Goal: Communication & Community: Answer question/provide support

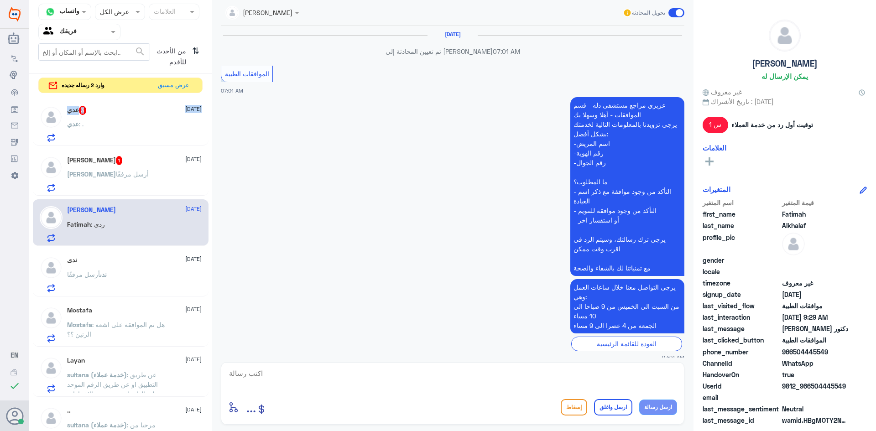
scroll to position [715, 0]
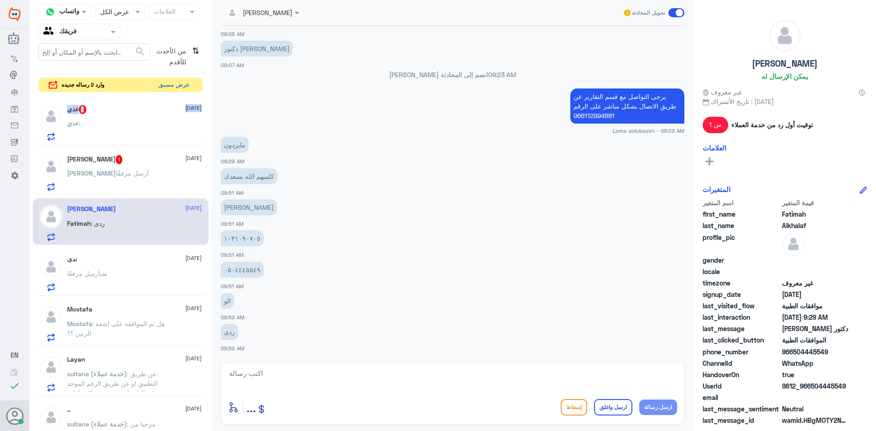
click at [173, 87] on button "عرض مسبق" at bounding box center [174, 85] width 38 height 14
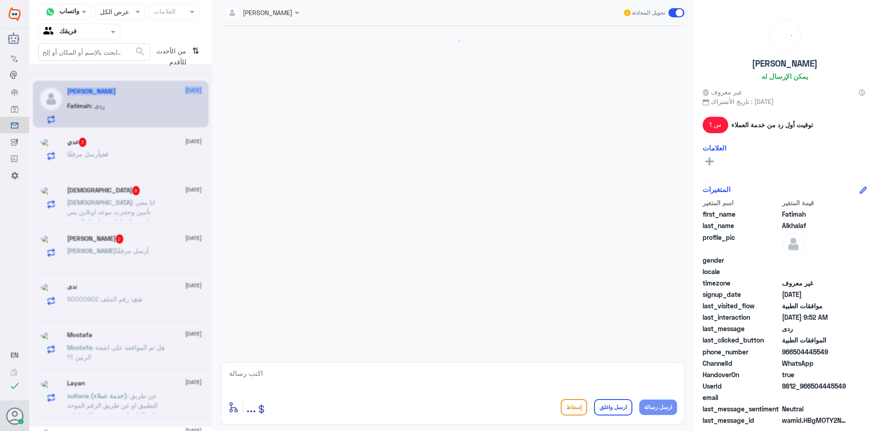
scroll to position [336, 0]
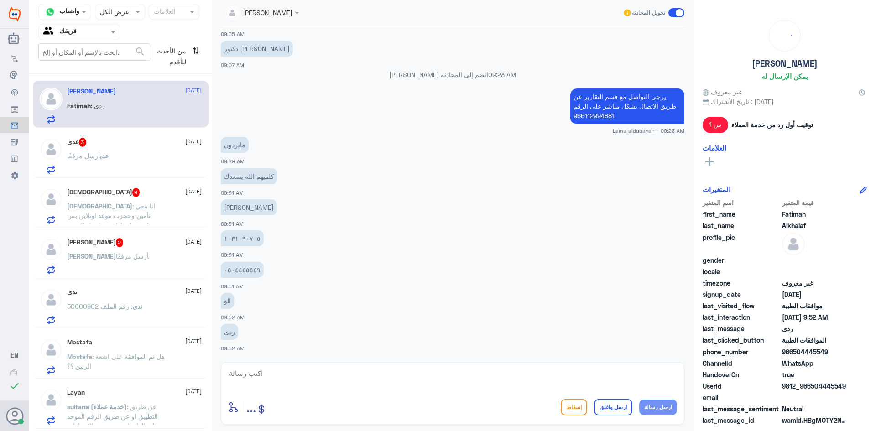
click at [528, 374] on textarea at bounding box center [452, 378] width 449 height 22
type textarea "u"
type textarea "ه"
type textarea "عزيزتي المراجعه هنا فقط قسم الموافقات الطبيه"
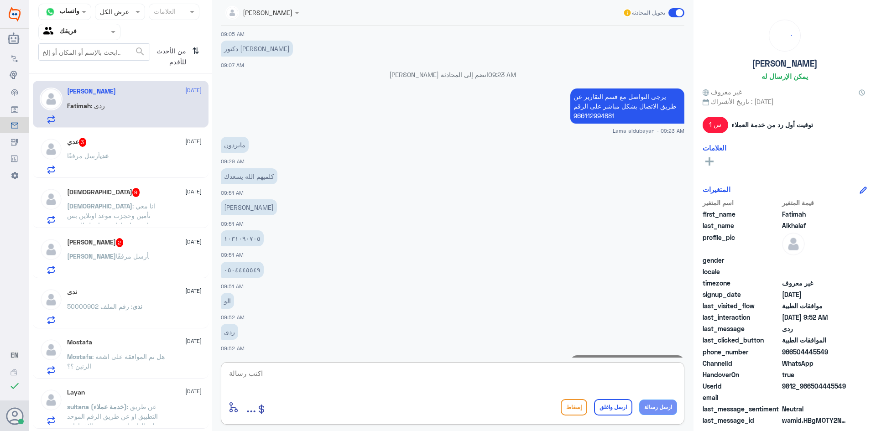
scroll to position [374, 0]
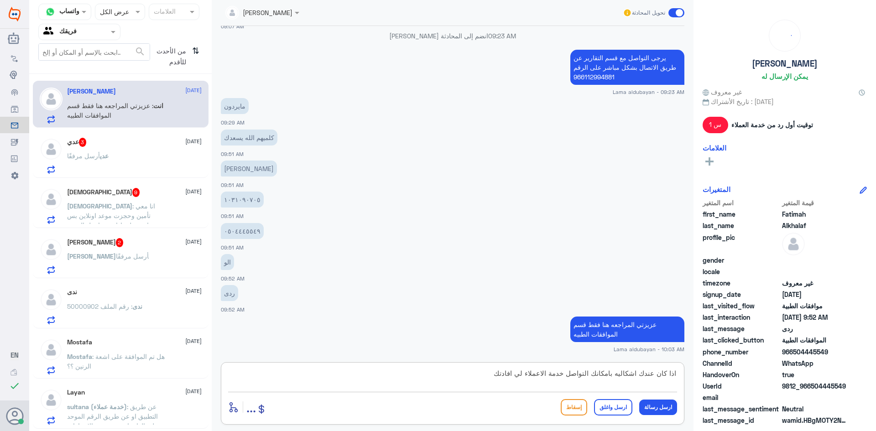
type textarea "اذا كان عندك اشكاليه بامكانك التواصل خدمة الاعملاء لي افادتك"
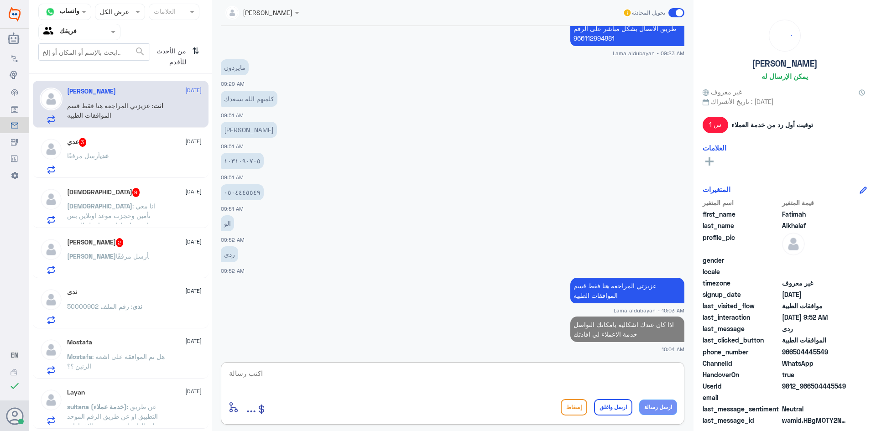
paste textarea "920012222"
type textarea "920012222"
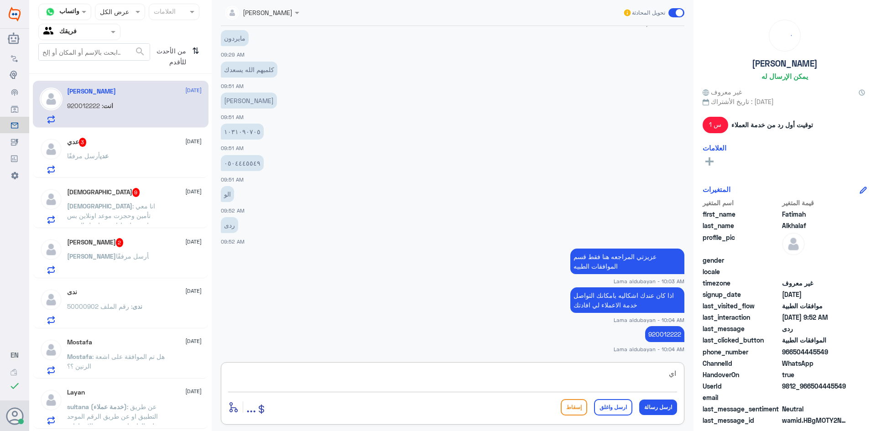
type textarea "ا"
type textarea "اي خدمه اخرى ؟"
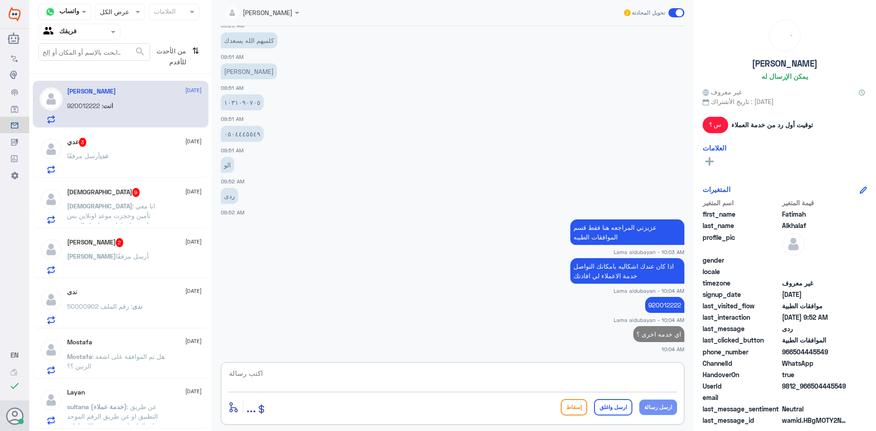
click at [156, 145] on div "عدي 3 [DATE]" at bounding box center [134, 142] width 135 height 9
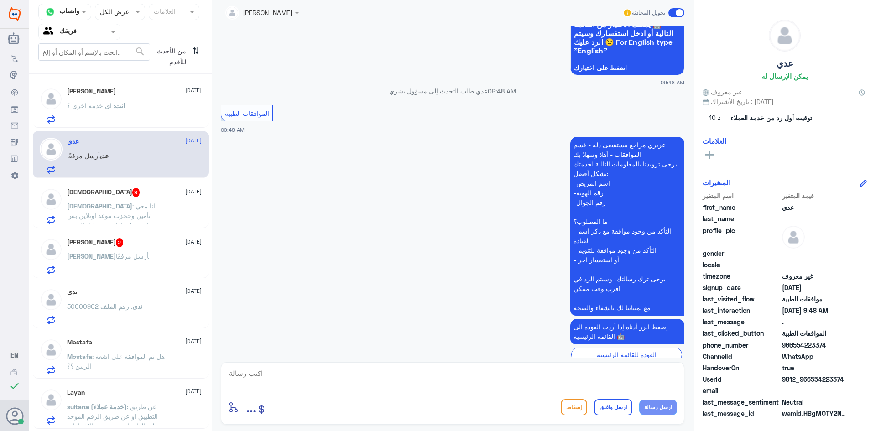
scroll to position [716, 0]
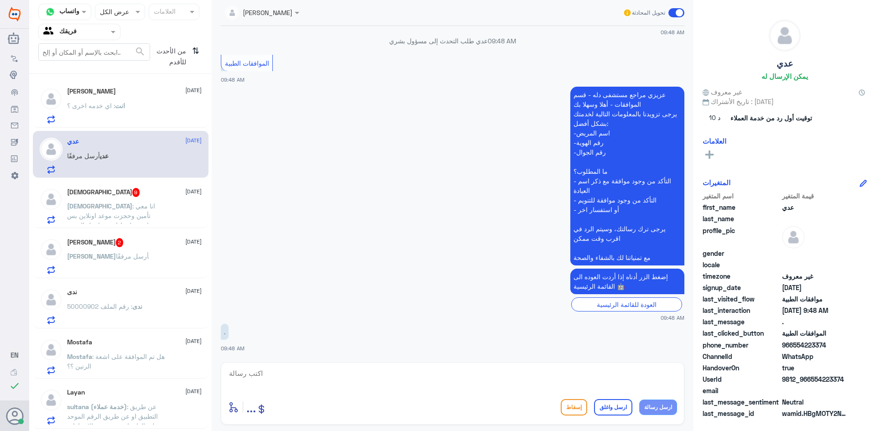
click at [519, 376] on textarea at bounding box center [452, 378] width 449 height 22
type textarea "تفضل كيف اقدر اخدمك ؟"
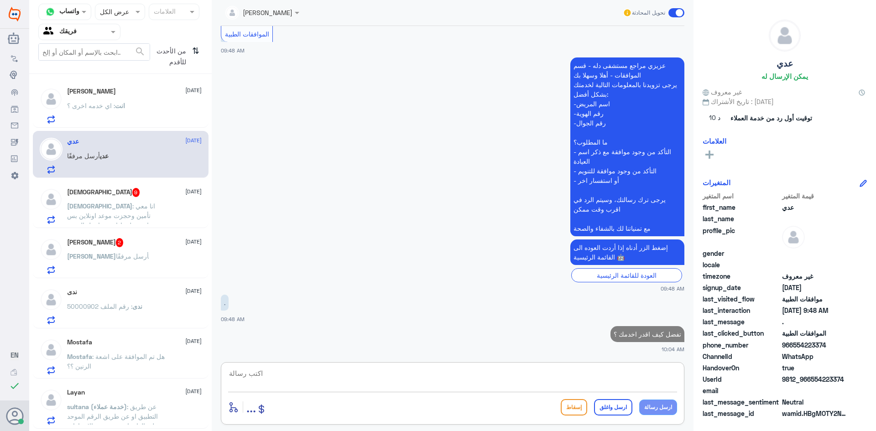
click at [113, 198] on div "[DEMOGRAPHIC_DATA] 9 [DATE] [DEMOGRAPHIC_DATA] : انا معي تأمين وحجزت موعد اونلا…" at bounding box center [134, 206] width 135 height 36
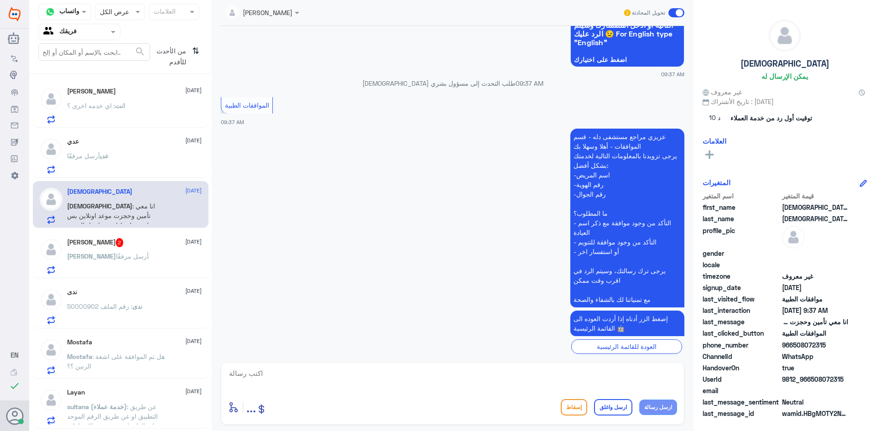
scroll to position [928, 0]
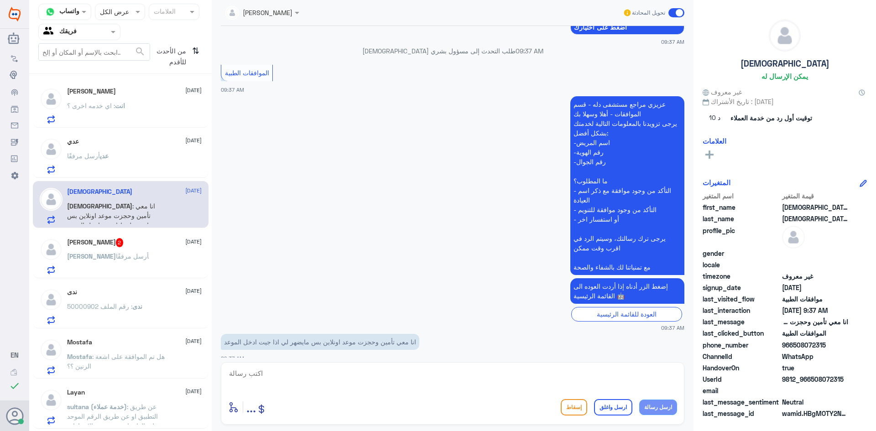
click at [417, 379] on textarea at bounding box center [452, 378] width 449 height 22
type textarea "زوديني برقم الهويه او الجوال"
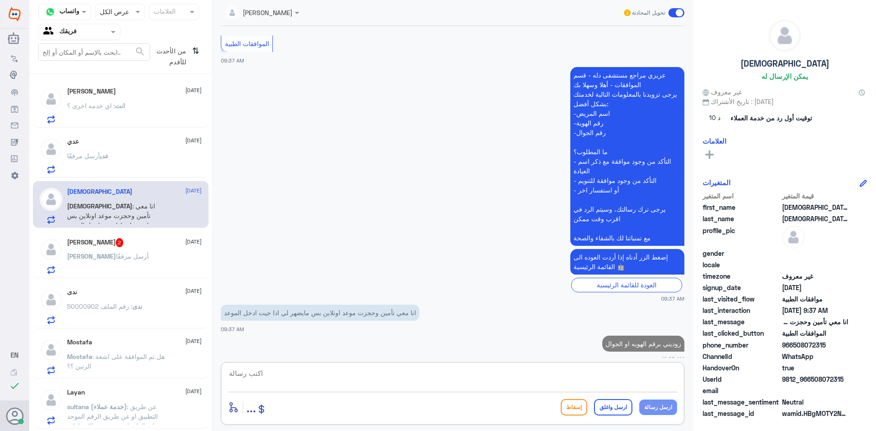
click at [77, 270] on p "[PERSON_NAME] أرسل مرفقًا" at bounding box center [108, 262] width 82 height 23
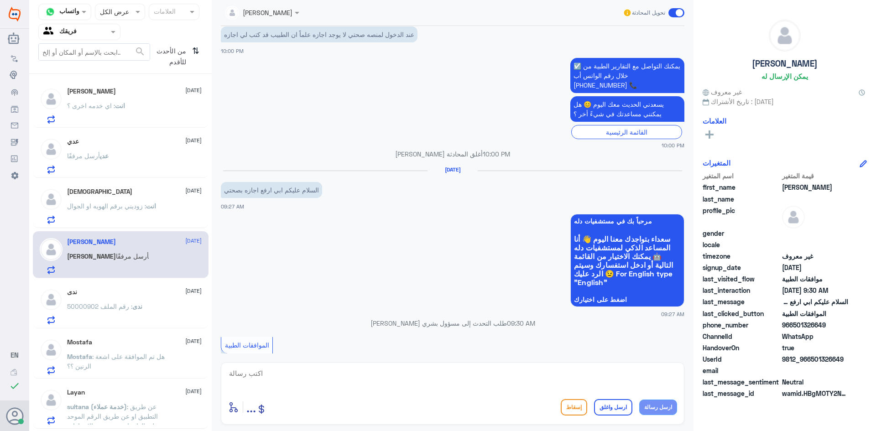
scroll to position [602, 0]
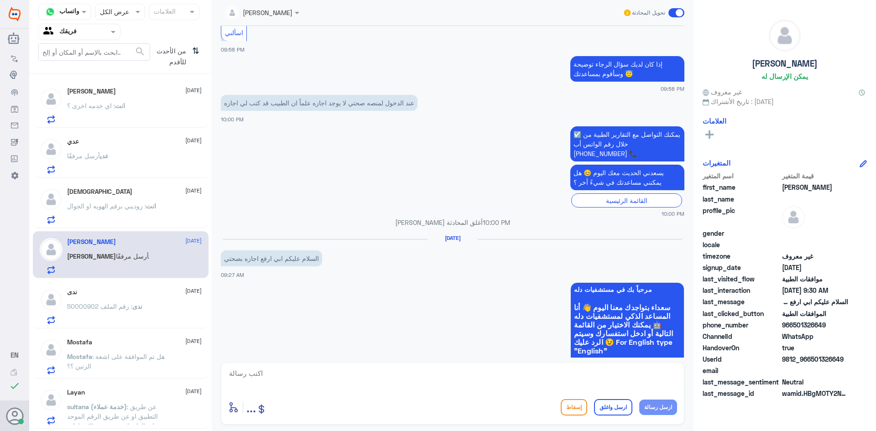
click at [373, 372] on textarea at bounding box center [452, 378] width 449 height 22
click at [513, 370] on textarea at bounding box center [452, 378] width 449 height 22
paste textarea "يرجى التواصل مع قسم التقارير عن طريق الاتصال بشكل مباشر على الرقم 966112994881"
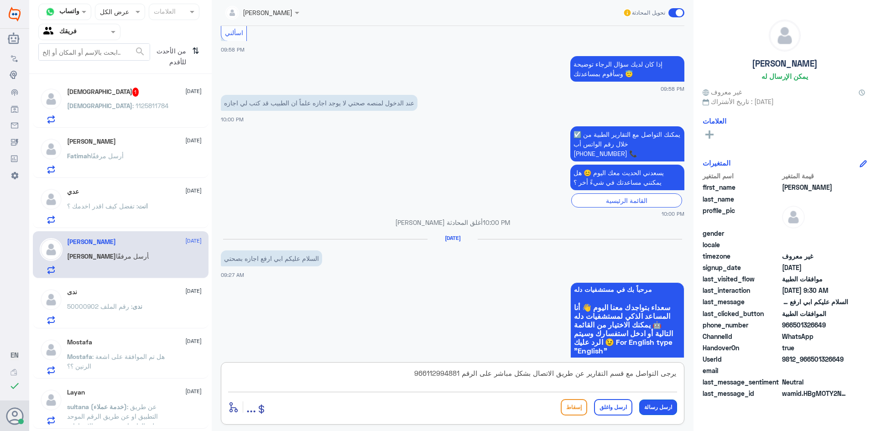
type textarea "يرجى التواصل مع قسم التقارير عن طريق الاتصال بشكل مباشر على الرقم 966112994881"
click at [651, 412] on button "ارسل رسالة" at bounding box center [658, 407] width 38 height 16
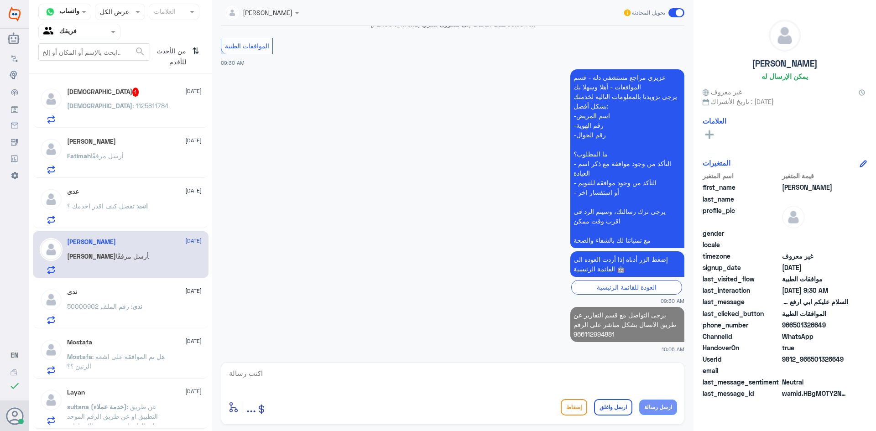
click at [594, 382] on textarea at bounding box center [452, 378] width 449 height 22
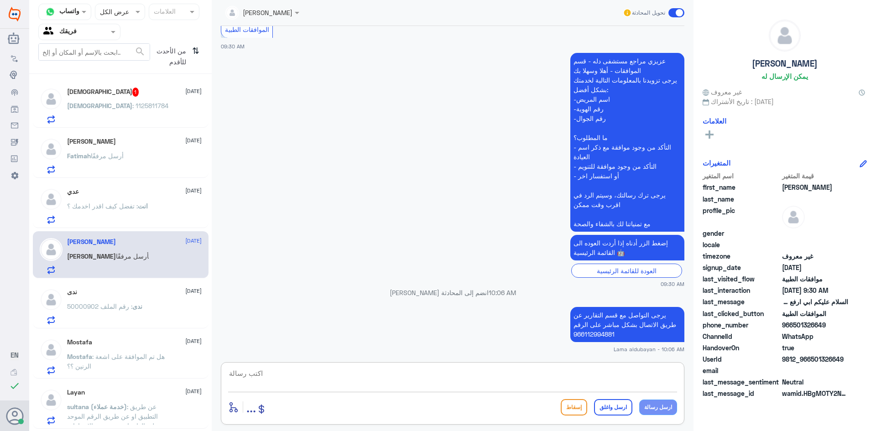
click at [614, 380] on textarea at bounding box center [452, 378] width 449 height 22
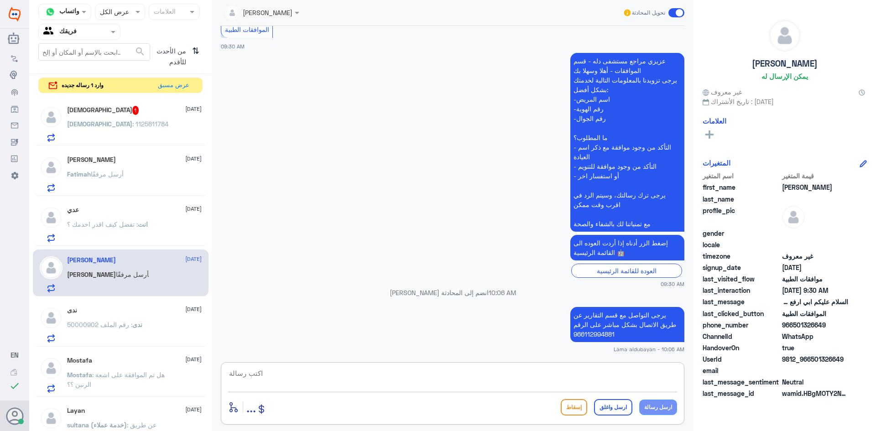
type textarea "ه"
type textarea "اي خدمه اخرى"
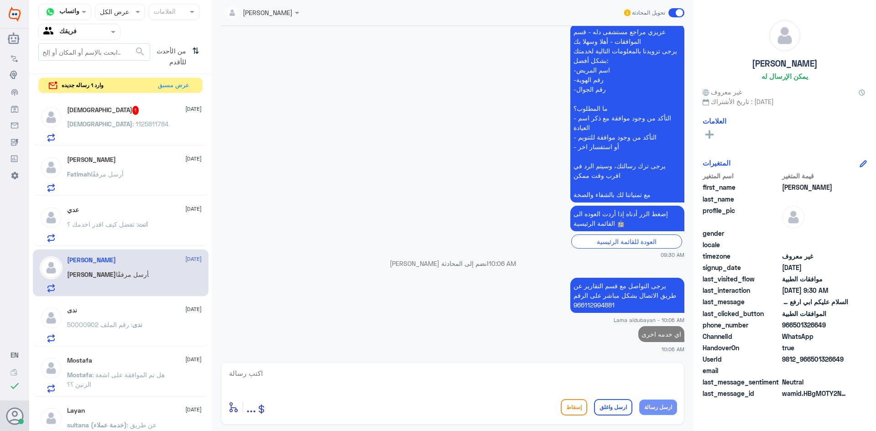
click at [129, 130] on div "[DEMOGRAPHIC_DATA] : 1125811784" at bounding box center [134, 131] width 135 height 21
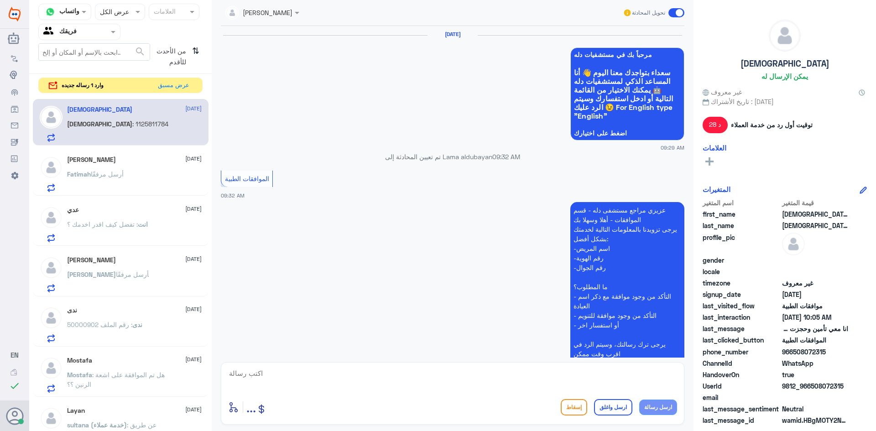
scroll to position [842, 0]
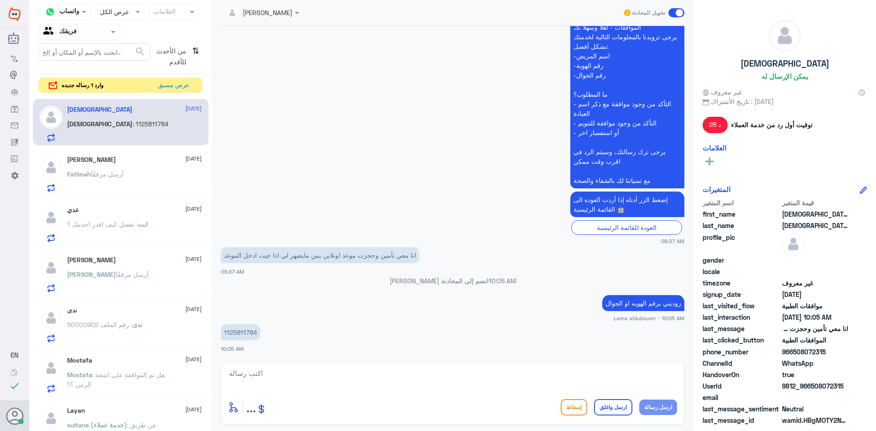
click at [249, 332] on p "1125811784" at bounding box center [240, 332] width 39 height 16
copy p "1125811784"
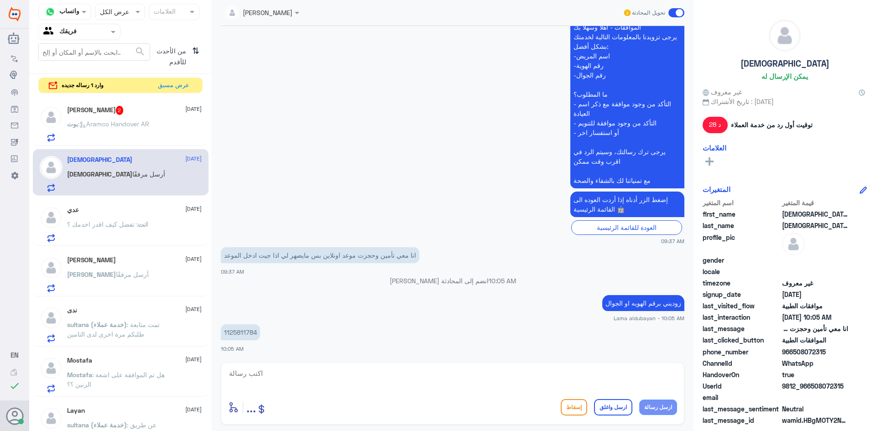
click at [480, 379] on textarea at bounding box center [452, 378] width 449 height 22
type textarea "سوف يتم تحويلك الى قسم الطب لاتصالي لي افادتك"
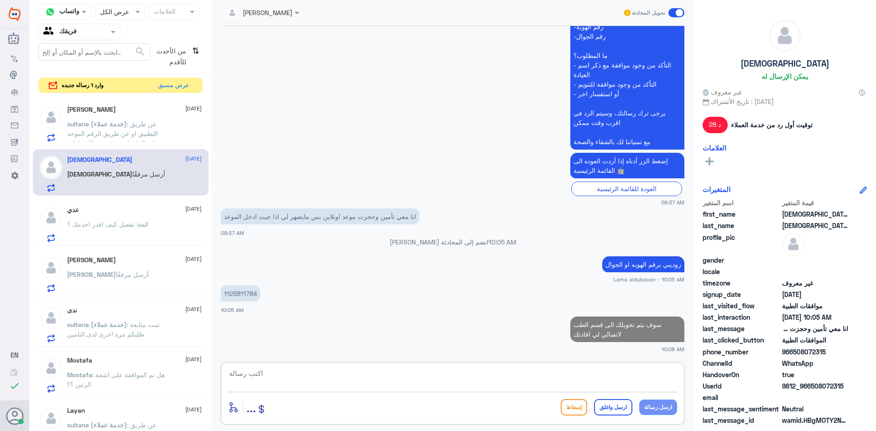
click at [290, 8] on div at bounding box center [262, 12] width 83 height 10
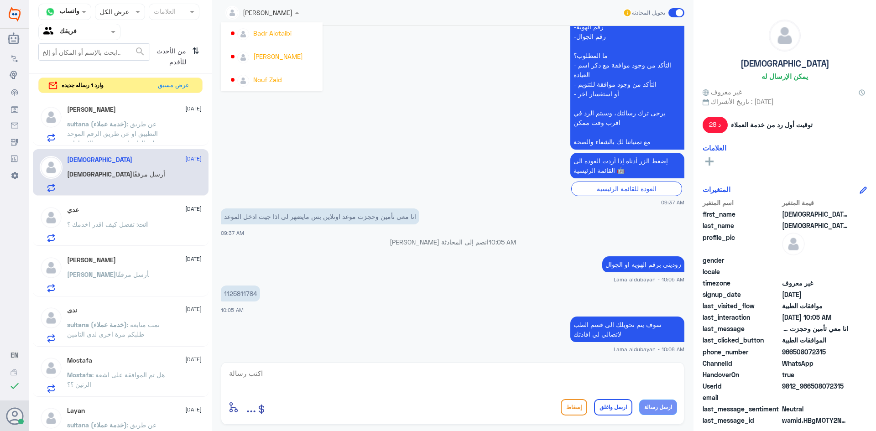
scroll to position [447, 0]
click at [299, 40] on div "Badr Alotaibi" at bounding box center [274, 33] width 87 height 16
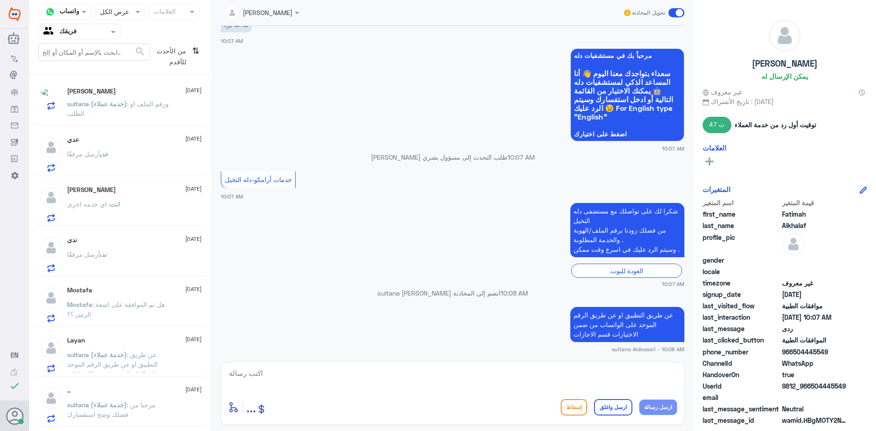
scroll to position [432, 0]
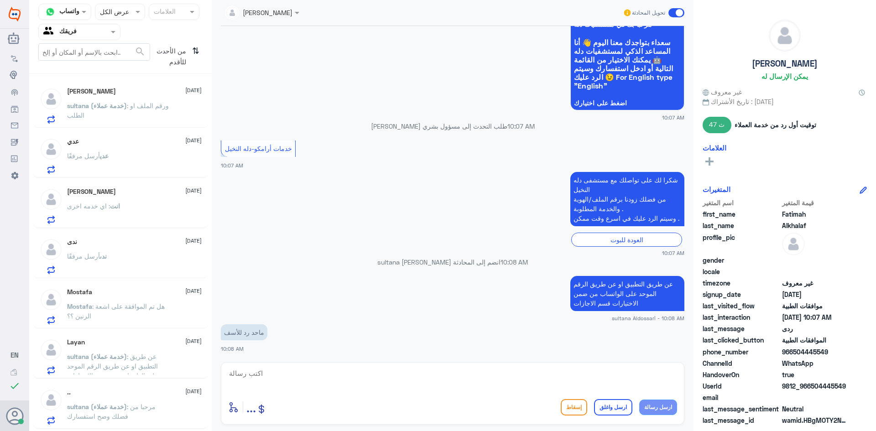
click at [344, 376] on textarea at bounding box center [452, 378] width 449 height 22
type textarea "هنا فقط قسم الموافقات الطبيه اذا واجهتك اي مشكله بامكانك التواصل مع خدمة العملاء"
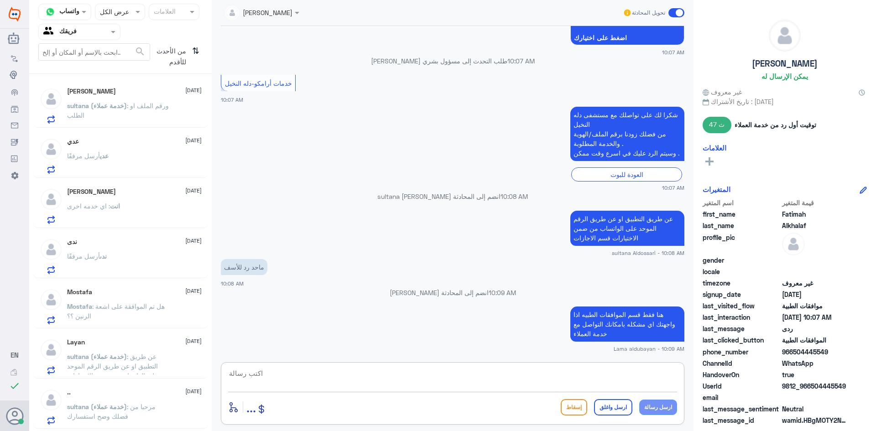
paste textarea "603677"
drag, startPoint x: 335, startPoint y: 379, endPoint x: 0, endPoint y: 353, distance: 335.8
click at [0, 353] on div "Dallah Hospitals منشئ البوت مهارات تدريب البوت إذاعة الجمهور صندوق الوارد أدوات…" at bounding box center [438, 215] width 876 height 431
paste textarea "920012222"
type textarea "920012222"
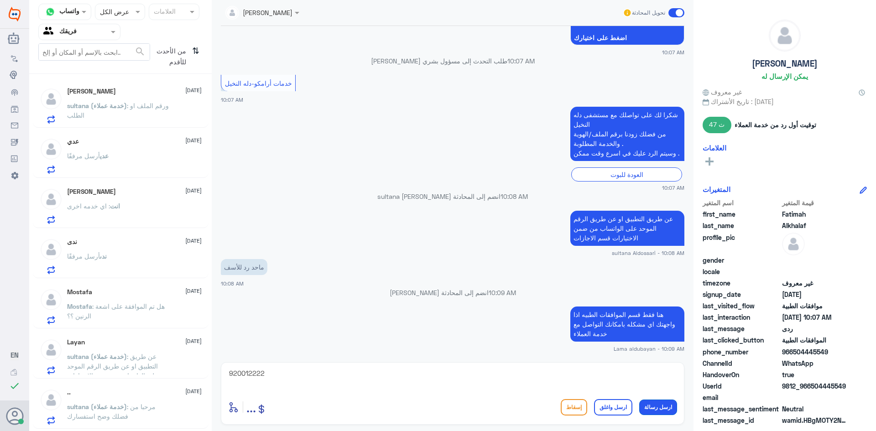
click at [656, 407] on button "ارسل رسالة" at bounding box center [658, 407] width 38 height 16
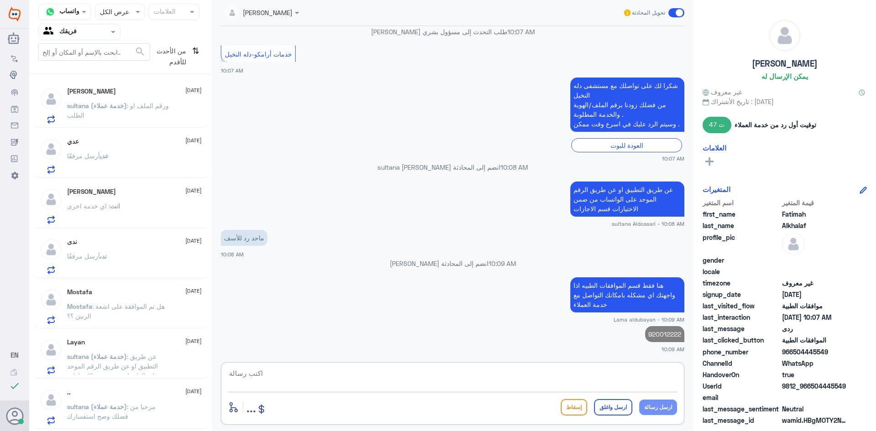
click at [505, 378] on textarea at bounding box center [452, 378] width 449 height 22
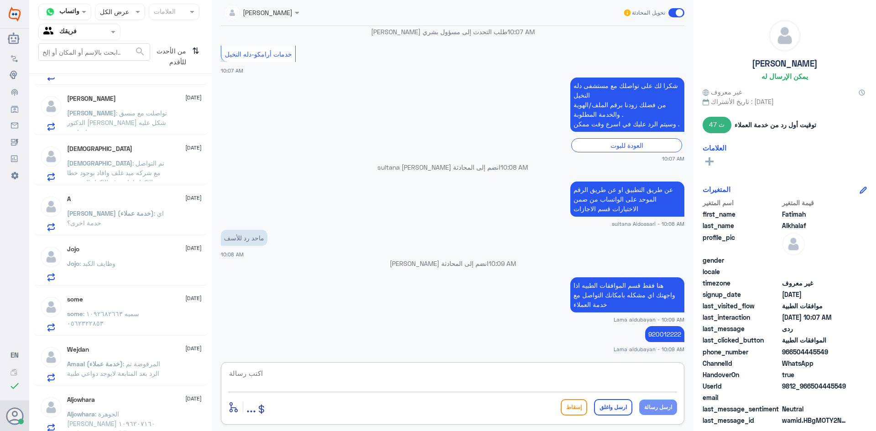
scroll to position [650, 0]
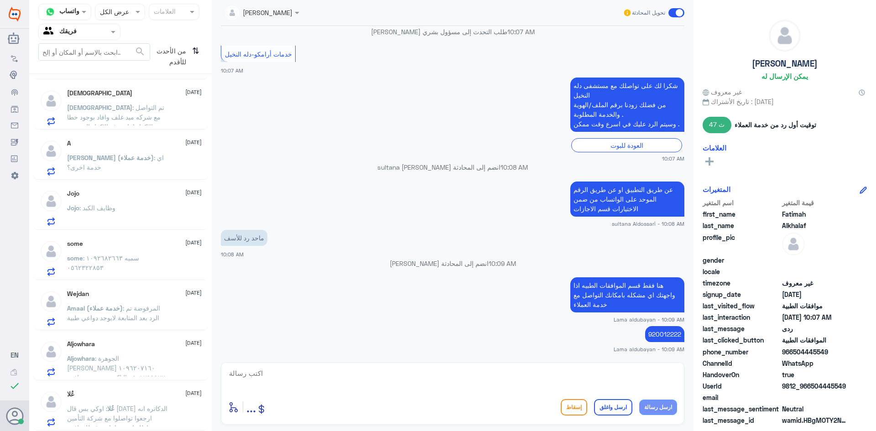
click at [119, 393] on div "عُلا [DATE]" at bounding box center [134, 394] width 135 height 8
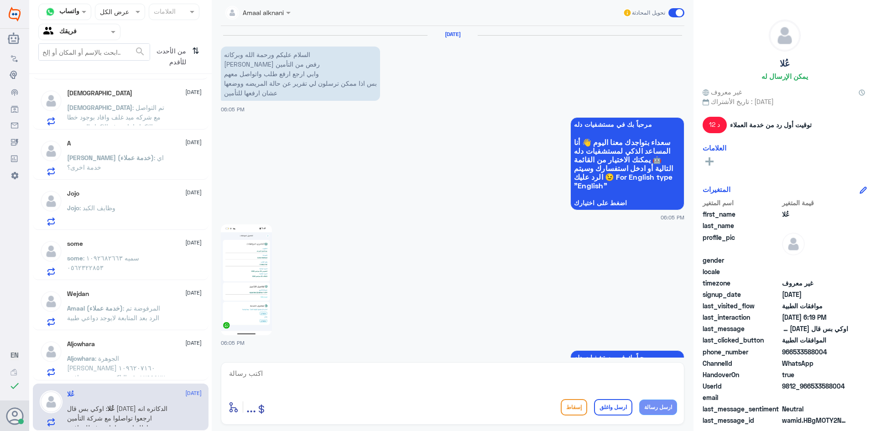
scroll to position [573, 0]
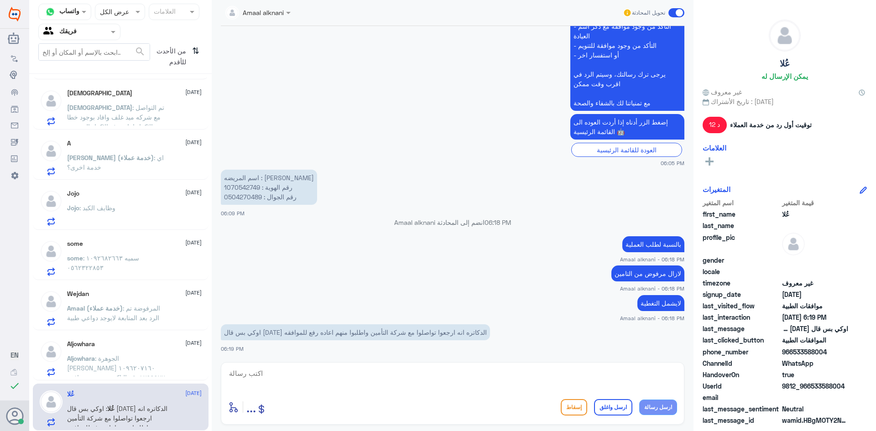
click at [109, 359] on span ": الجوهرة [PERSON_NAME] ١٠٩٦٢٠٧١٦٠ ٠٥٠١٢٩٩٩٢٢ التاكد من وجود موافقة في عيادات ا…" at bounding box center [116, 377] width 98 height 46
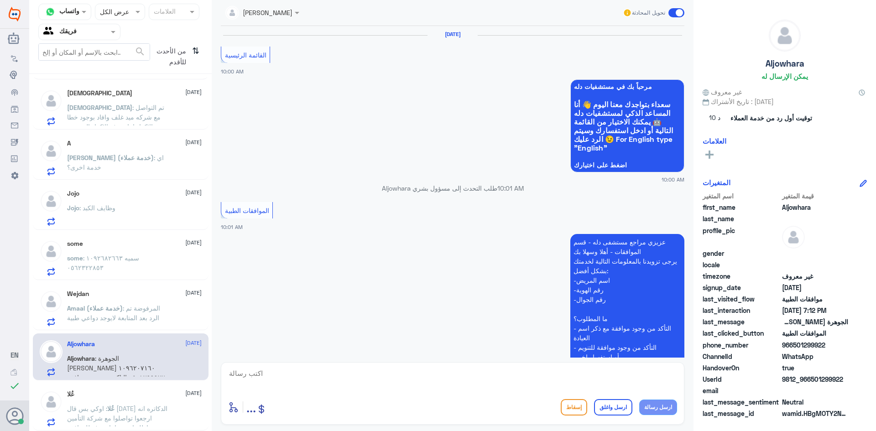
scroll to position [967, 0]
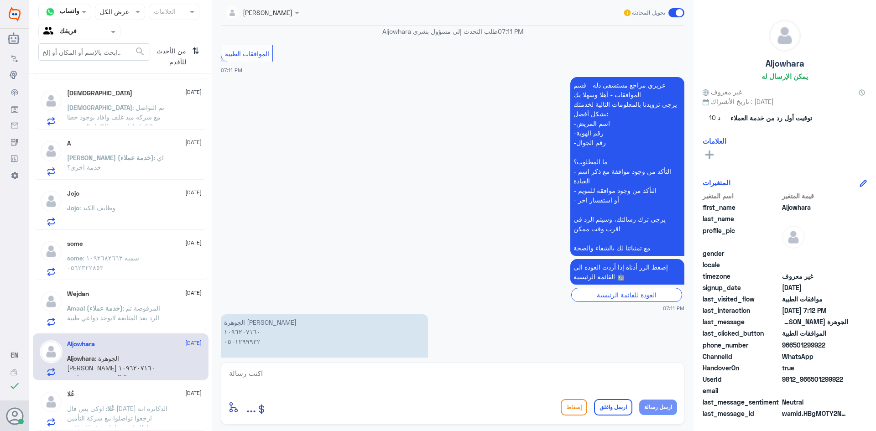
click at [244, 314] on p "الجوهرة [PERSON_NAME] ١٠٩٦٢٠٧١٦٠ ٠٥٠١٢٩٩٩٢٢ التاكد من وجود موافقة في عيادات الب…" at bounding box center [324, 341] width 207 height 54
copy p "١٠٩٦٢٠٧١٦٠"
click at [470, 376] on textarea at bounding box center [452, 378] width 449 height 22
type textarea "ه"
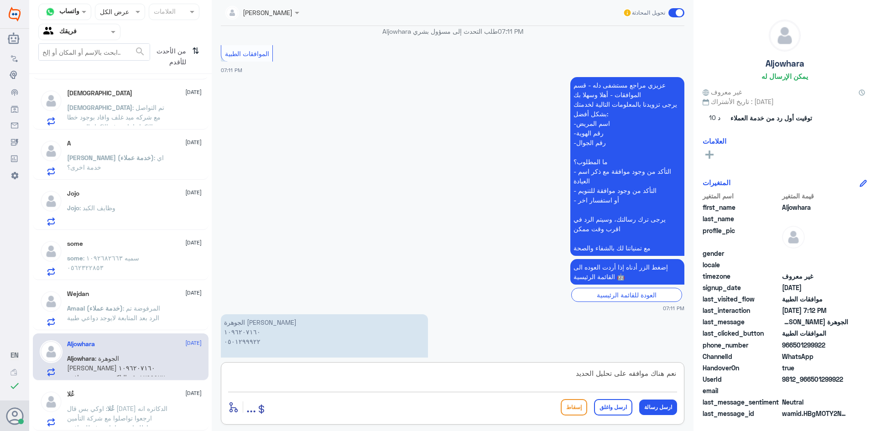
type textarea "نعم هناك موافقه على تحليل الحديد"
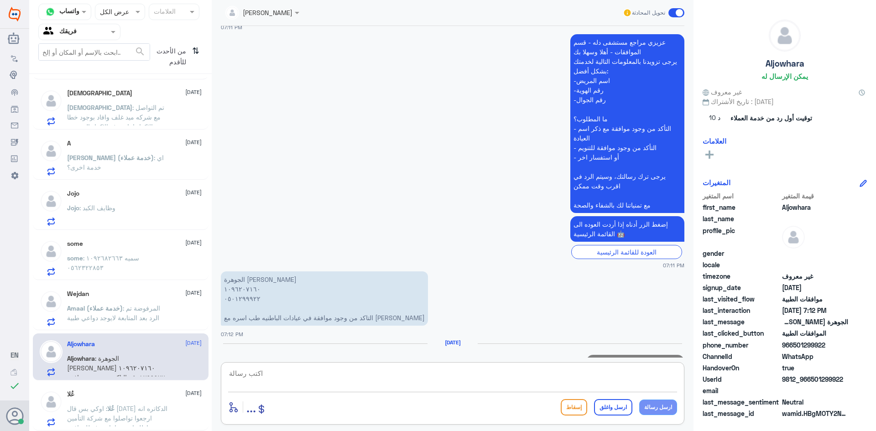
click at [113, 314] on span ": المرفوضة تم الرد بعد المتابعة لايوجد دواعي طبية" at bounding box center [113, 312] width 93 height 17
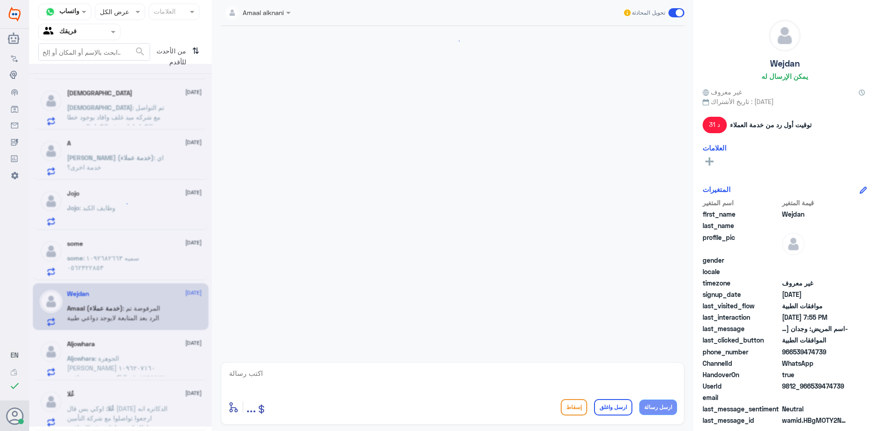
scroll to position [580, 0]
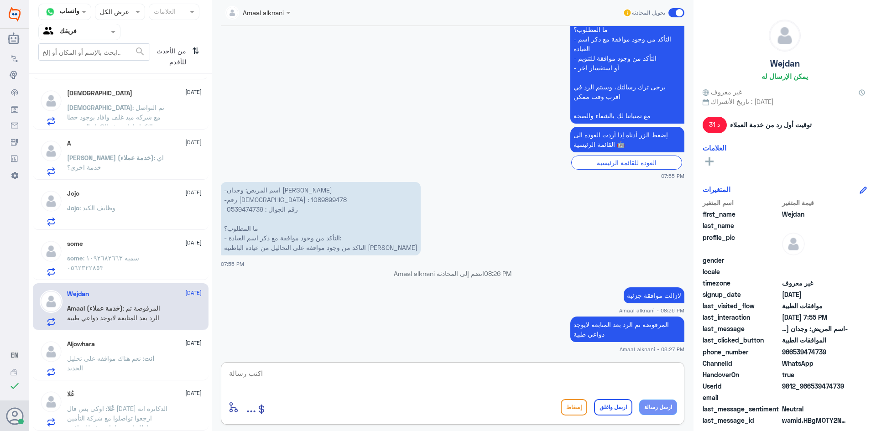
click at [632, 384] on textarea at bounding box center [452, 378] width 449 height 22
type textarea "نتمنى لك دوام الصحه والعافيه"
click at [626, 411] on button "ارسل واغلق" at bounding box center [613, 407] width 38 height 16
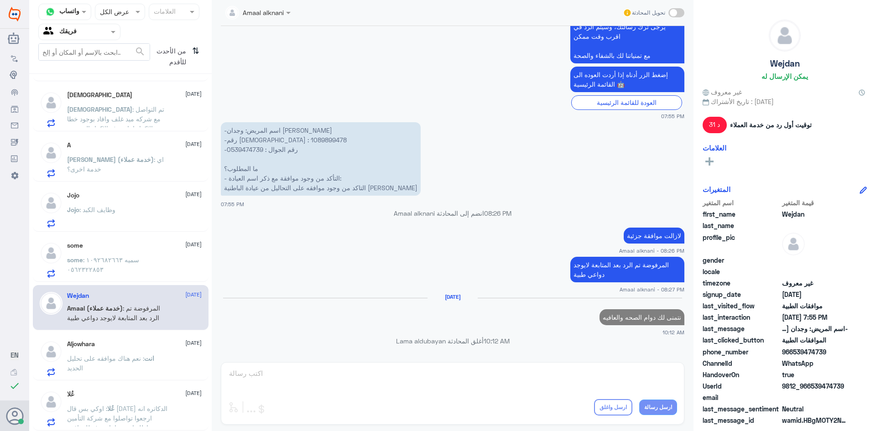
scroll to position [648, 0]
click at [144, 266] on p "some : سميه ١٠٩٢٦٨٢٦٦٣ ٠٥٦٢٣٢٢٨٥٣" at bounding box center [118, 266] width 103 height 23
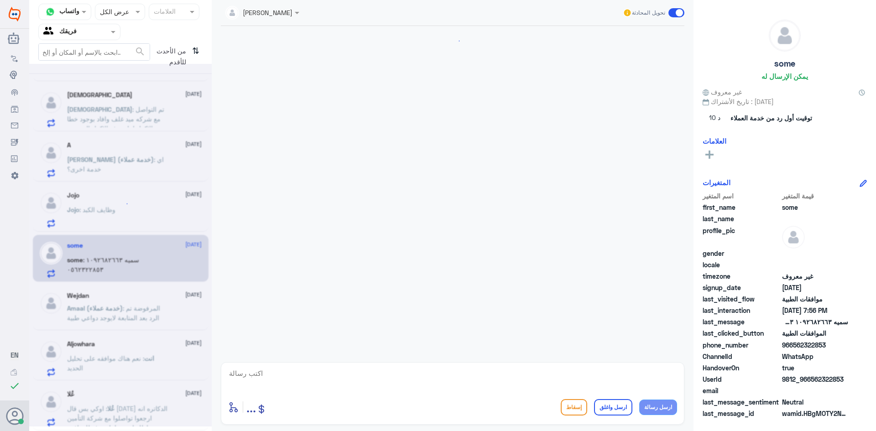
scroll to position [867, 0]
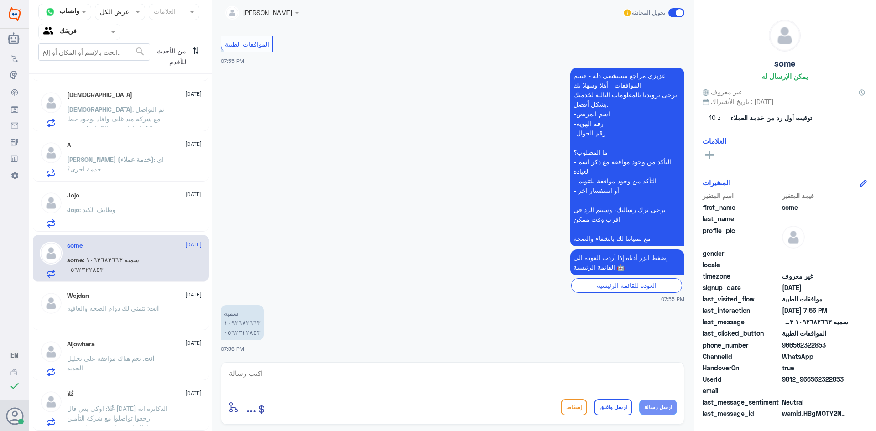
click at [241, 320] on p "سميه ١٠٩٢٦٨٢٦٦٣ ٠٥٦٢٣٢٢٨٥٣" at bounding box center [242, 322] width 43 height 35
copy p "١٠٩٢٦٨٢٦٦٣"
click at [434, 379] on textarea at bounding box center [452, 378] width 449 height 22
type textarea "j"
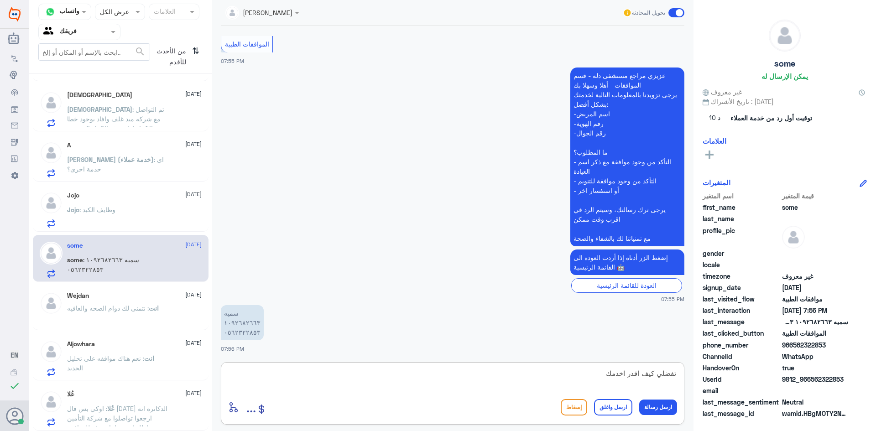
type textarea "تفضلي كيف اقدر اخدمك؟"
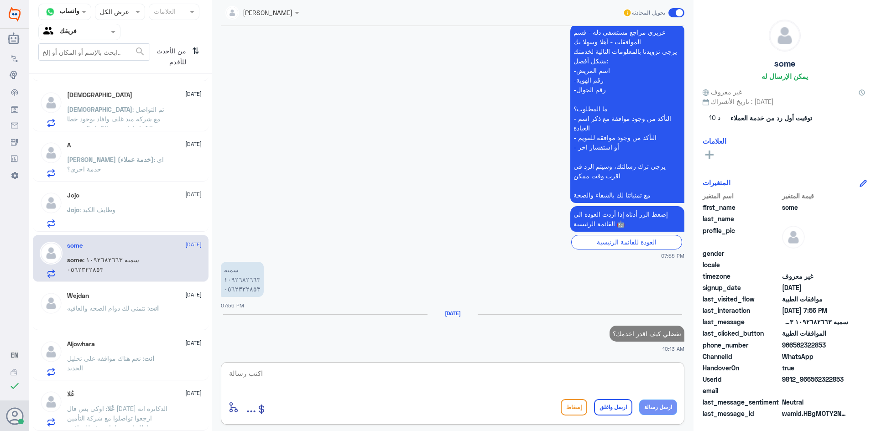
scroll to position [648, 0]
click at [121, 217] on div "Jojo : وظايف الكبد" at bounding box center [134, 217] width 135 height 21
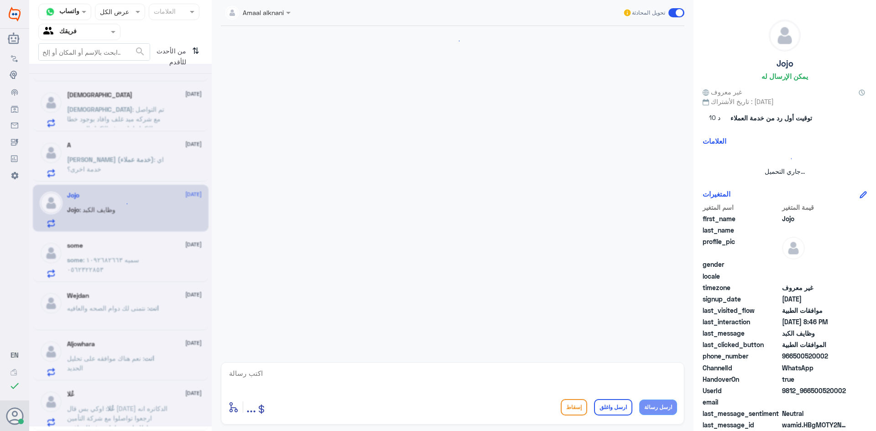
scroll to position [790, 0]
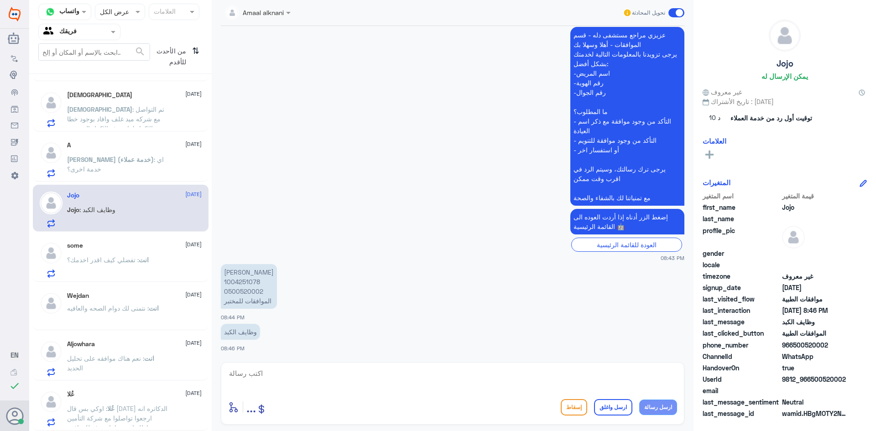
click at [238, 283] on p "[PERSON_NAME] 1004251078 0500520002 الموافقات للمختبر" at bounding box center [249, 286] width 56 height 45
copy p "1004251078"
click at [101, 157] on span "[PERSON_NAME] (خدمة عملاء)" at bounding box center [110, 160] width 87 height 8
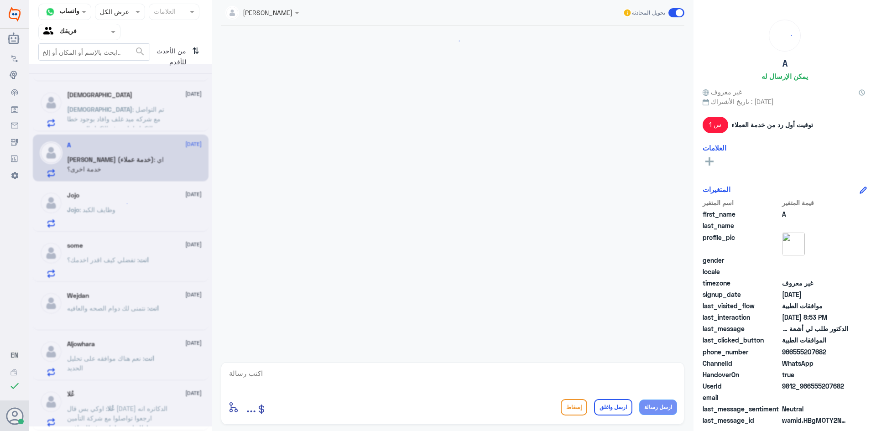
scroll to position [361, 0]
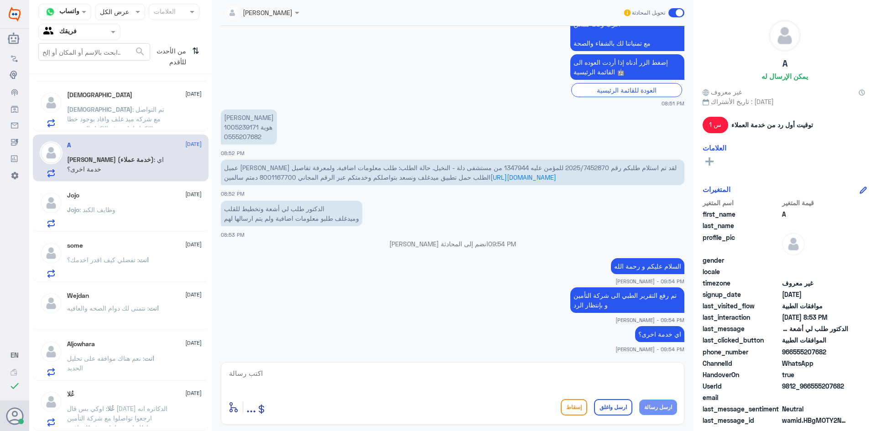
click at [114, 119] on span ": تم التواصل مع شركه ميد غلف وافاد بوجود خطا بالاكواد اعاده رفع الاكواد الصحيحه…" at bounding box center [117, 123] width 100 height 36
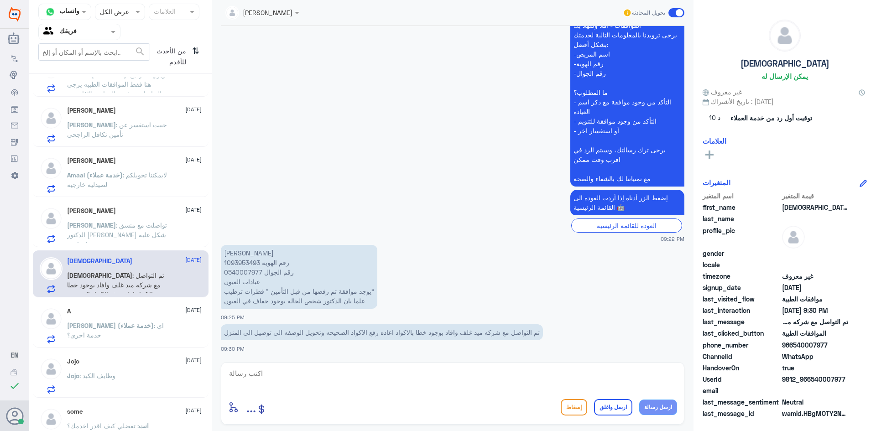
scroll to position [466, 0]
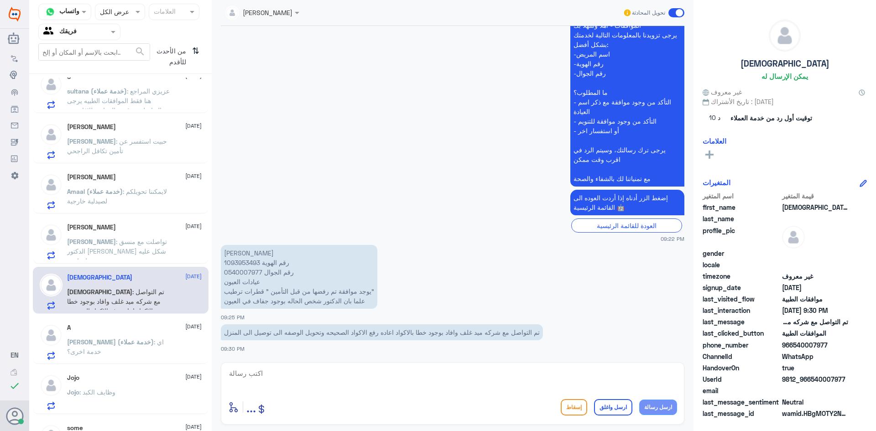
click at [102, 239] on span "[PERSON_NAME]" at bounding box center [91, 242] width 49 height 8
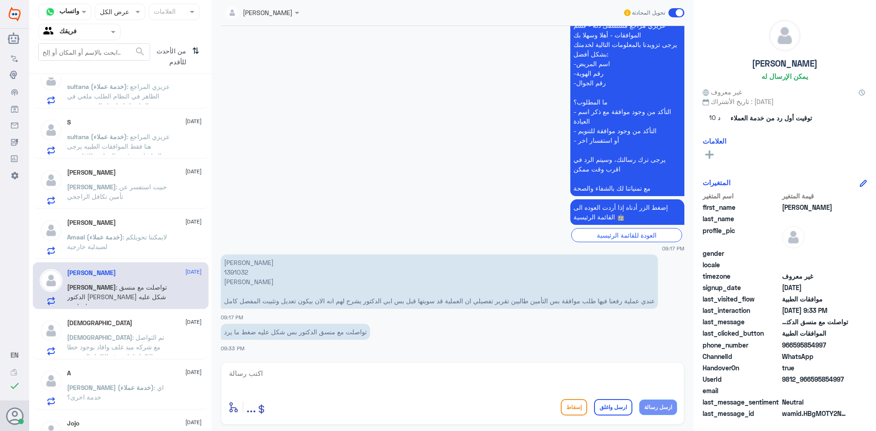
scroll to position [375, 0]
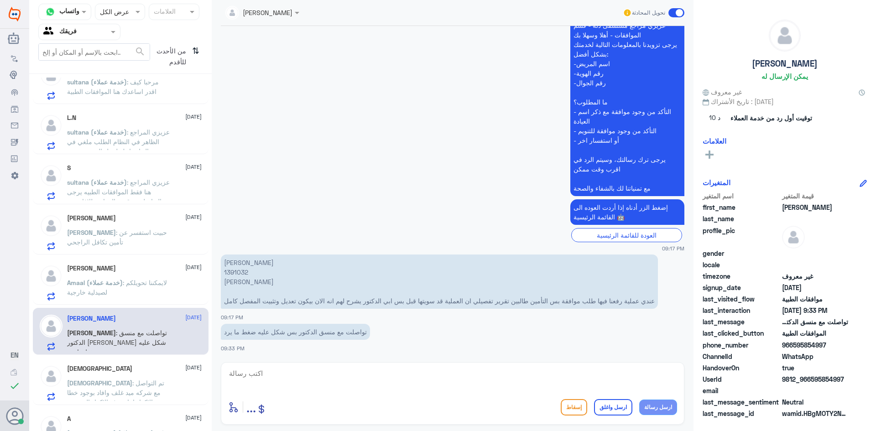
click at [115, 277] on div "[PERSON_NAME] Nj [DATE] Amaal (خدمة عملاء) : لايمكننا تحويلكم لصيدلية خارجية" at bounding box center [134, 283] width 135 height 36
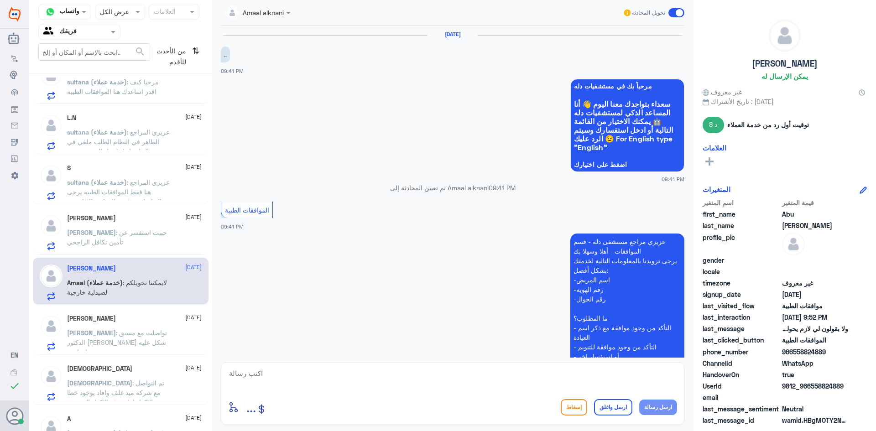
scroll to position [650, 0]
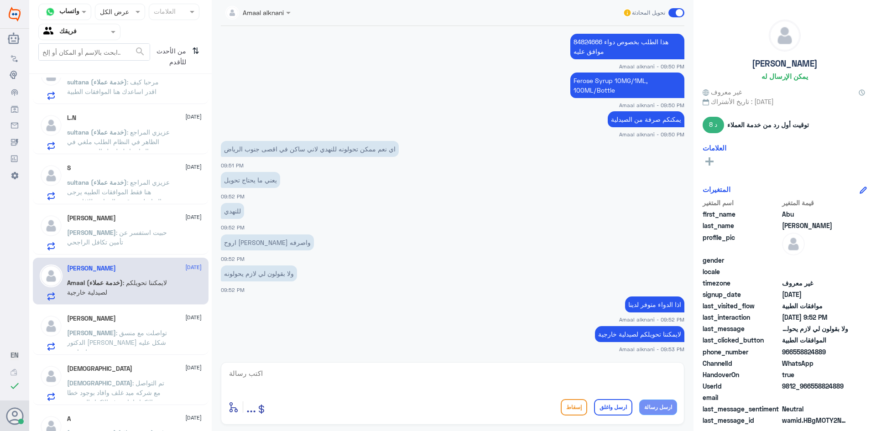
click at [123, 240] on p "[PERSON_NAME] : ‏حبيت استفسر عن تأمين تكافل الراجحي" at bounding box center [118, 239] width 103 height 23
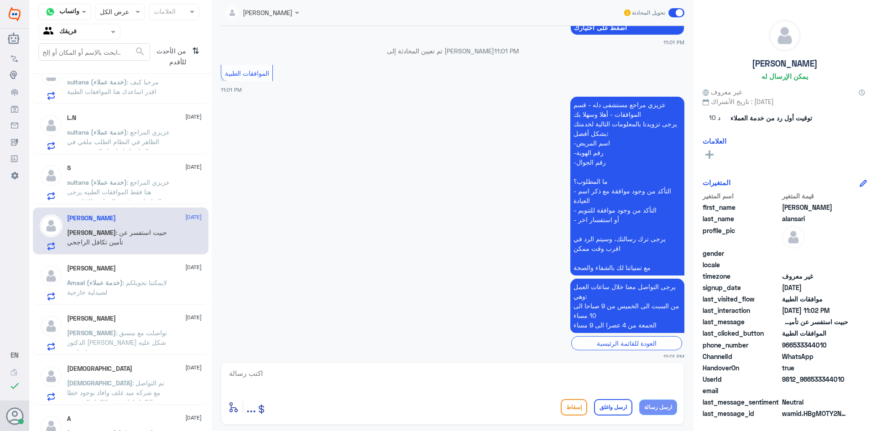
scroll to position [175, 0]
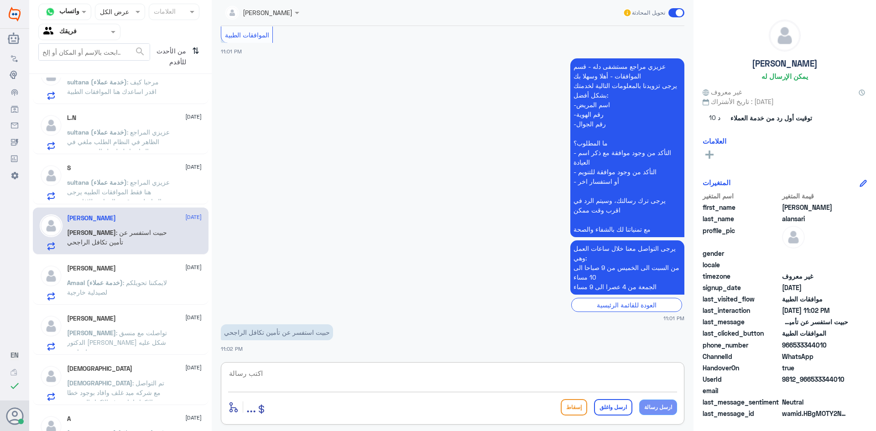
drag, startPoint x: 458, startPoint y: 382, endPoint x: 465, endPoint y: 381, distance: 6.9
click at [458, 382] on textarea at bounding box center [452, 378] width 449 height 22
type textarea "تفضل كيف اخدمك؟"
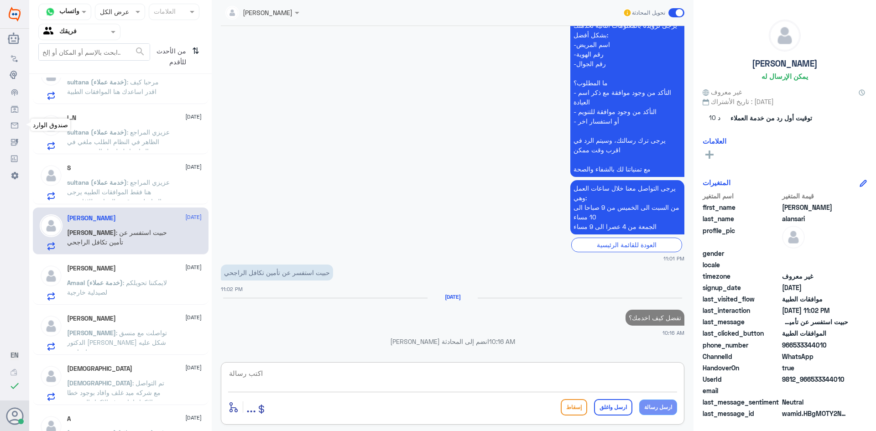
scroll to position [221, 0]
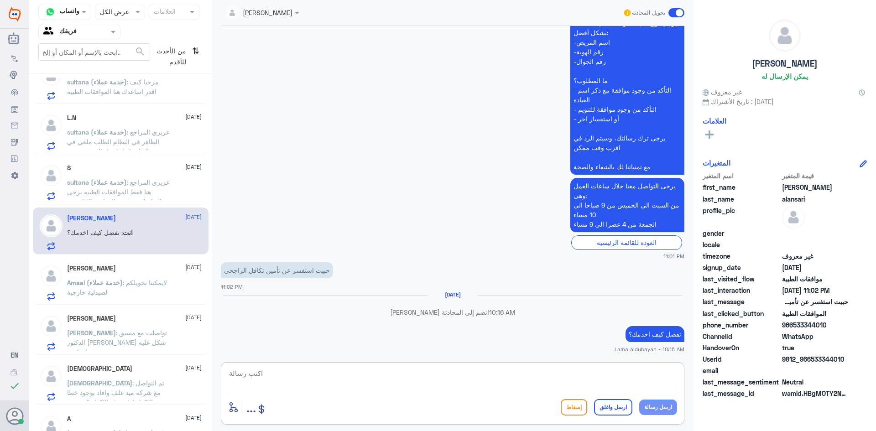
click at [100, 31] on div at bounding box center [79, 31] width 81 height 10
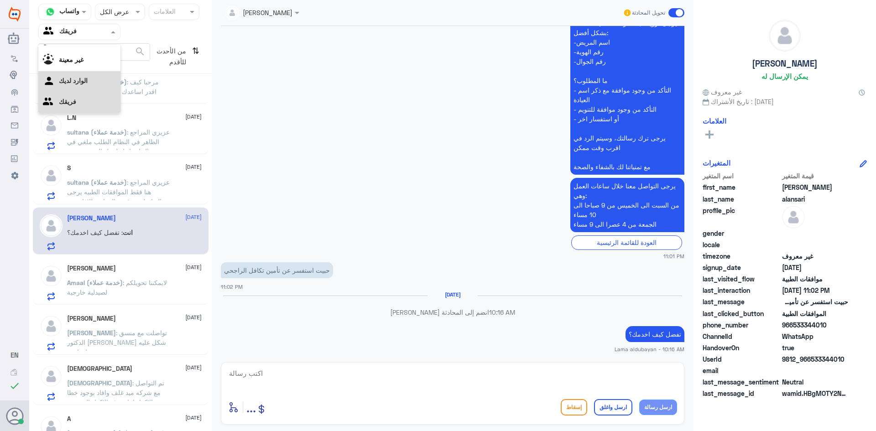
click at [88, 84] on لديك "الوارد لديك" at bounding box center [73, 81] width 29 height 8
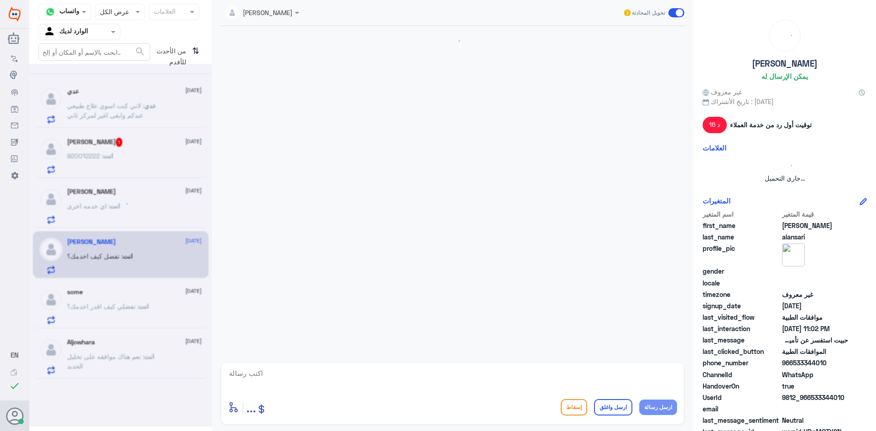
scroll to position [536, 0]
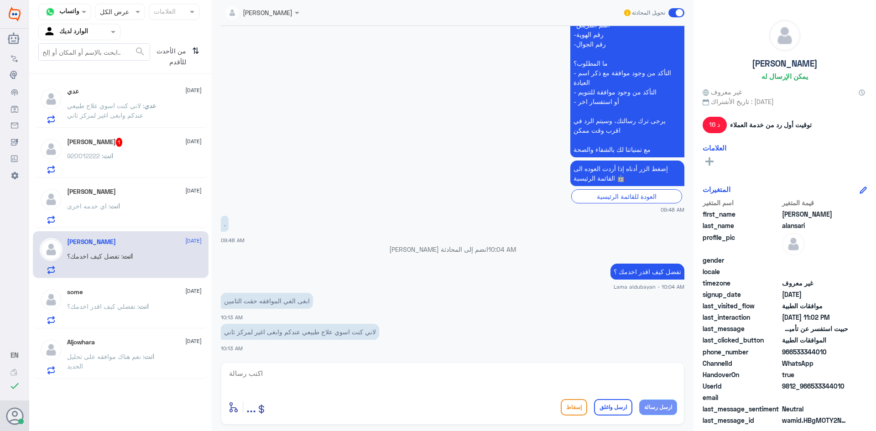
click at [118, 165] on div "انت : 920012222" at bounding box center [134, 163] width 135 height 21
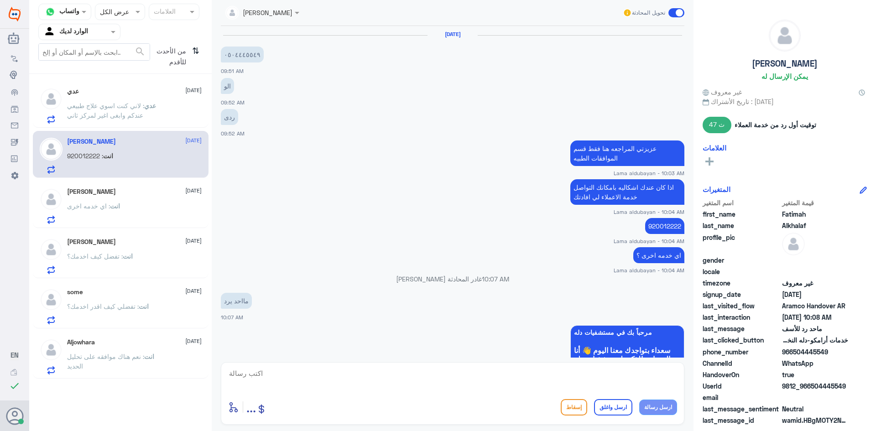
scroll to position [402, 0]
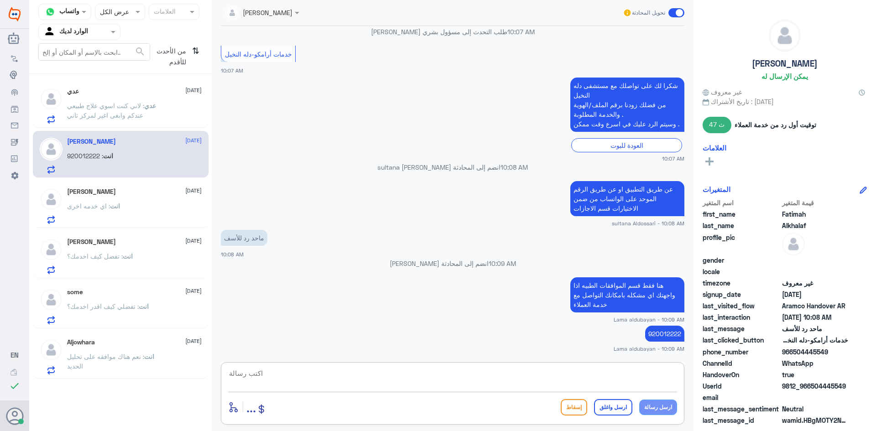
click at [498, 372] on textarea at bounding box center [452, 378] width 449 height 22
type textarea "نتمنى لك دوام الصحه والعافيه"
click at [619, 411] on button "ارسل واغلق" at bounding box center [613, 407] width 38 height 16
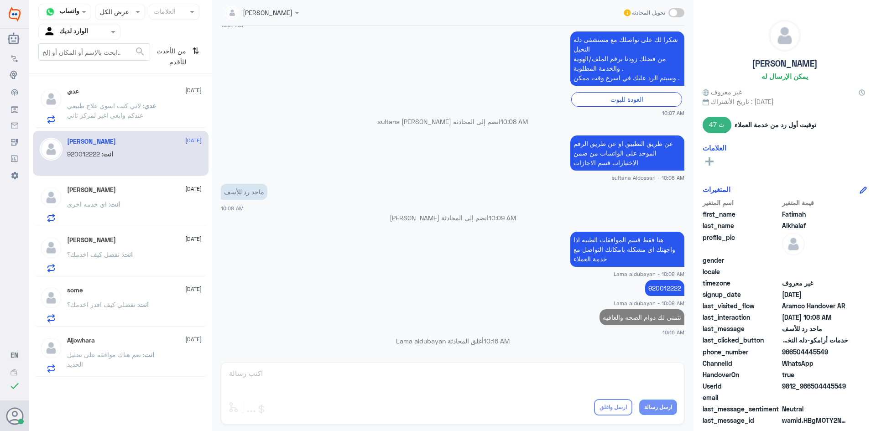
click at [124, 120] on p "عدي : لاني كنت اسوي علاج طبيعي عندكم وابغى اغير لمركز ثاني" at bounding box center [118, 112] width 103 height 23
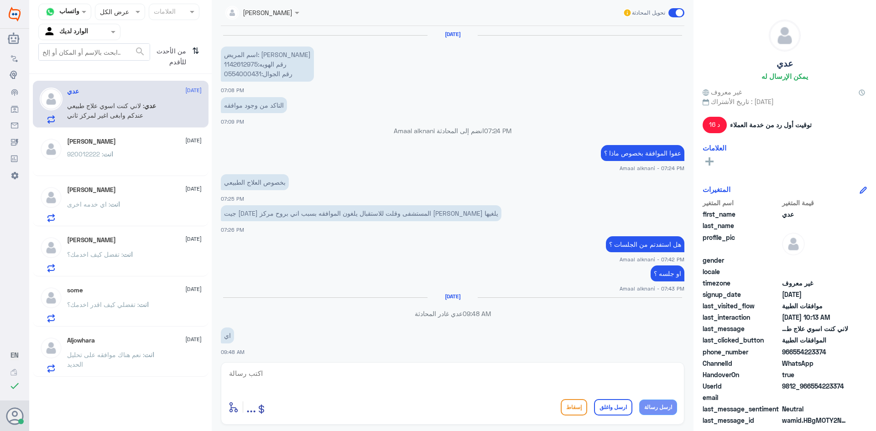
scroll to position [536, 0]
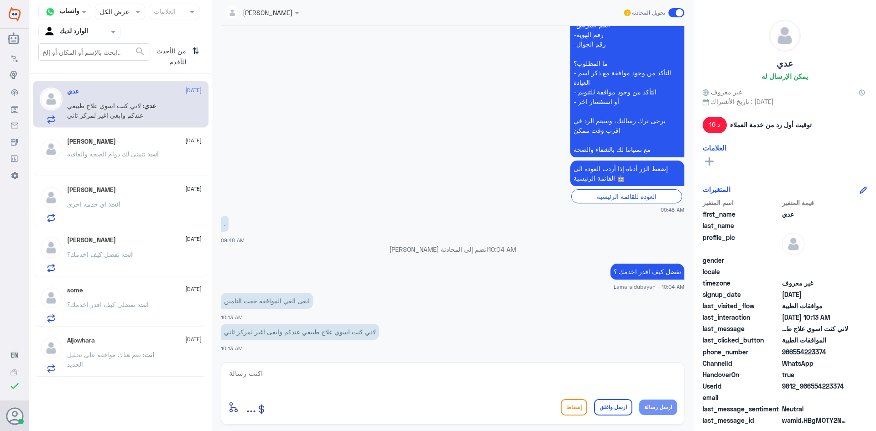
click at [356, 388] on textarea at bounding box center [452, 378] width 449 height 22
type textarea "اذا تمت الاستفادمه من الجلسه لايمكن الغائها"
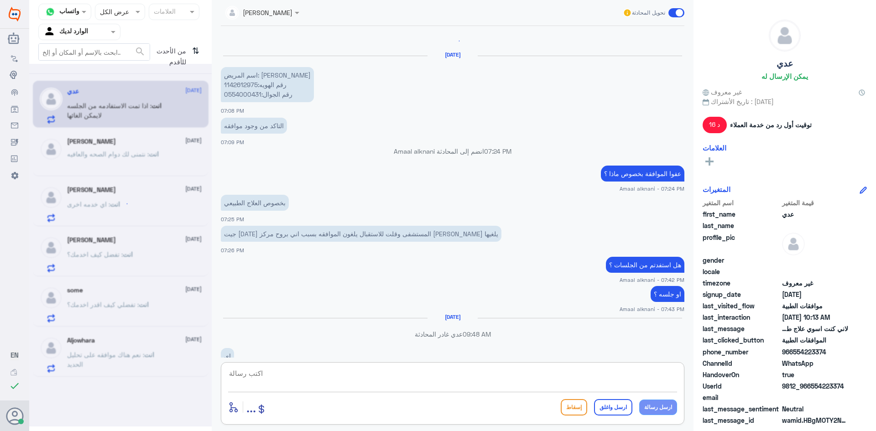
scroll to position [542, 0]
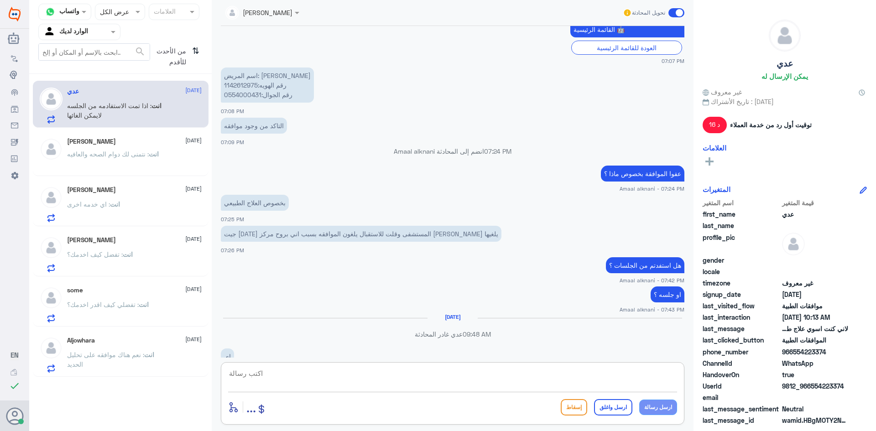
click at [238, 83] on p "اسم المريض: [PERSON_NAME] رقم الهويه:1142612975 رقم الجوال:0554000431" at bounding box center [267, 84] width 93 height 35
copy p "1142612975"
click at [363, 379] on textarea at bounding box center [452, 378] width 449 height 22
type textarea "ه"
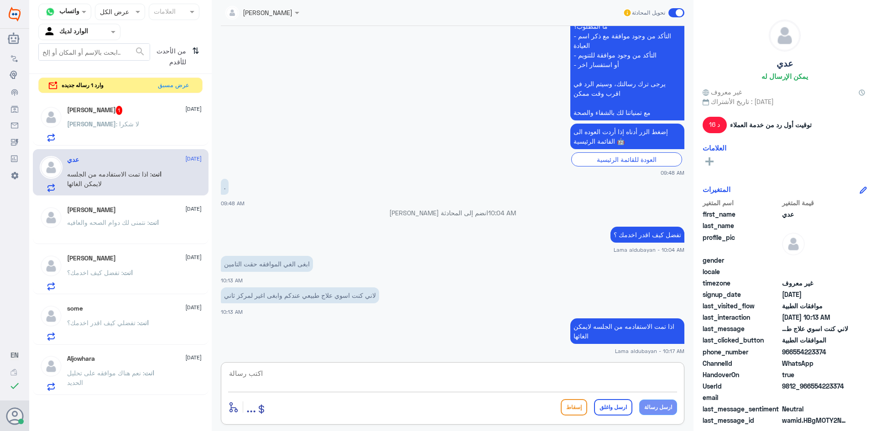
scroll to position [1137, 0]
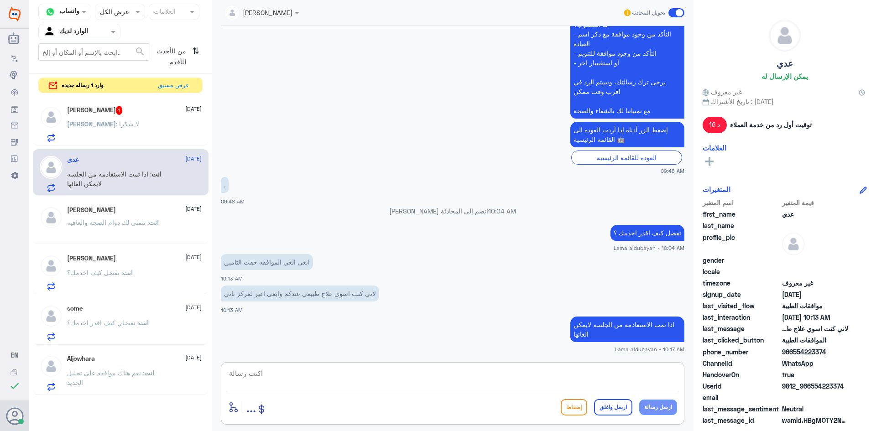
click at [511, 374] on textarea at bounding box center [452, 378] width 449 height 22
type textarea "اي خدمه اخرى؟"
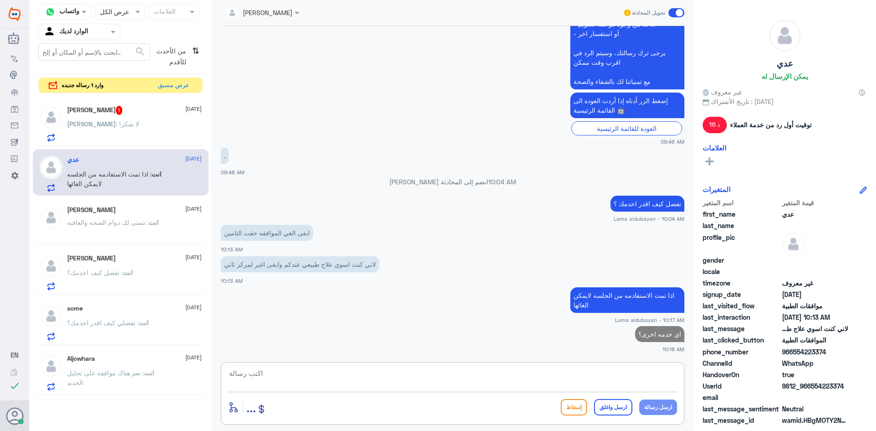
click at [107, 135] on p "[PERSON_NAME] : لا شكرا" at bounding box center [103, 130] width 72 height 23
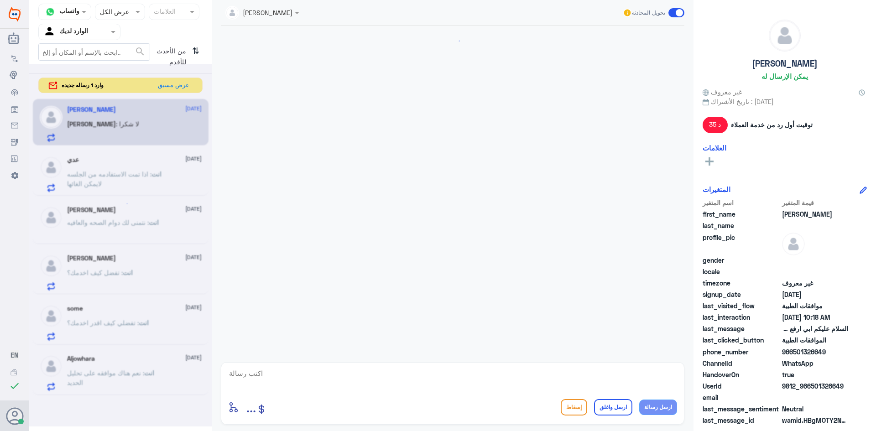
scroll to position [891, 0]
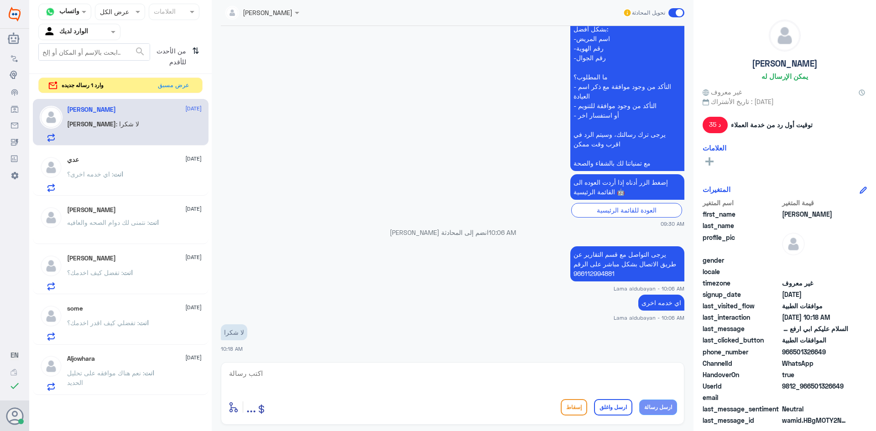
click at [478, 377] on textarea at bounding box center [452, 378] width 449 height 22
type textarea "نتمنى لك دوام الصحه والعافيه"
click at [620, 403] on button "ارسل واغلق" at bounding box center [613, 407] width 38 height 16
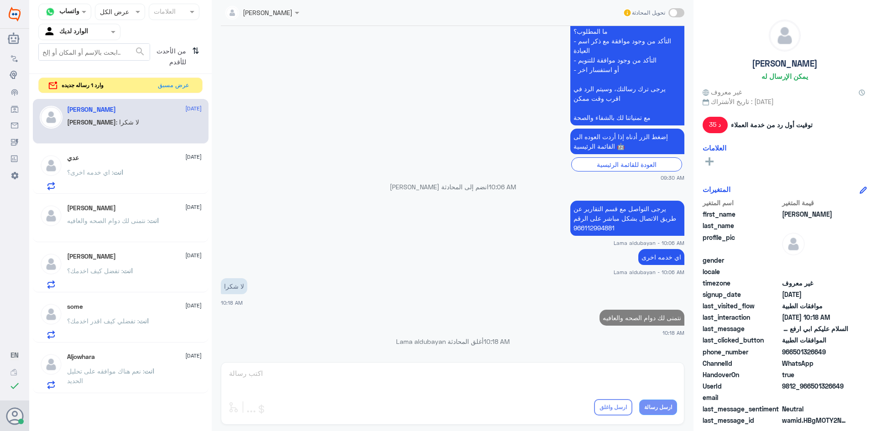
click at [135, 219] on span ": نتمنى لك دوام الصحه والعافيه" at bounding box center [108, 221] width 82 height 8
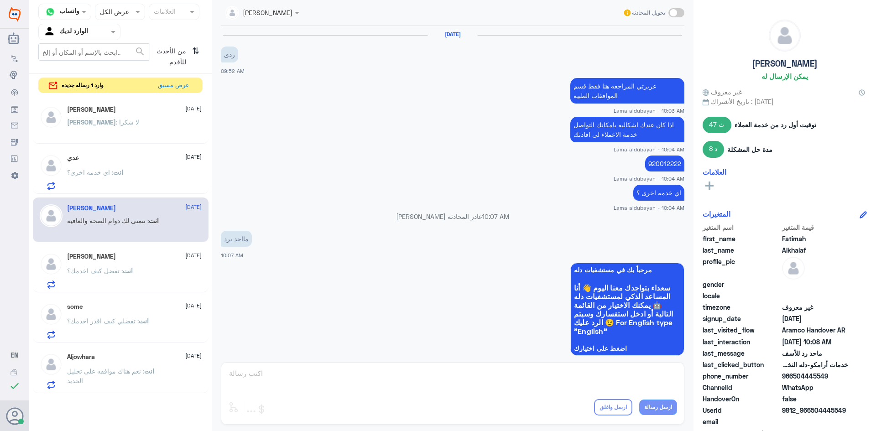
scroll to position [385, 0]
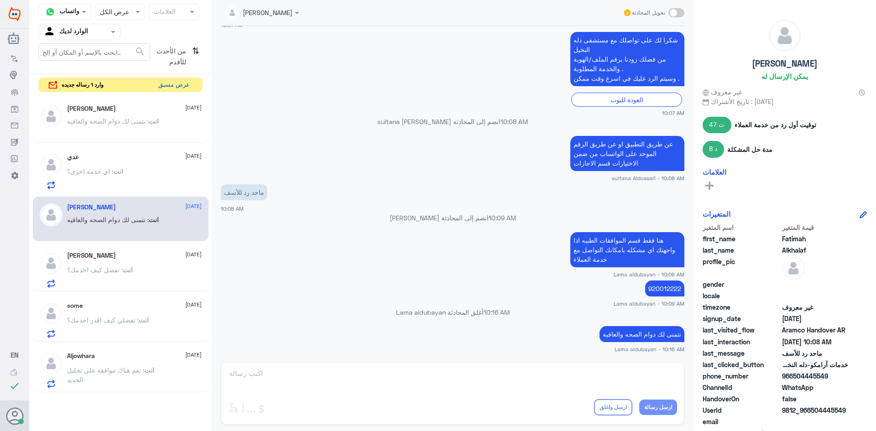
click at [175, 83] on button "عرض مسبق" at bounding box center [174, 85] width 38 height 14
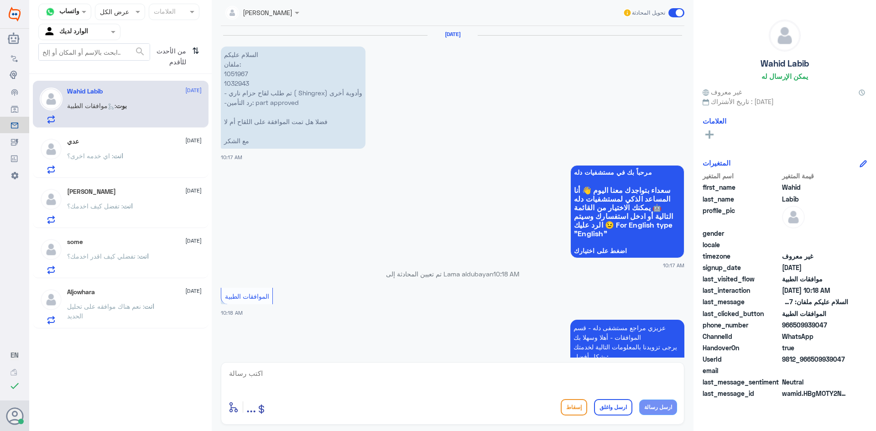
click at [239, 70] on p "السلام عليكم ملفان: 1051967 1032943 - تم طلب لقاح حزام ناري ( Shingrex) وأدوية …" at bounding box center [293, 98] width 145 height 102
copy p "1051967"
click at [238, 85] on p "السلام عليكم ملفان: 1051967 1032943 - تم طلب لقاح حزام ناري ( Shingrex) وأدوية …" at bounding box center [293, 98] width 145 height 102
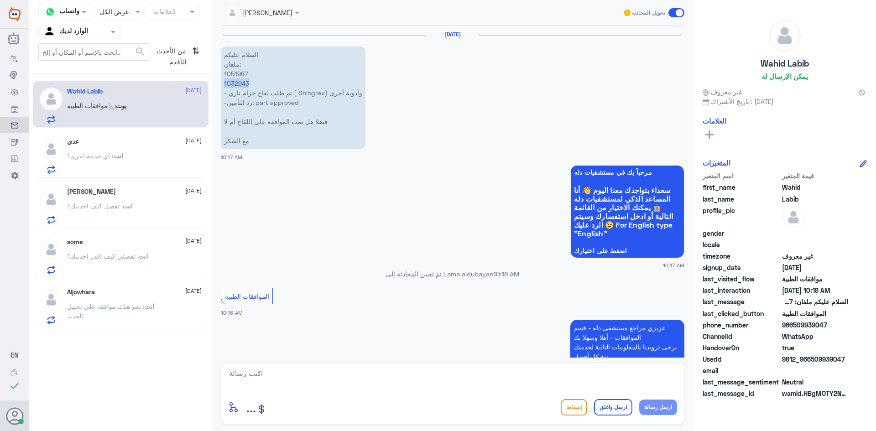
copy p "1032943"
click at [483, 373] on textarea at bounding box center [452, 378] width 449 height 22
type textarea "ا"
drag, startPoint x: 321, startPoint y: 93, endPoint x: 295, endPoint y: 93, distance: 26.5
click at [295, 93] on p "السلام عليكم ملفان: 1051967 1032943 - تم طلب لقاح حزام ناري ( Shingrex) وأدوية …" at bounding box center [293, 98] width 145 height 102
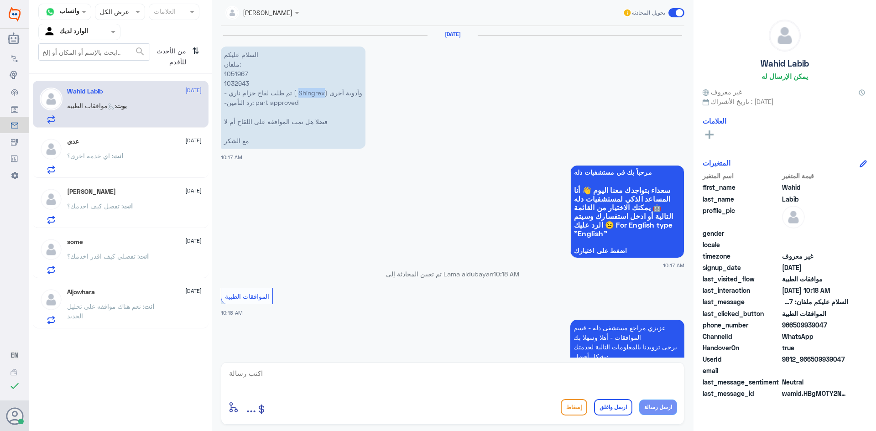
copy p "Shingrex"
click at [418, 377] on textarea at bounding box center [452, 378] width 449 height 22
paste textarea "Shingrex"
type textarea "Shingrex متوافق عليه"
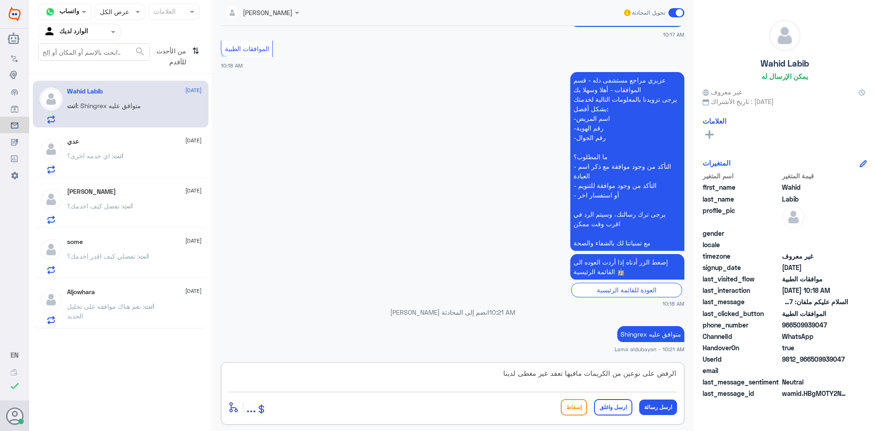
type textarea "الرفض على نوعين من الكريمات مافيها تعقد غير مغطى لدينا"
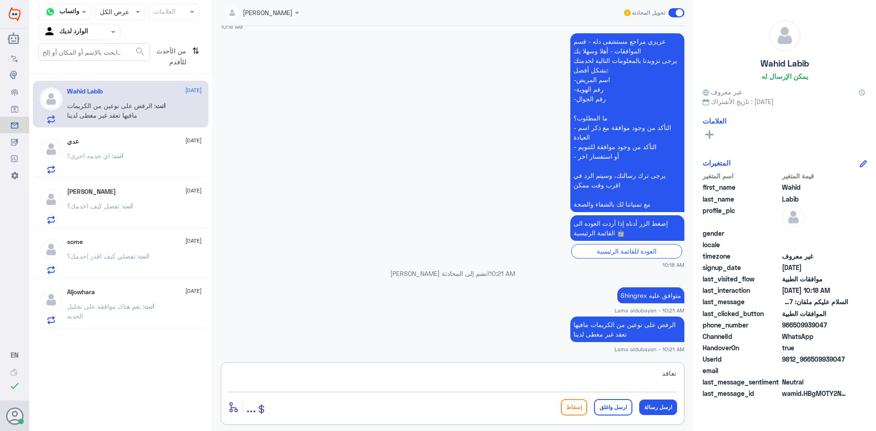
type textarea "تعاقد*"
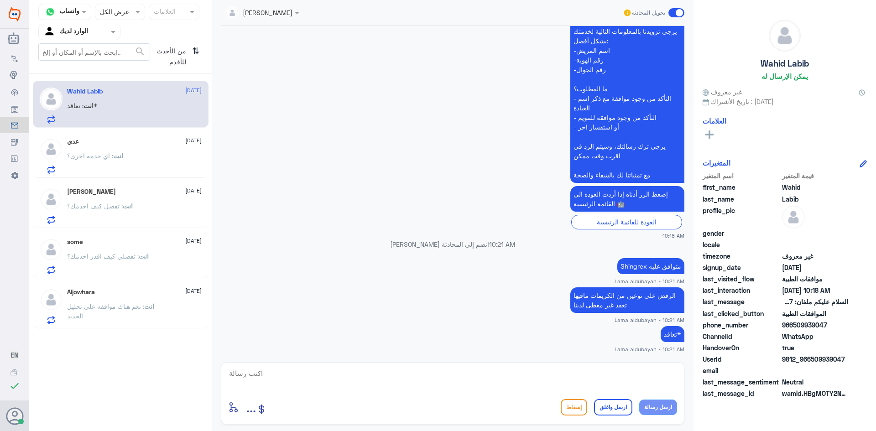
click at [126, 140] on div "عدي [DATE]" at bounding box center [134, 142] width 135 height 8
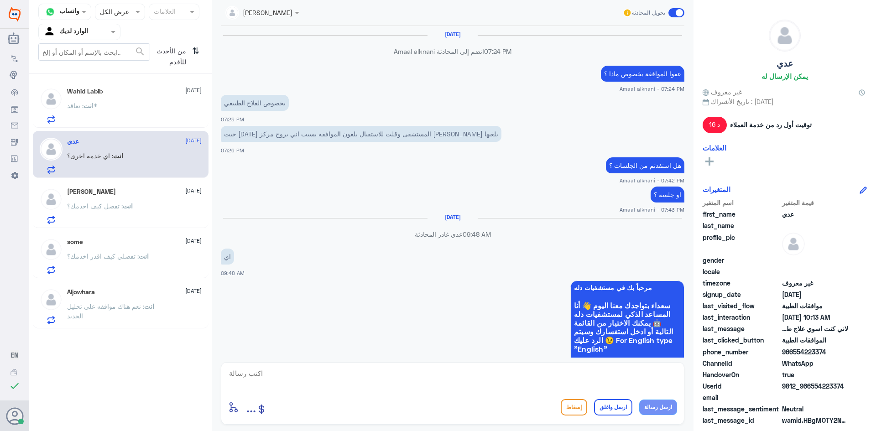
scroll to position [524, 0]
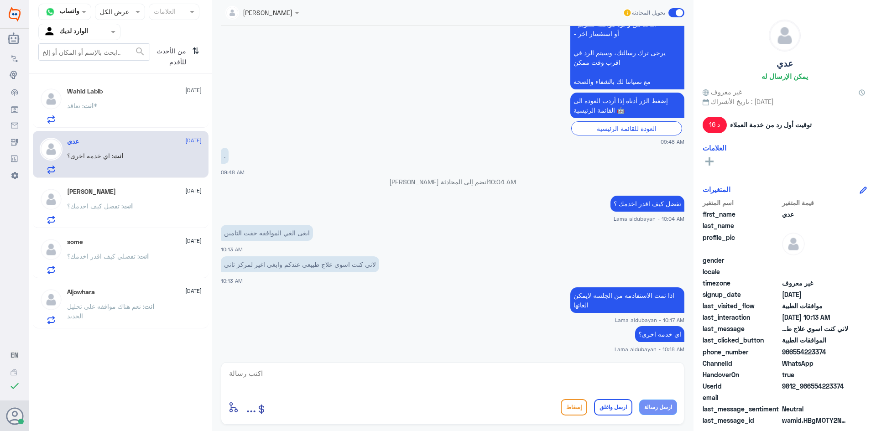
click at [141, 109] on div "انت : تعاقد*" at bounding box center [134, 113] width 135 height 21
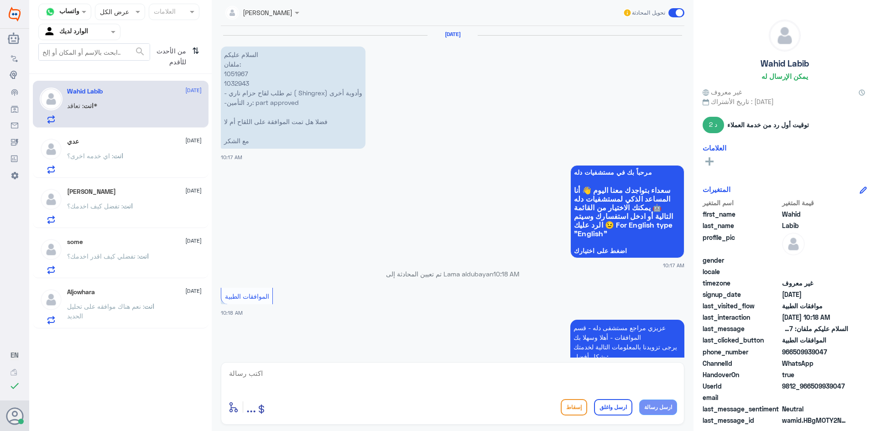
scroll to position [316, 0]
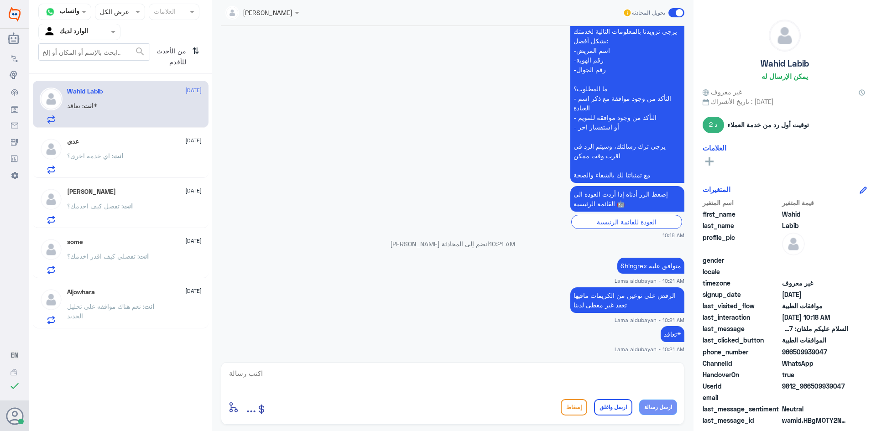
click at [482, 379] on textarea at bounding box center [452, 378] width 449 height 22
type textarea "اي خدمه اخرى ؟"
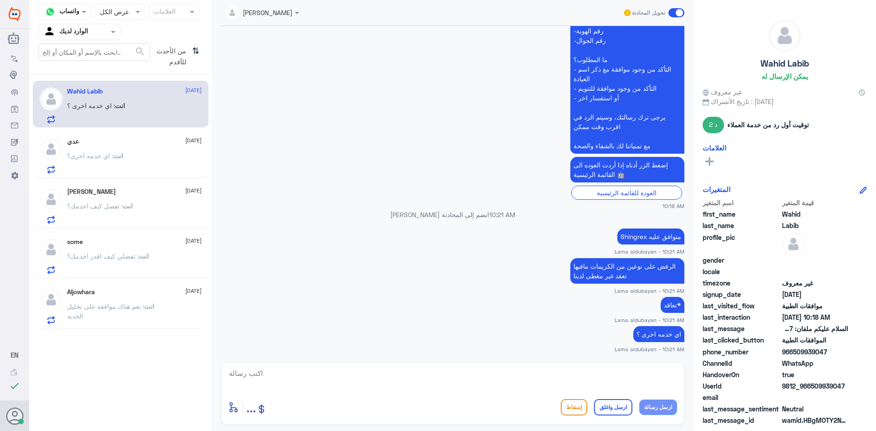
click at [114, 307] on span ": نعم هناك موافقه على تحليل الحديد" at bounding box center [105, 310] width 77 height 17
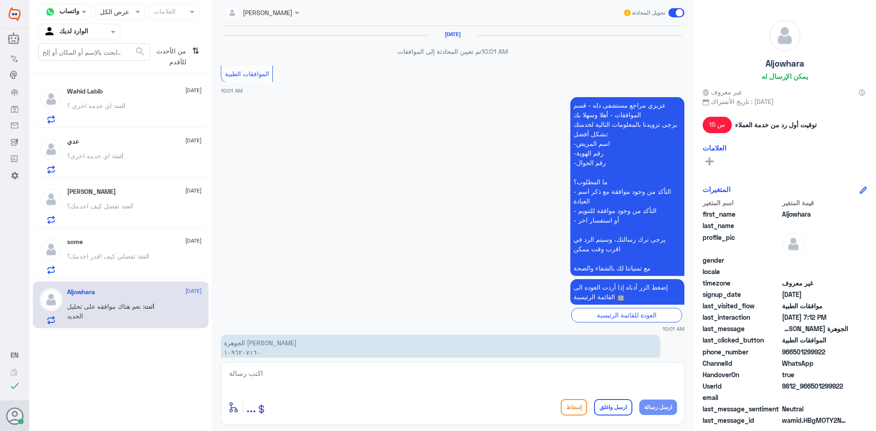
scroll to position [892, 0]
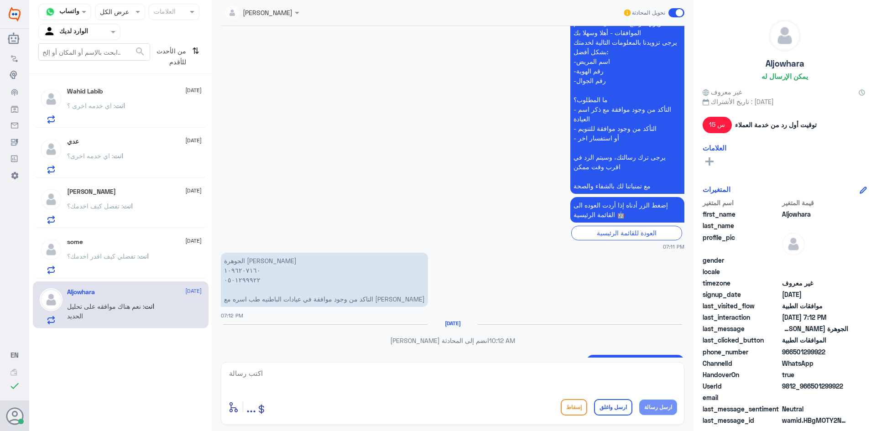
click at [448, 383] on textarea at bounding box center [452, 378] width 449 height 22
type textarea "نتمنى لك دوام الصحه والعافيه"
click at [608, 410] on button "ارسل واغلق" at bounding box center [613, 407] width 38 height 16
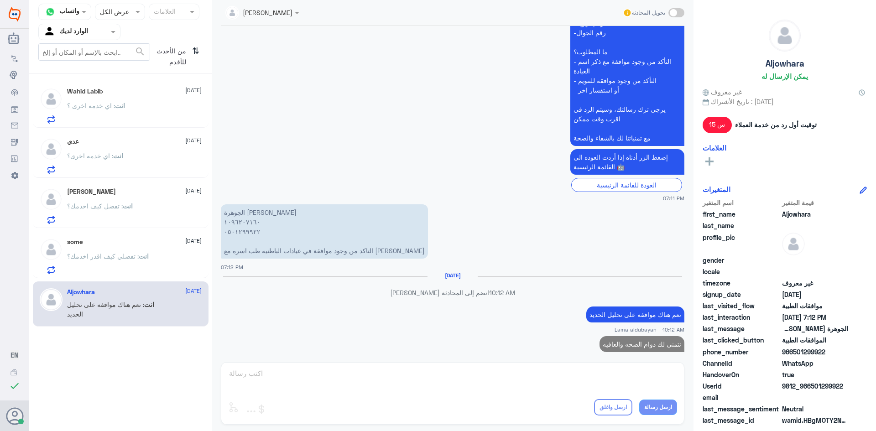
scroll to position [919, 0]
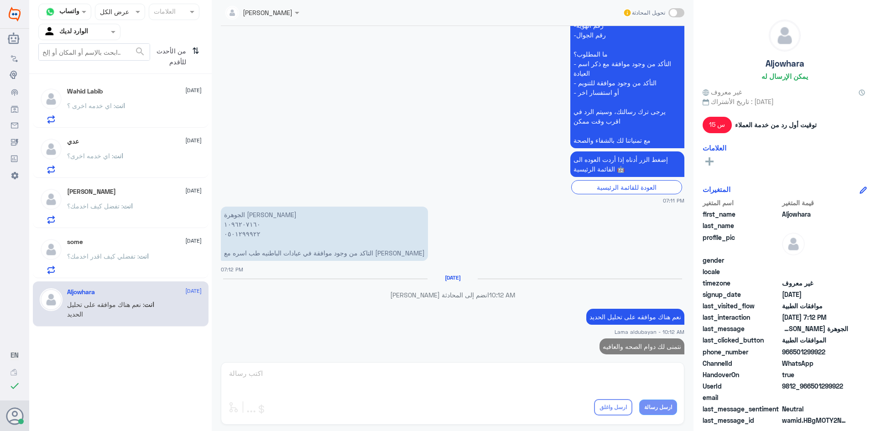
click at [167, 254] on div "انت : تفضلي كيف اقدر اخدمك؟" at bounding box center [134, 264] width 135 height 21
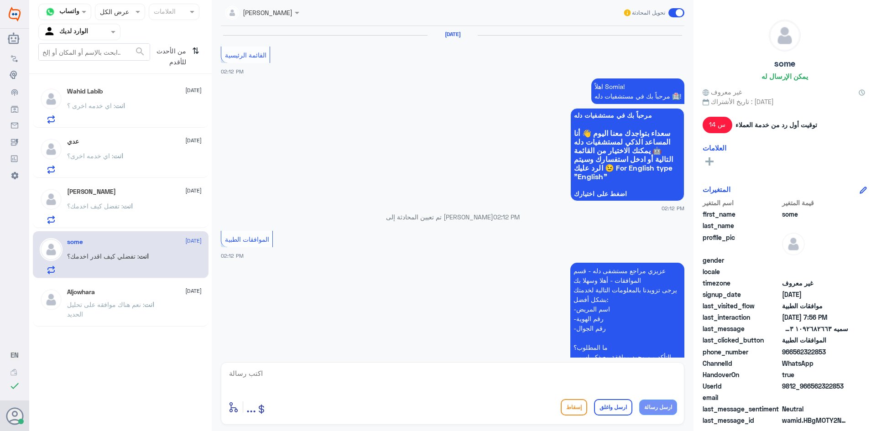
click at [156, 216] on div "انت : تفضل كيف اخدمك؟" at bounding box center [134, 213] width 135 height 21
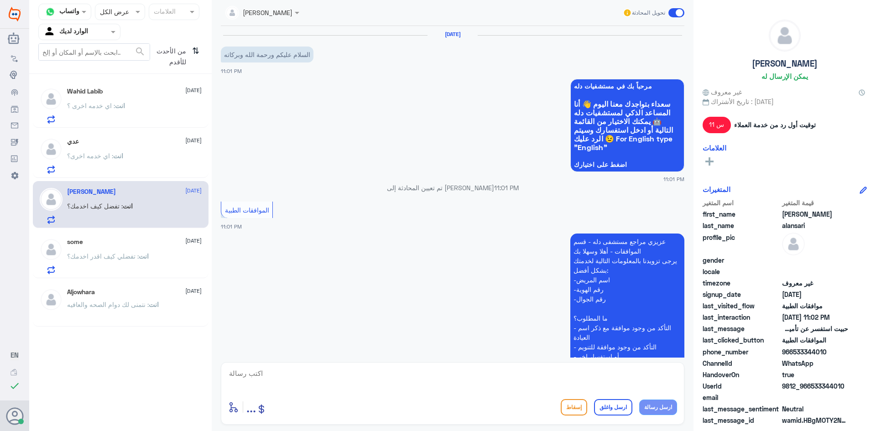
drag, startPoint x: 160, startPoint y: 178, endPoint x: 164, endPoint y: 145, distance: 33.5
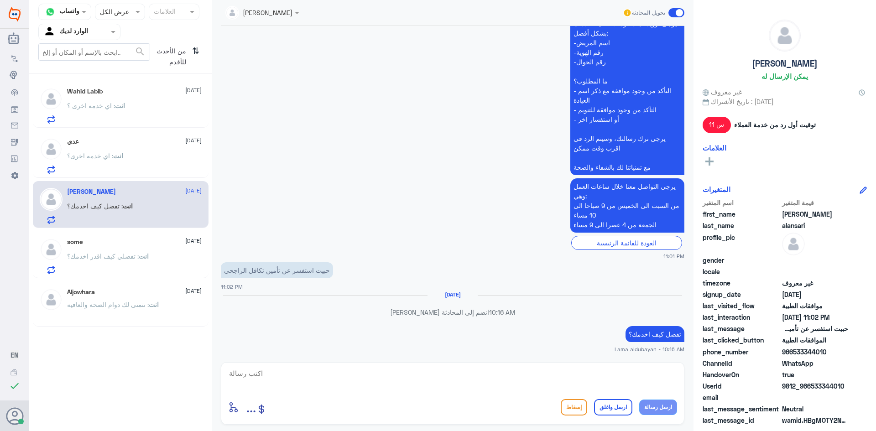
click at [166, 113] on div "انت : اي خدمه اخرى ؟" at bounding box center [134, 113] width 135 height 21
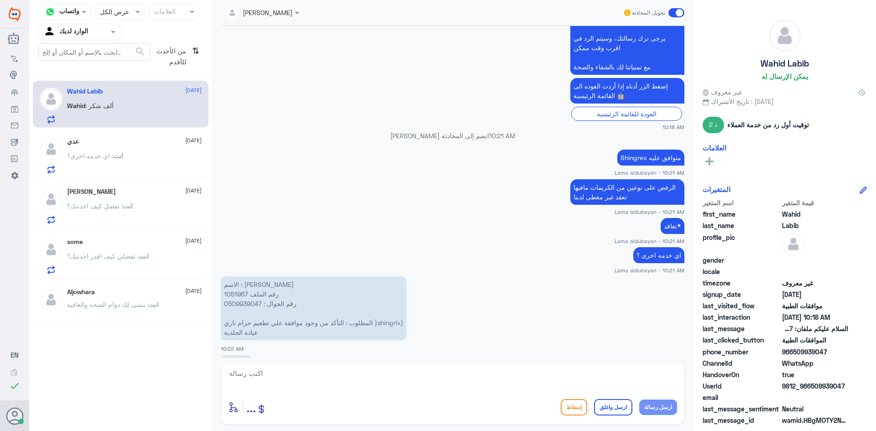
scroll to position [455, 0]
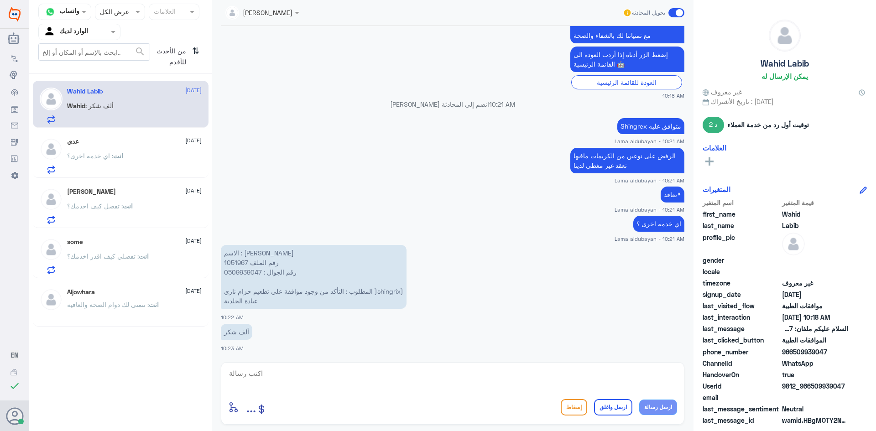
click at [322, 387] on textarea at bounding box center [452, 378] width 449 height 22
type textarea "بالسلامه"
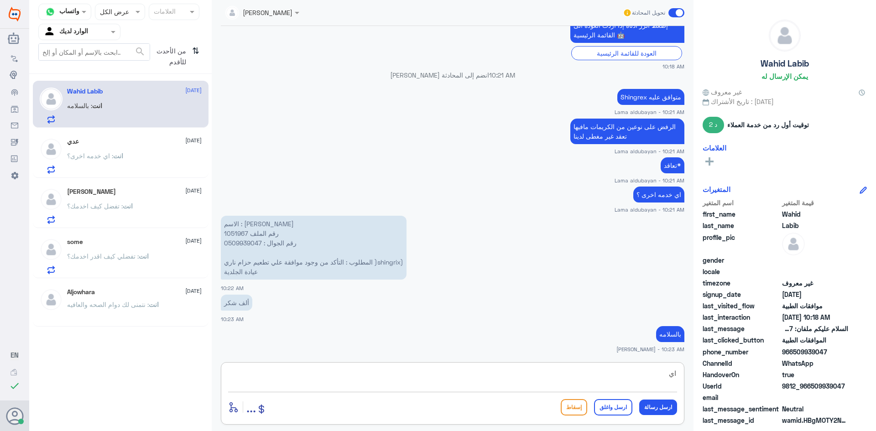
type textarea "ا"
type textarea "نتمنى لكم دوام الصحه والعافيه"
click at [628, 412] on button "ارسل واغلق" at bounding box center [613, 407] width 38 height 16
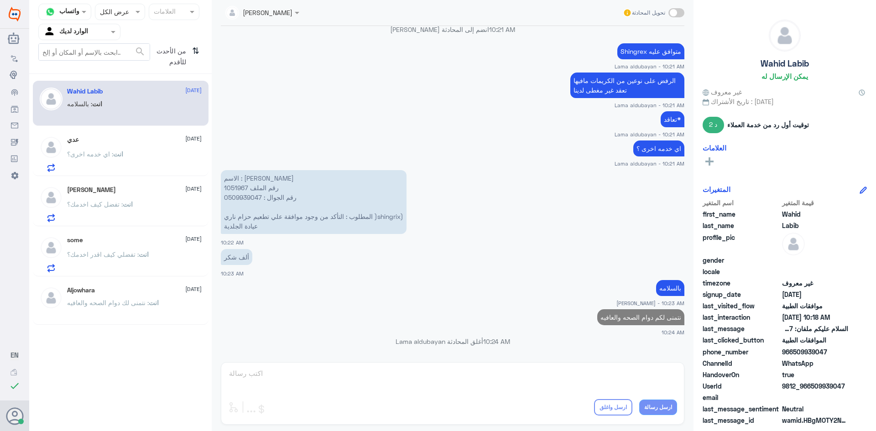
click at [85, 163] on p "انت : اي خدمه اخرى؟" at bounding box center [95, 160] width 56 height 23
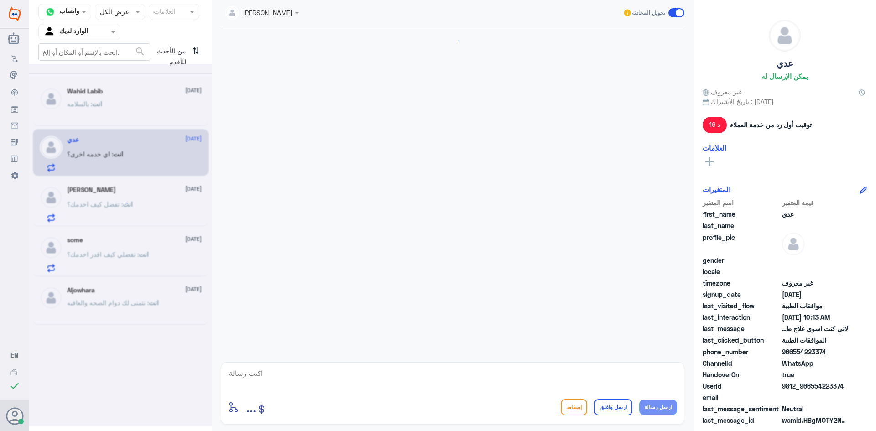
scroll to position [524, 0]
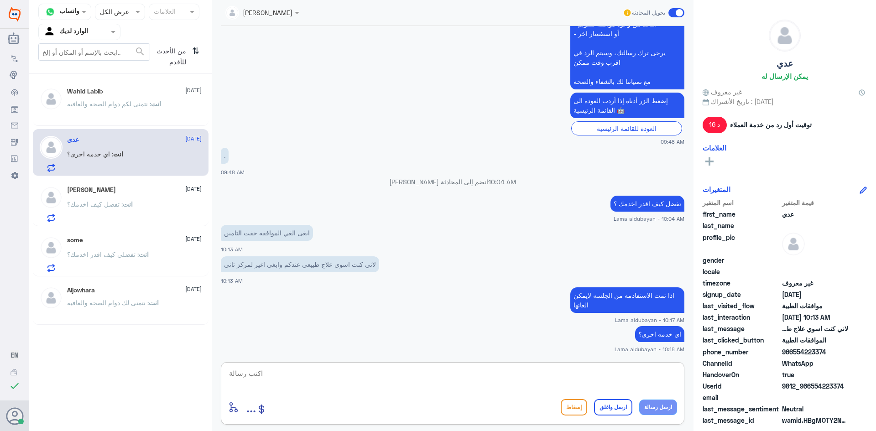
click at [494, 385] on textarea at bounding box center [452, 378] width 449 height 22
type textarea "نتمنى لك دوام الصحه والعافيه"
click at [618, 411] on button "ارسل واغلق" at bounding box center [613, 407] width 38 height 16
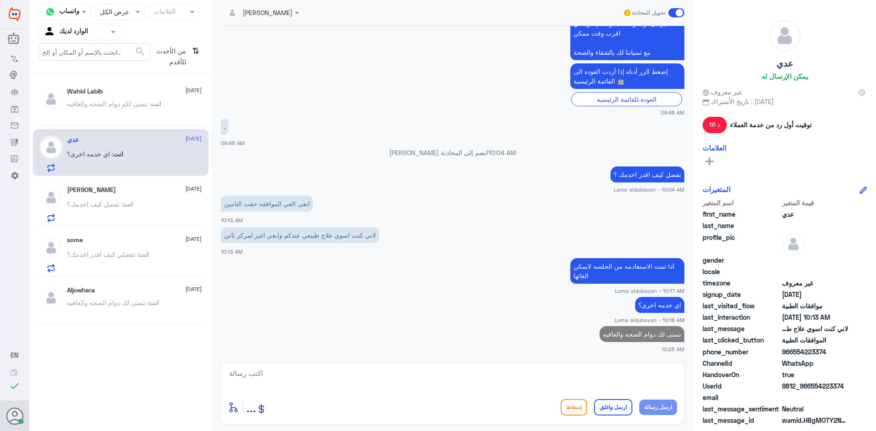
scroll to position [551, 0]
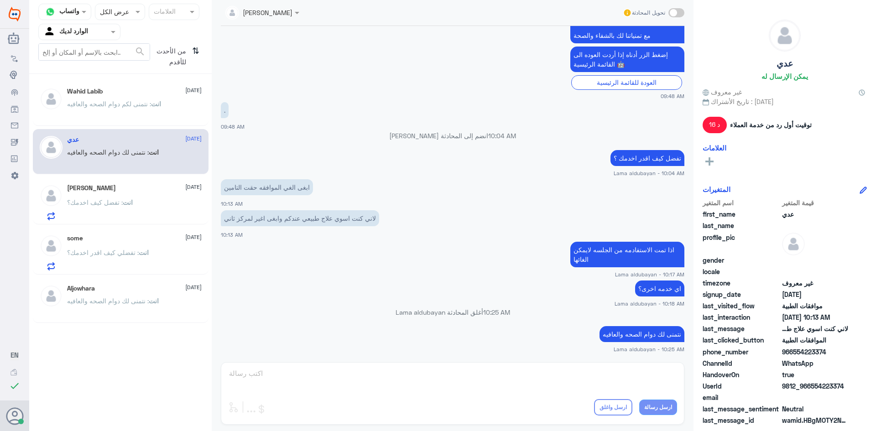
click at [83, 207] on p "انت : تفضل كيف اخدمك؟" at bounding box center [100, 208] width 66 height 23
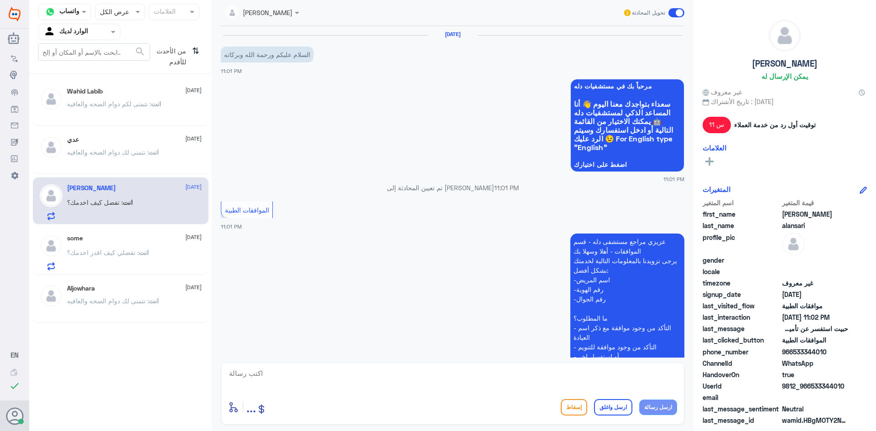
scroll to position [237, 0]
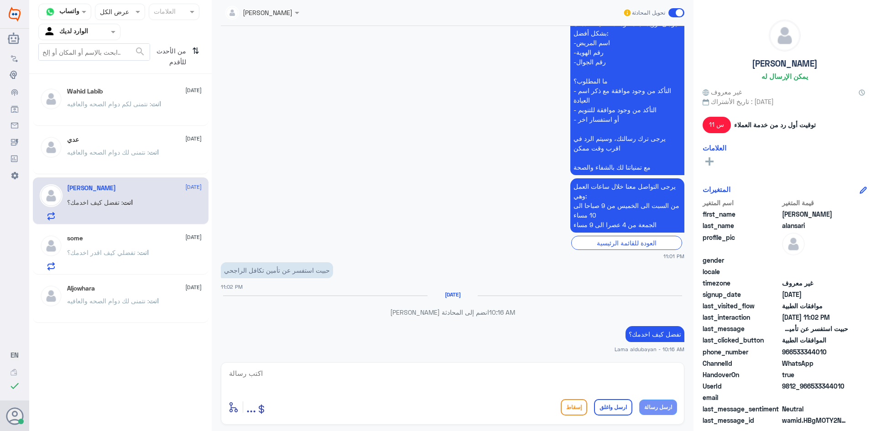
click at [113, 112] on p "انت : نتمنى لكم دوام الصحه والعافيه" at bounding box center [114, 110] width 94 height 23
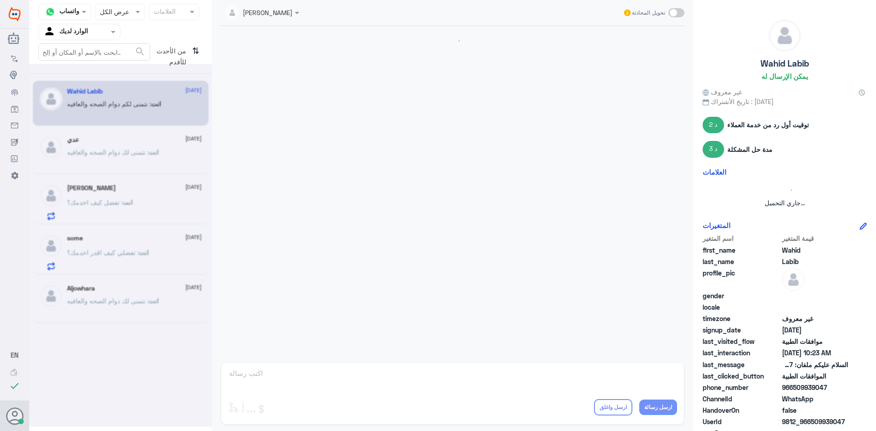
click at [119, 188] on div "[PERSON_NAME] [DATE]" at bounding box center [134, 188] width 135 height 8
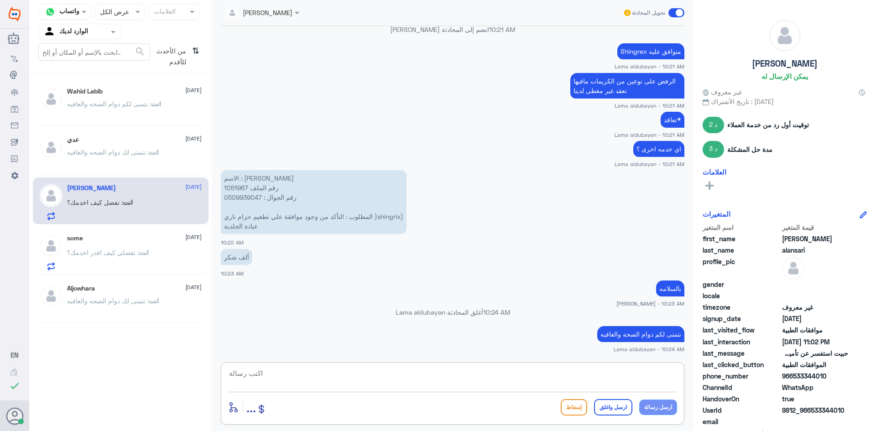
click at [641, 370] on textarea at bounding box center [452, 378] width 449 height 22
click at [127, 102] on span ": نتمنى لكم دوام الصحه والعافيه" at bounding box center [109, 104] width 84 height 8
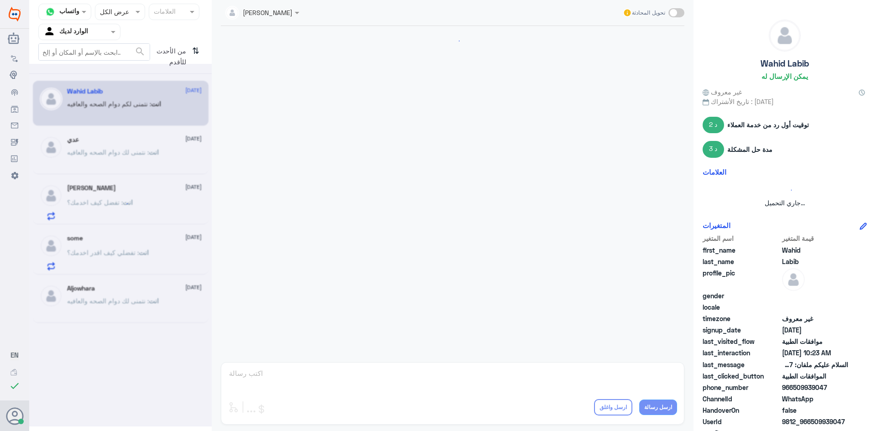
click at [129, 156] on div at bounding box center [120, 245] width 182 height 363
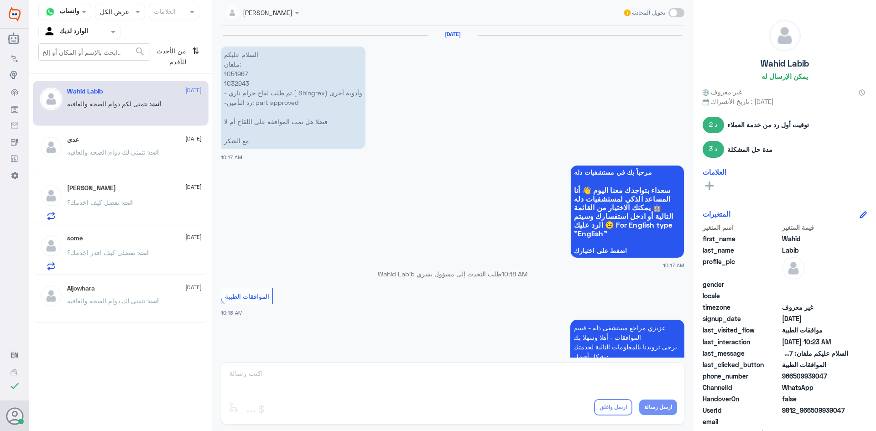
scroll to position [530, 0]
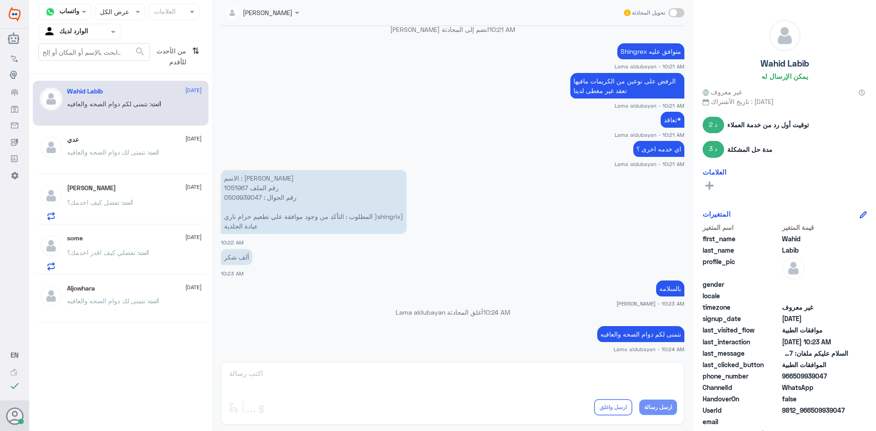
click at [202, 52] on nav "قناة واتساب Status × عرض الكل العلامات Agent Filter الوارد لديك search من الأحد…" at bounding box center [120, 39] width 182 height 70
click at [198, 52] on icon "⇅" at bounding box center [195, 54] width 7 height 23
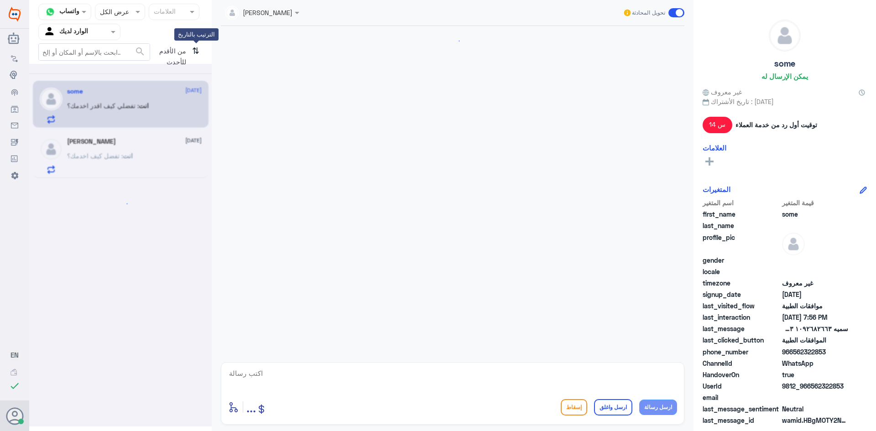
scroll to position [856, 0]
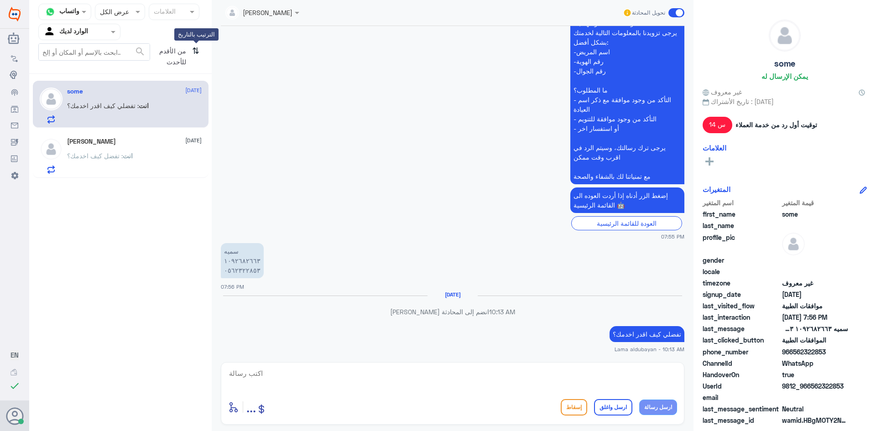
click at [197, 52] on icon "⇅" at bounding box center [195, 54] width 7 height 23
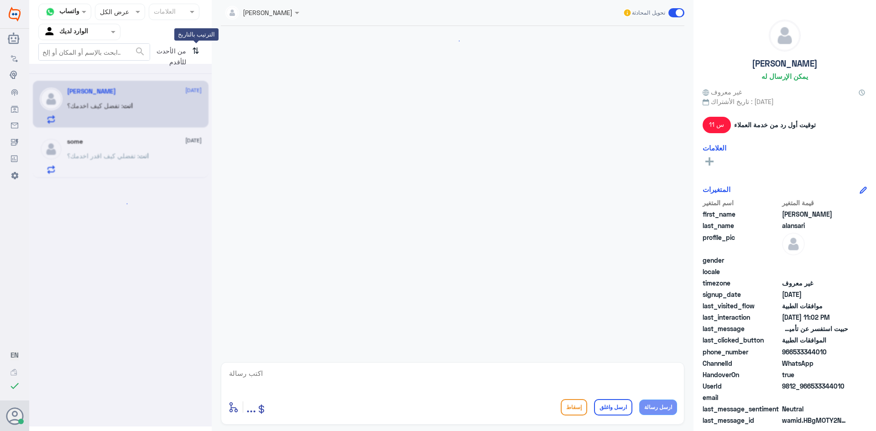
scroll to position [237, 0]
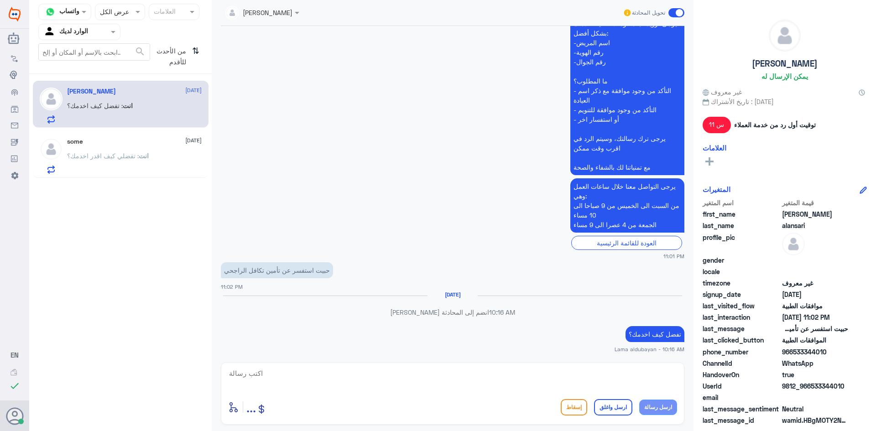
click at [83, 152] on span ": تفضلي كيف اقدر اخدمك؟" at bounding box center [103, 156] width 72 height 8
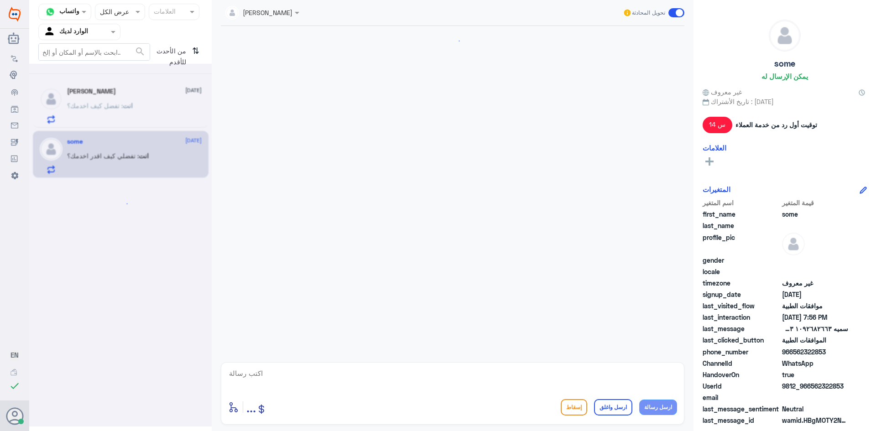
scroll to position [856, 0]
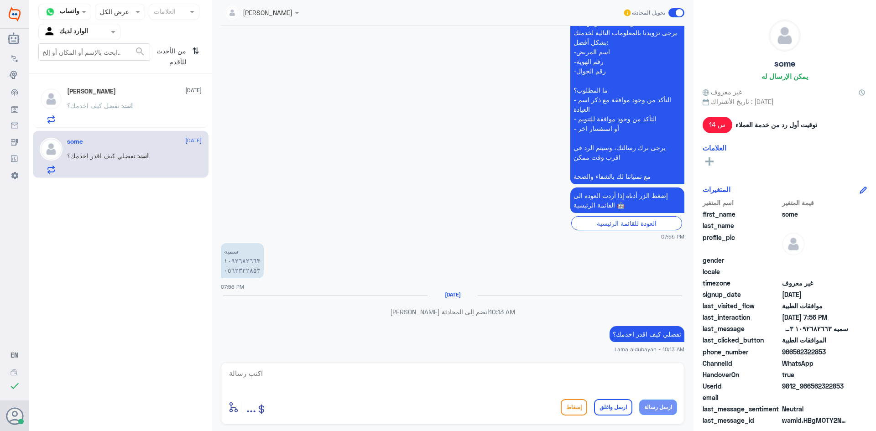
click at [108, 113] on p "انت : تفضل كيف اخدمك؟" at bounding box center [100, 112] width 66 height 23
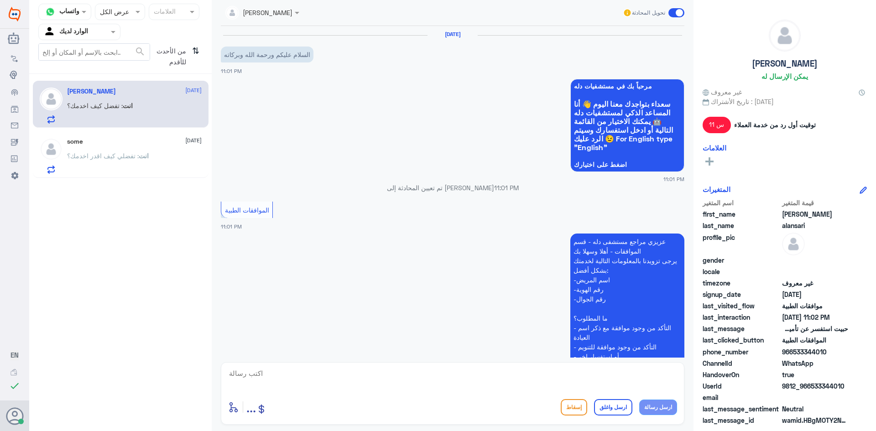
scroll to position [237, 0]
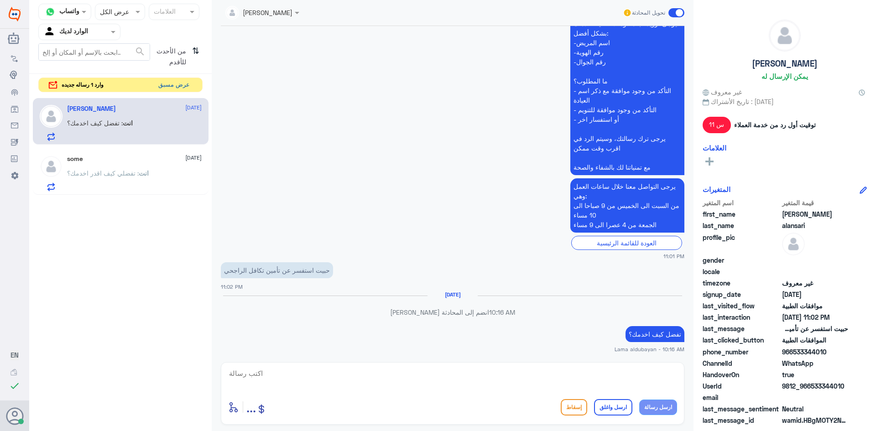
click at [179, 88] on button "عرض مسبق" at bounding box center [174, 85] width 38 height 14
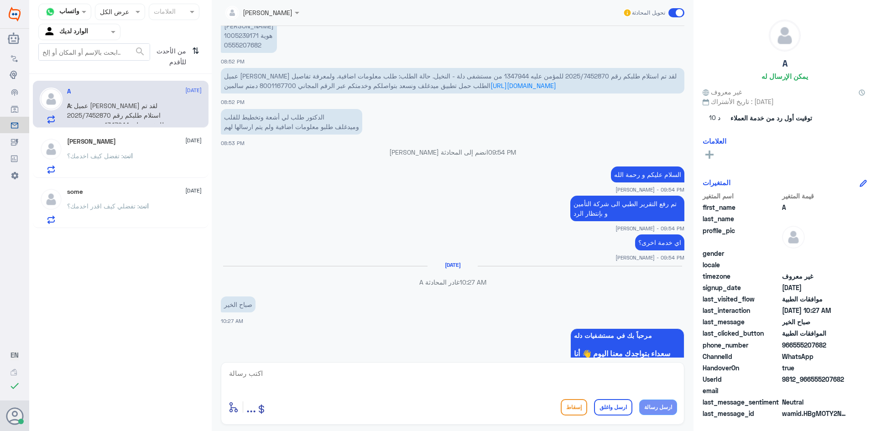
scroll to position [986, 0]
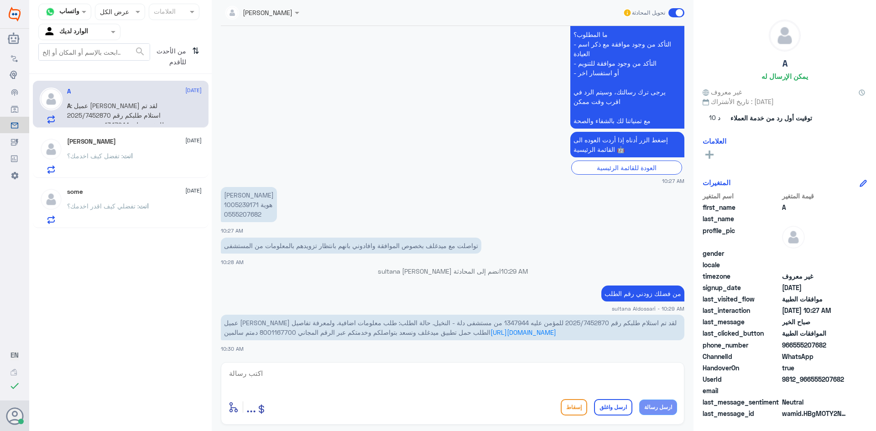
click at [156, 160] on div "انت : تفضل كيف اخدمك؟" at bounding box center [134, 163] width 135 height 21
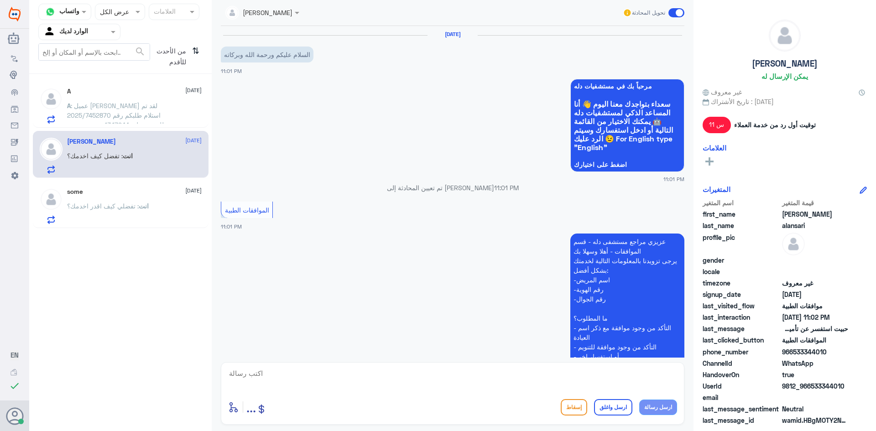
scroll to position [237, 0]
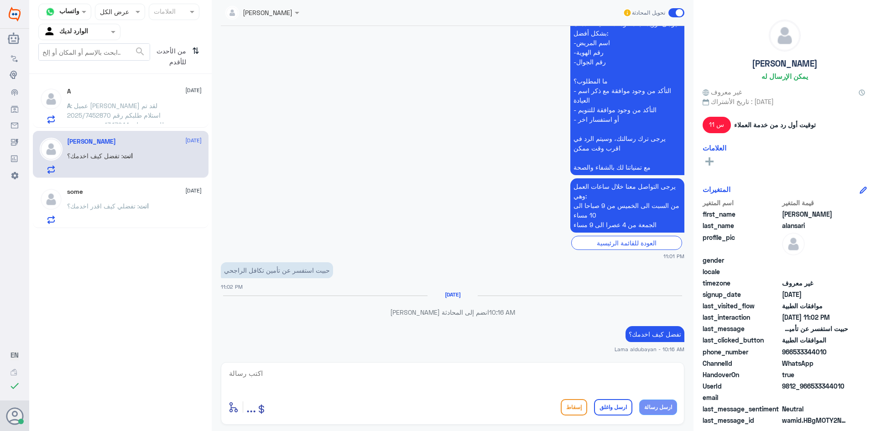
click at [151, 109] on p "A : عميل [PERSON_NAME] لقد تم استلام طلبكم رقم 2025/7452870 للمؤمن عليه 1347944…" at bounding box center [118, 112] width 103 height 23
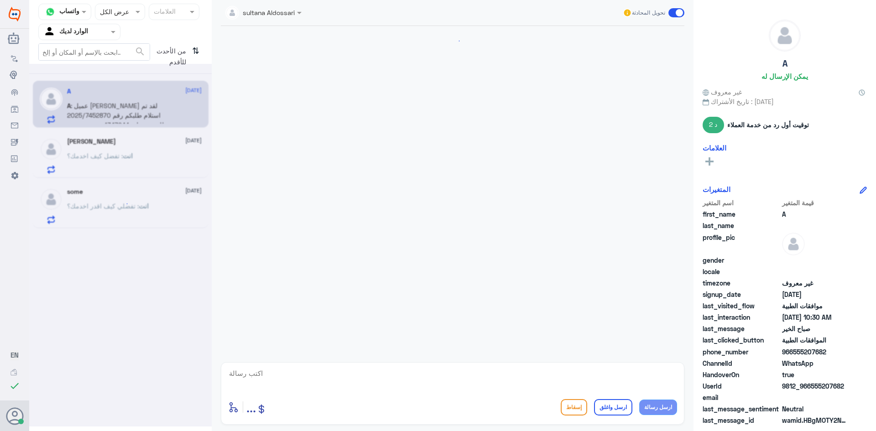
scroll to position [799, 0]
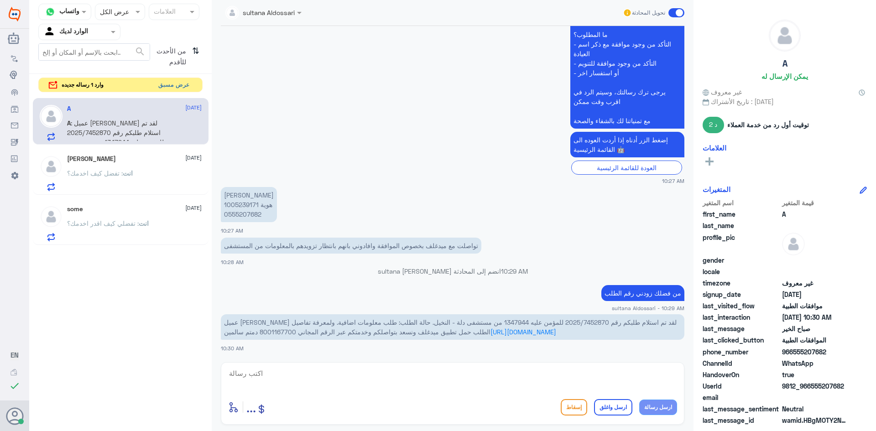
click at [168, 87] on button "عرض مسبق" at bounding box center [174, 85] width 38 height 14
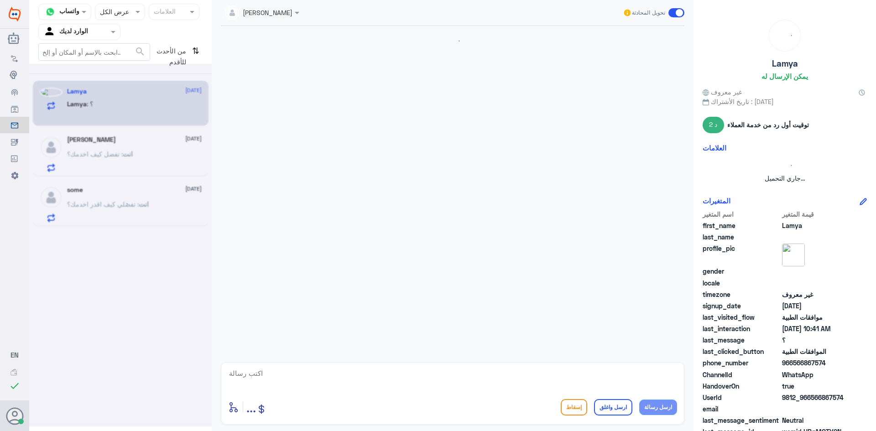
scroll to position [216, 0]
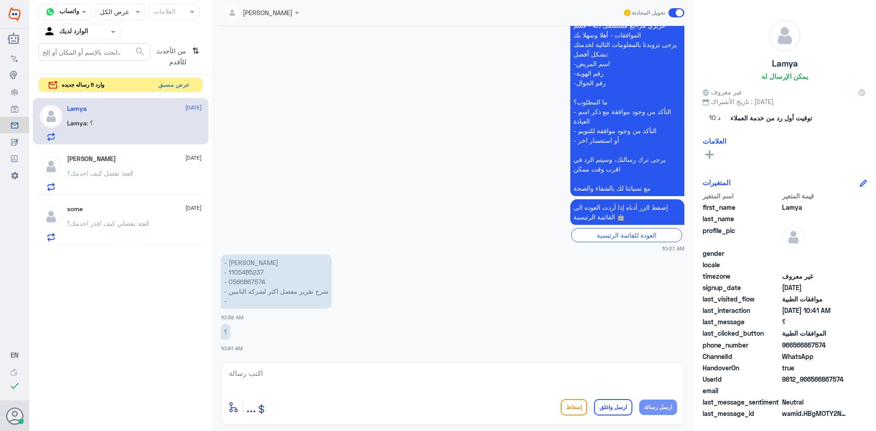
click at [176, 91] on button "عرض مسبق" at bounding box center [174, 85] width 38 height 14
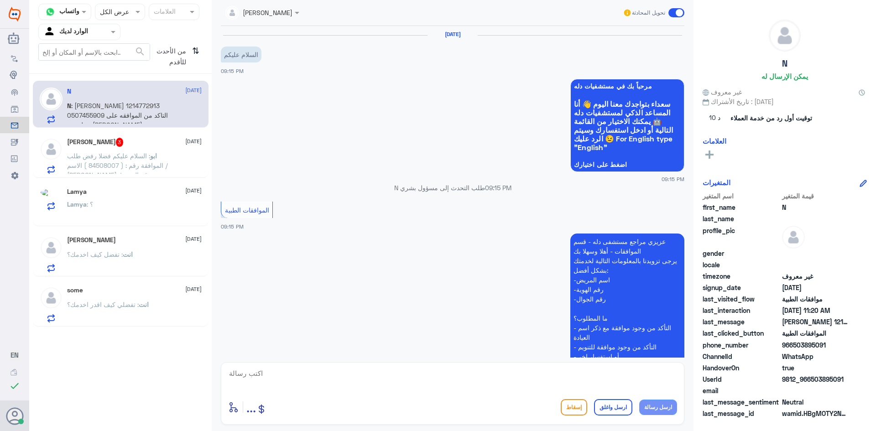
scroll to position [842, 0]
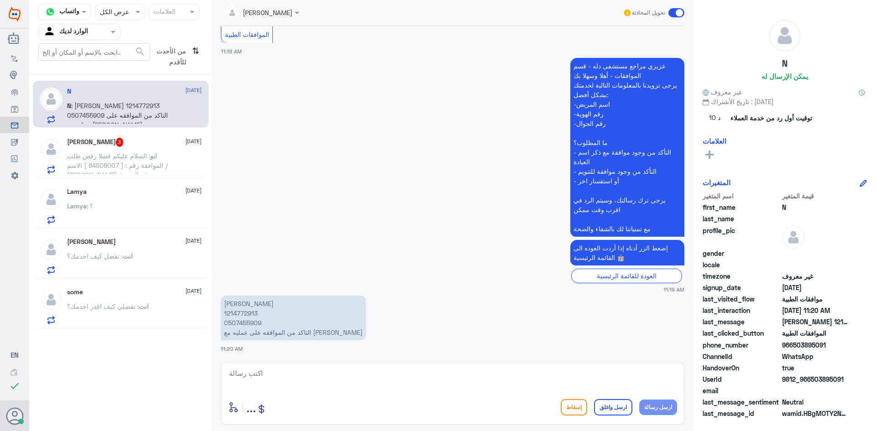
click at [242, 315] on p "[PERSON_NAME] 1214772913 0507455909 التاكد من الموافقه على عمليه مع [PERSON_NAM…" at bounding box center [293, 318] width 145 height 45
copy p "1214772913"
click at [413, 387] on textarea at bounding box center [452, 378] width 449 height 22
type textarea "تمت الموافقه على العمليه"
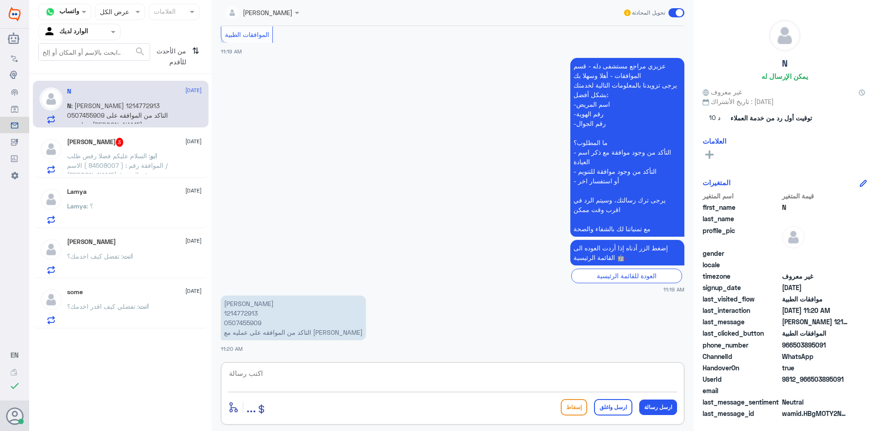
scroll to position [871, 0]
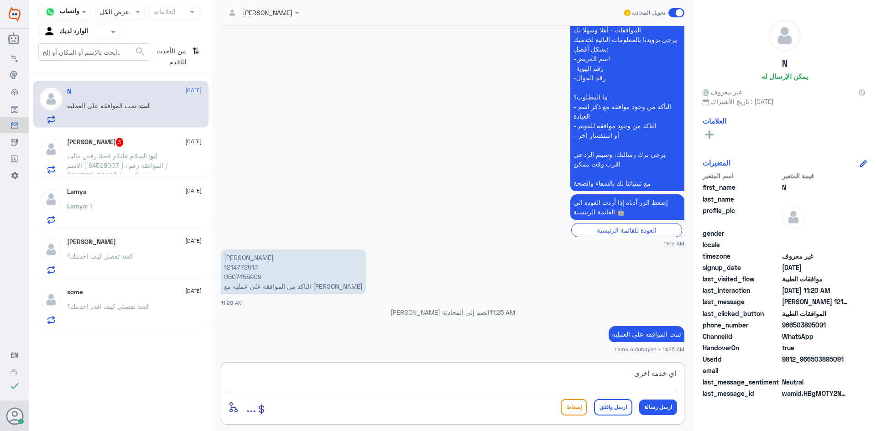
type textarea "اي خدمه اخرى؟"
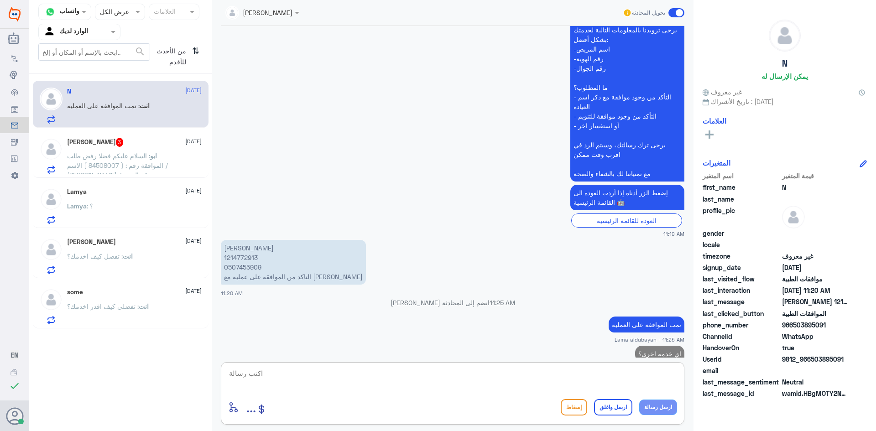
scroll to position [901, 0]
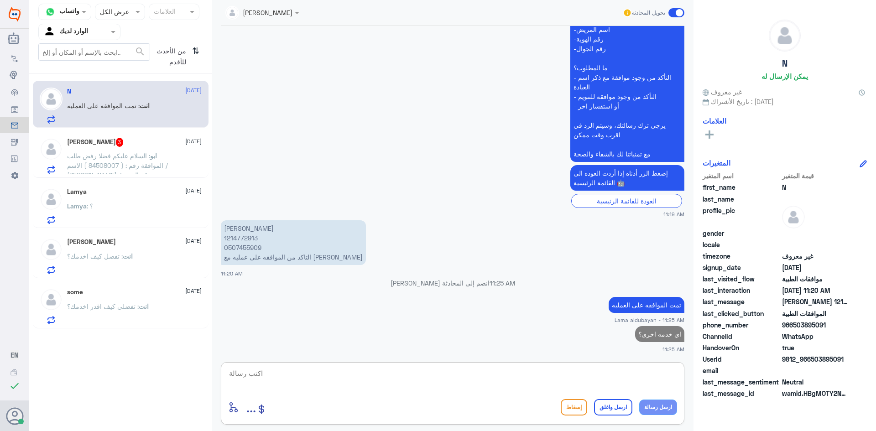
click at [77, 154] on span ": السلام عليكم فضلا رفض طلب الموافقة رقم : ( 84508007 ) الاسم / [PERSON_NAME] ر…" at bounding box center [117, 180] width 101 height 56
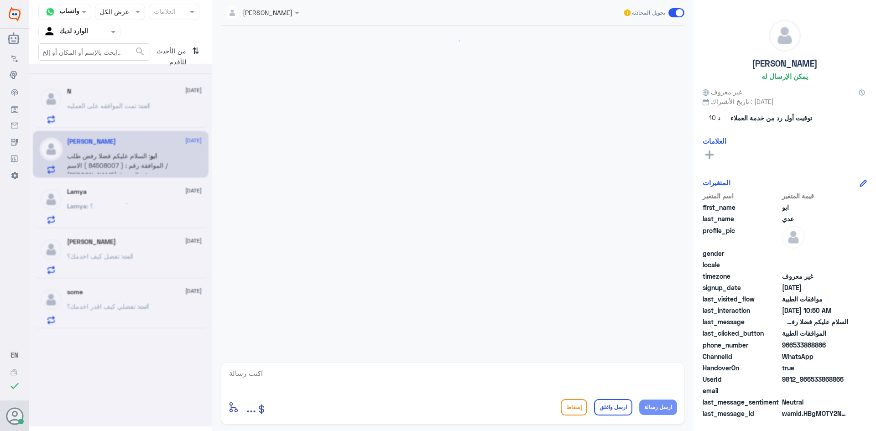
scroll to position [1172, 0]
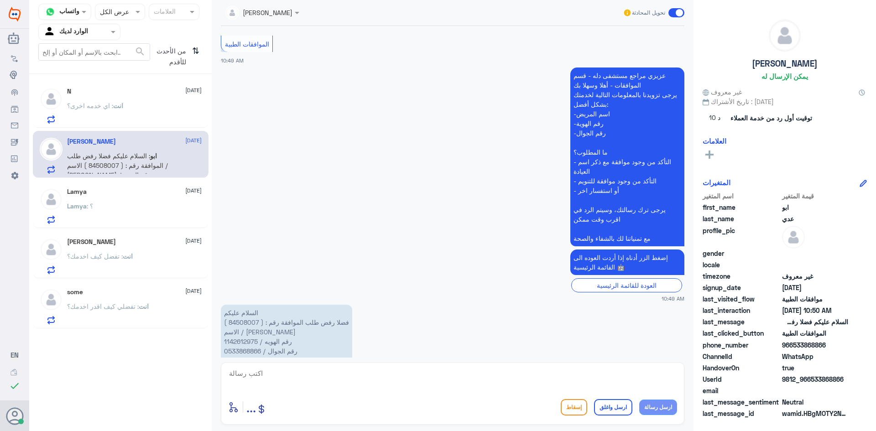
click at [248, 305] on p "السلام عليكم فضلا رفض طلب الموافقة رقم : ( 84508007 ) الاسم / [PERSON_NAME] رقم…" at bounding box center [286, 337] width 131 height 64
copy p "84508007"
click at [341, 381] on textarea at bounding box center [452, 378] width 449 height 22
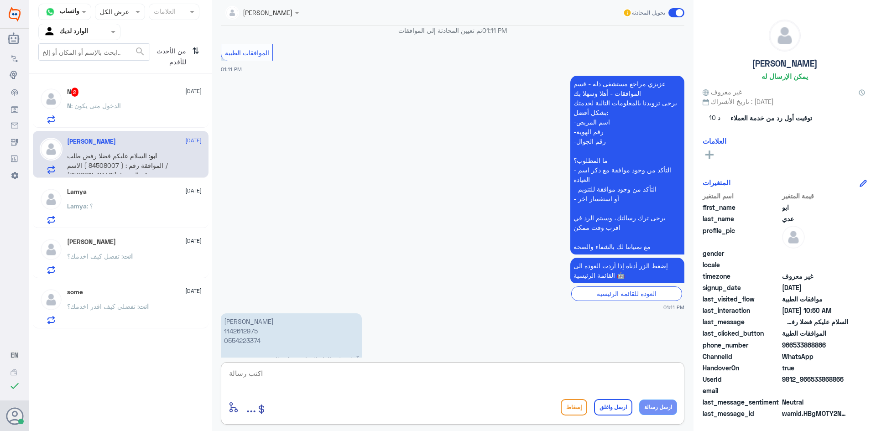
scroll to position [274, 0]
click at [254, 324] on p "[PERSON_NAME] 1142612975 0554223374 آمل منكم إلغاء الموافقه عل طلب رقم : 743325…" at bounding box center [291, 345] width 141 height 64
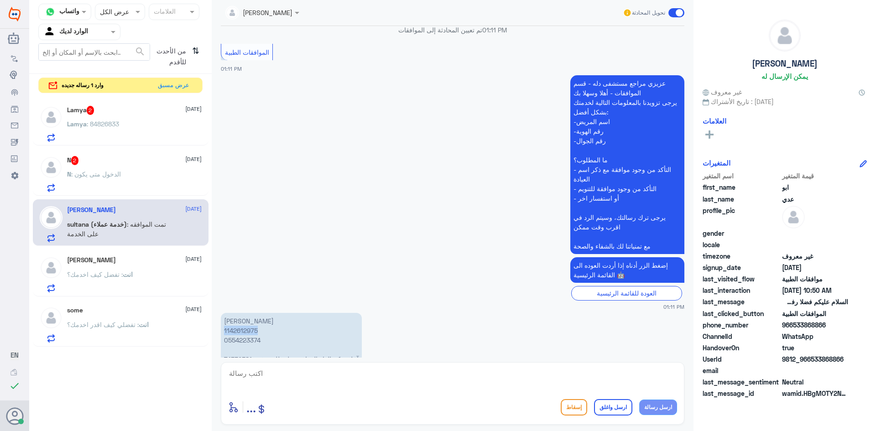
scroll to position [1905, 0]
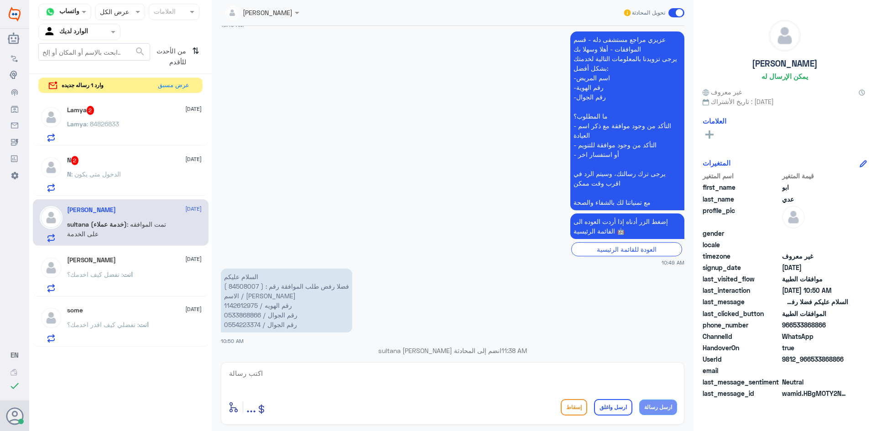
click at [114, 161] on div "N 2 [DATE]" at bounding box center [134, 160] width 135 height 9
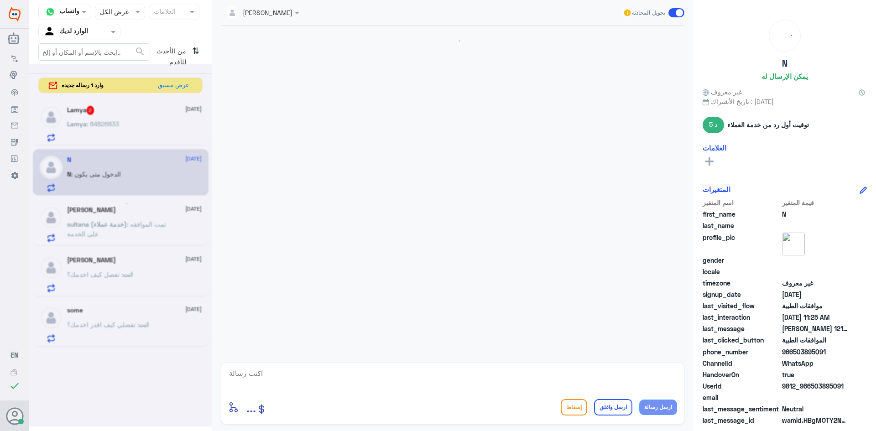
scroll to position [793, 0]
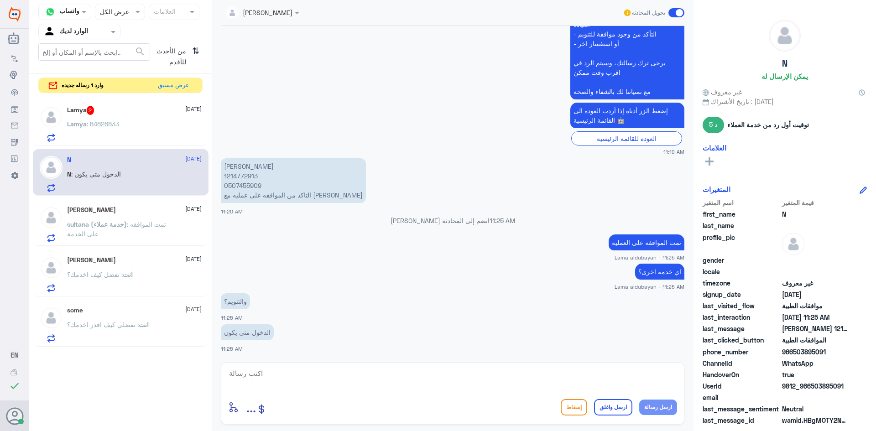
click at [140, 220] on span ": تمت الموافقه على الخدمة" at bounding box center [116, 228] width 99 height 17
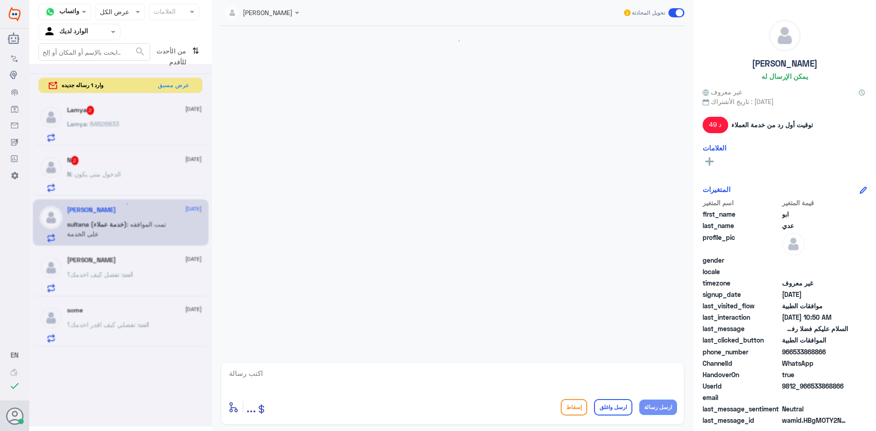
scroll to position [1036, 0]
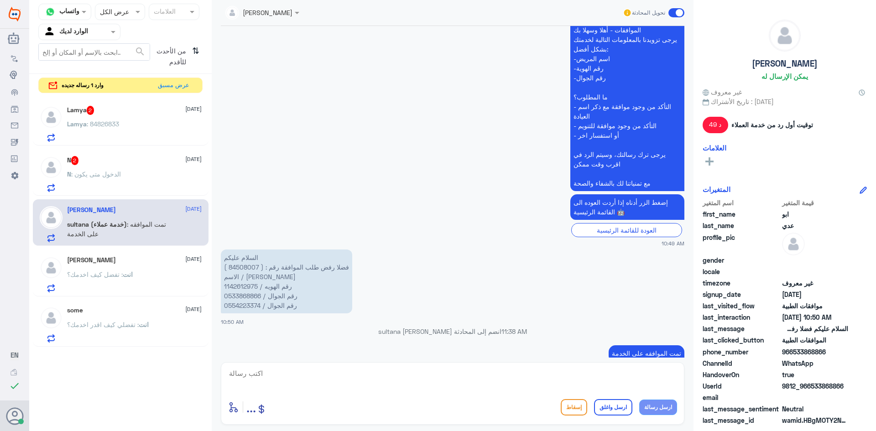
click at [499, 369] on textarea at bounding box center [452, 378] width 449 height 22
click at [502, 374] on textarea at bounding box center [452, 378] width 449 height 22
click at [172, 172] on div "N : الدخول متى يكون" at bounding box center [134, 181] width 135 height 21
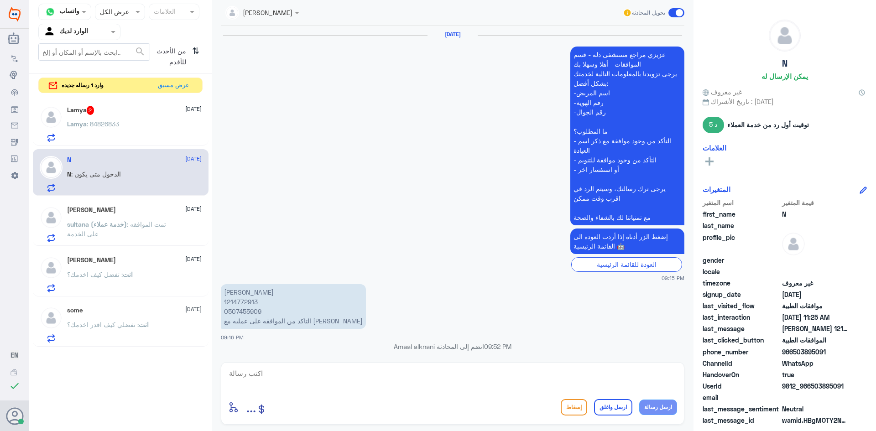
scroll to position [793, 0]
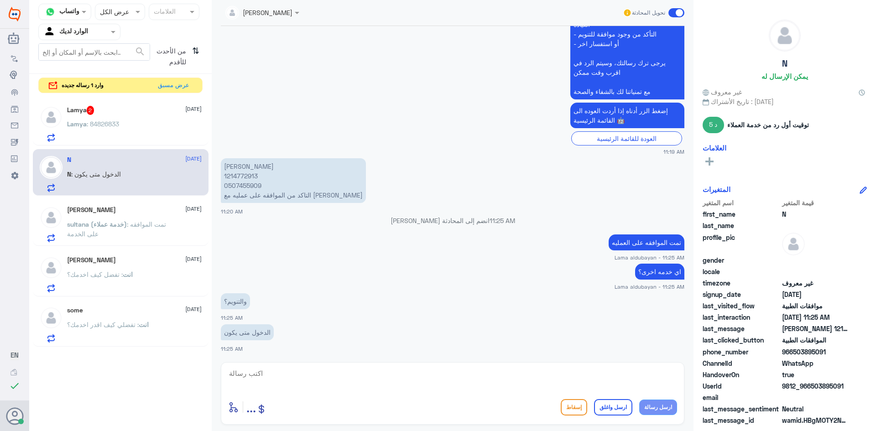
click at [306, 378] on textarea at bounding box center [452, 378] width 449 height 22
type textarea "يتواصل معك منسق الدكتور"
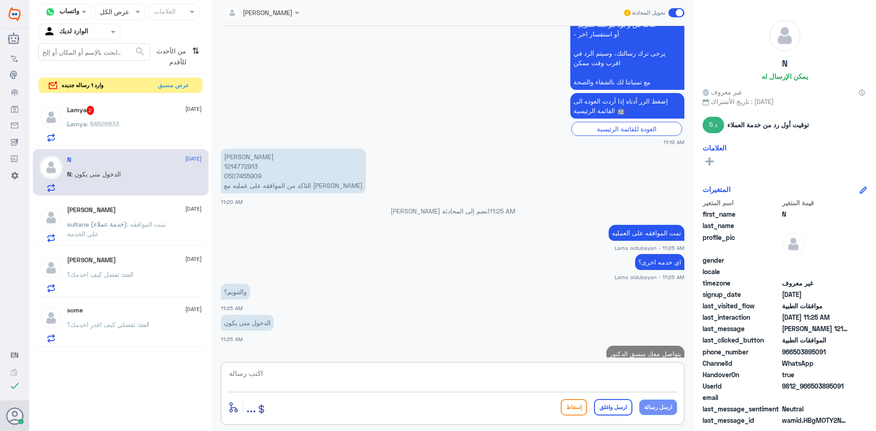
scroll to position [822, 0]
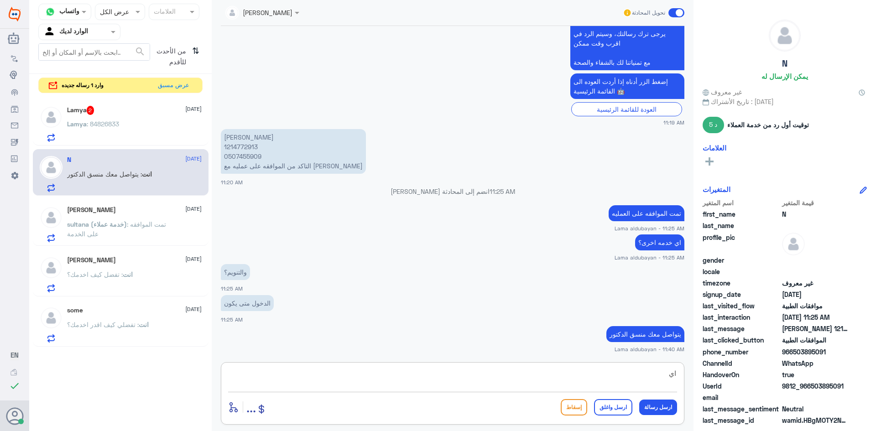
type textarea "ا"
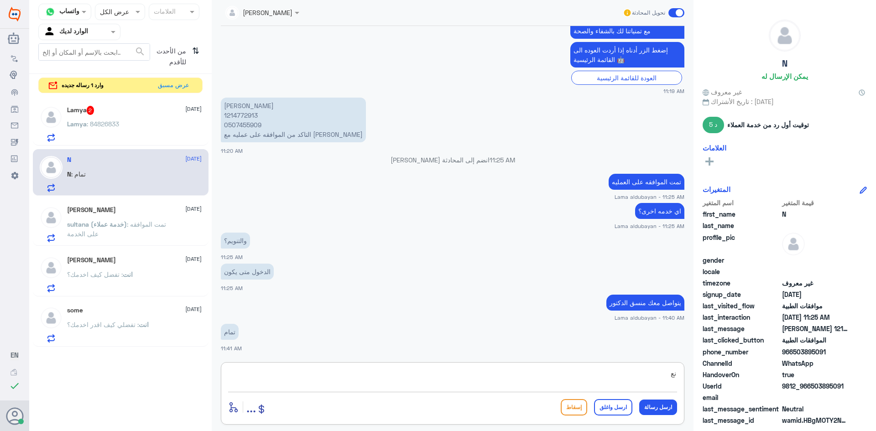
type textarea "ن"
type textarea "نتمنى لكم دوام الصحه والعافيه"
click at [616, 411] on button "ارسل واغلق" at bounding box center [613, 407] width 38 height 16
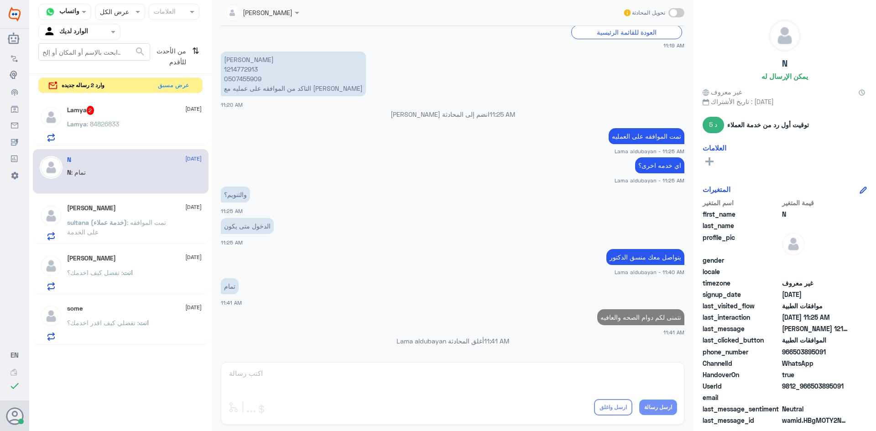
click at [87, 123] on span ": 84826833" at bounding box center [103, 124] width 32 height 8
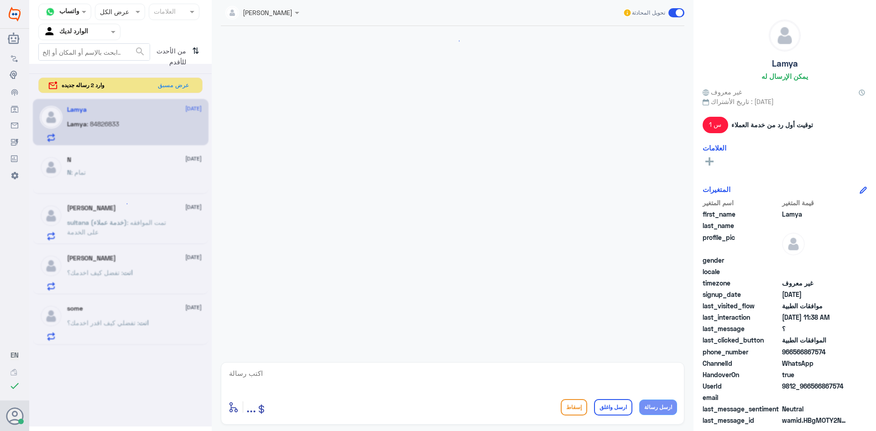
scroll to position [353, 0]
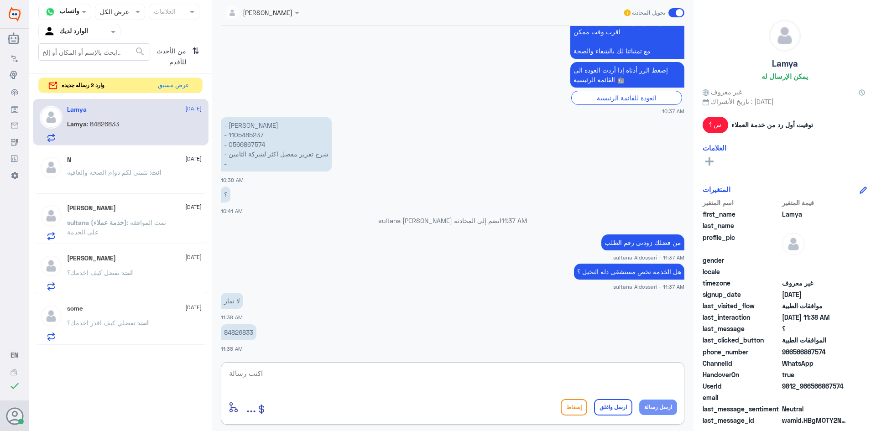
click at [569, 378] on textarea at bounding box center [452, 378] width 449 height 22
click at [412, 382] on textarea at bounding box center [452, 378] width 449 height 22
paste textarea "( 0112995140 , 0546022896 )"
type textarea "يرجى التواصل مع فريق دله نمار لخدمتك ( 0112995140 , 0546022896 )"
click at [667, 408] on button "ارسل رسالة" at bounding box center [658, 407] width 38 height 16
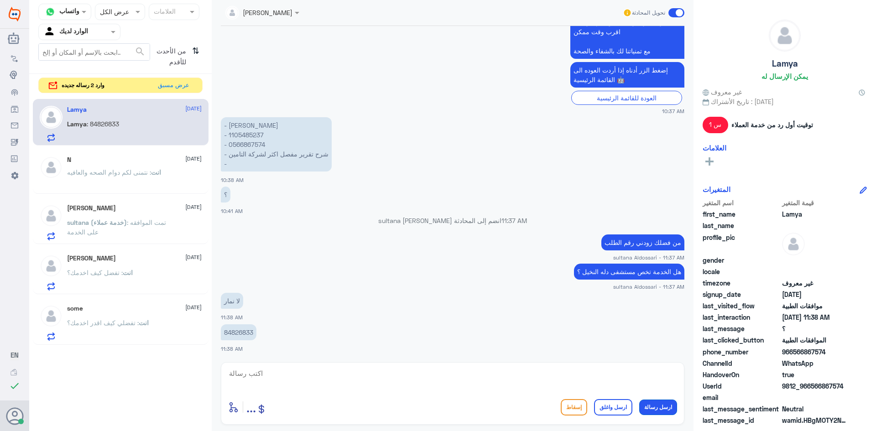
scroll to position [392, 0]
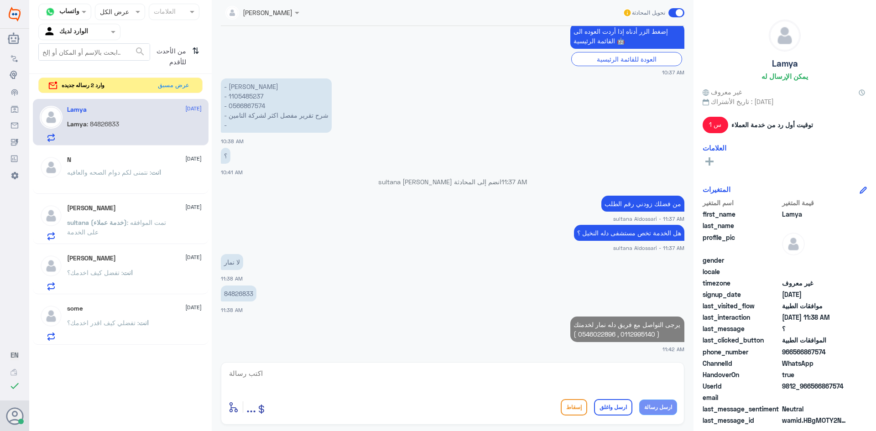
click at [625, 386] on textarea at bounding box center [452, 378] width 449 height 22
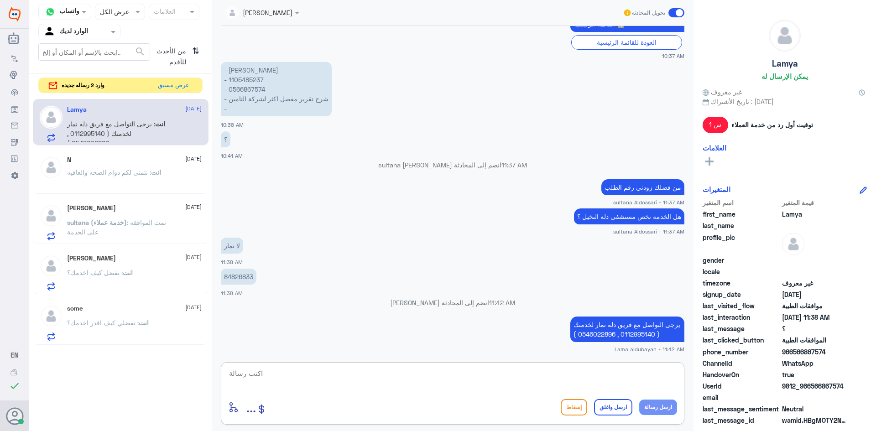
click at [648, 375] on textarea at bounding box center [452, 378] width 449 height 22
click at [174, 87] on button "عرض مسبق" at bounding box center [174, 85] width 38 height 14
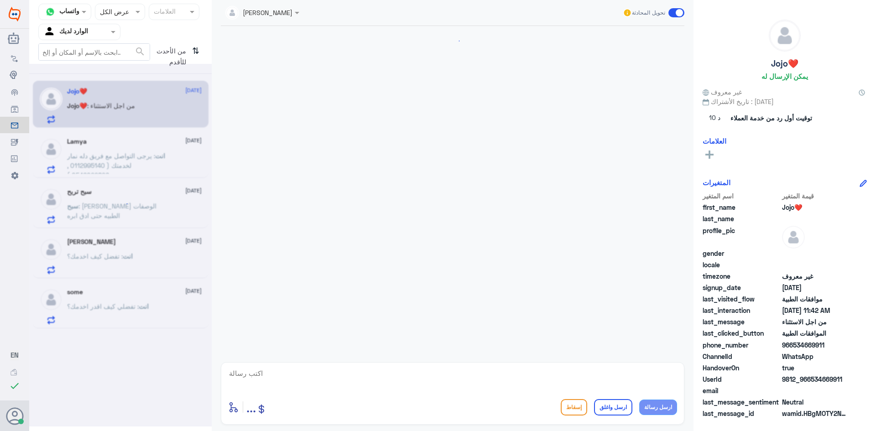
scroll to position [1096, 0]
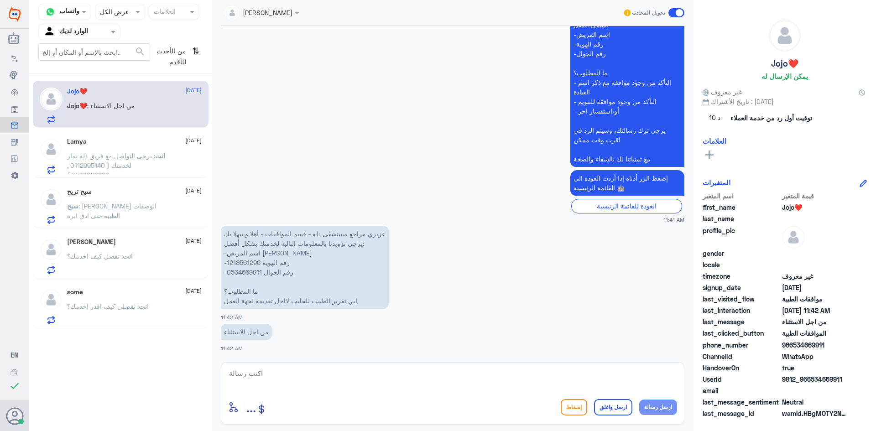
click at [373, 385] on textarea at bounding box center [452, 378] width 449 height 22
paste textarea "يرجى التواصل مع قسم التقارير عن طريق الاتصال بشكل مباشر على الرقم 966112994881"
type textarea "يرجى التواصل مع قسم التقارير عن طريق الاتصال بشكل مباشر على الرقم 966112994881"
click at [655, 408] on button "ارسل رسالة" at bounding box center [658, 407] width 38 height 16
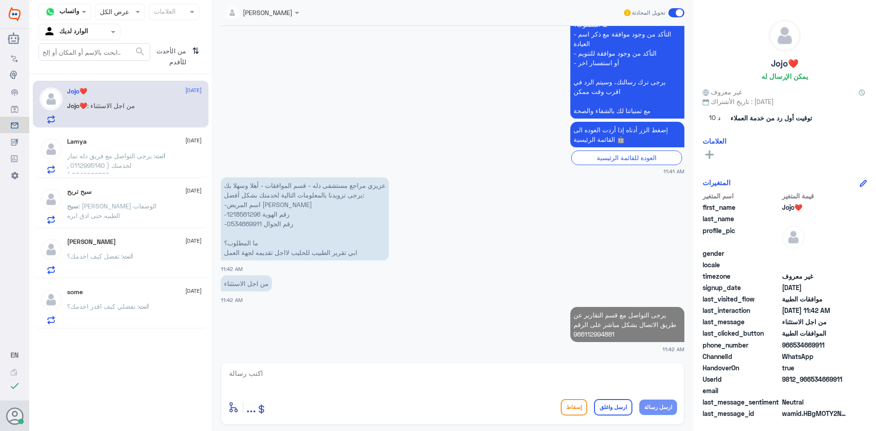
click at [580, 383] on textarea at bounding box center [452, 378] width 449 height 22
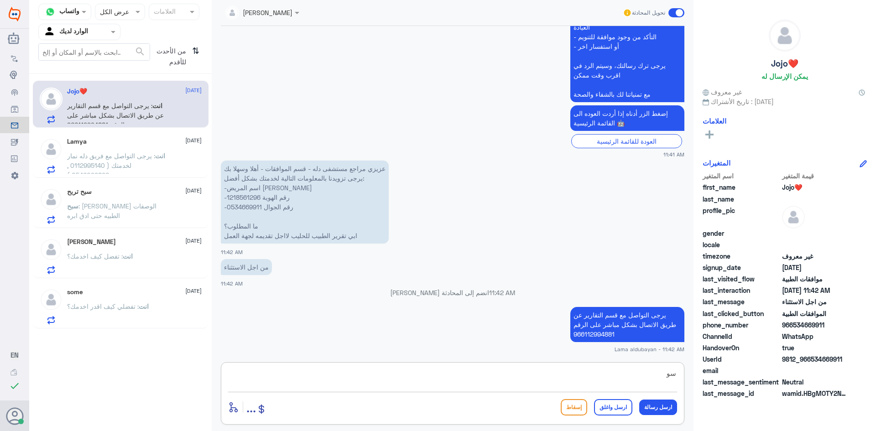
type textarea "س"
type textarea "سوف يتم تزويدك من قسم التقارير"
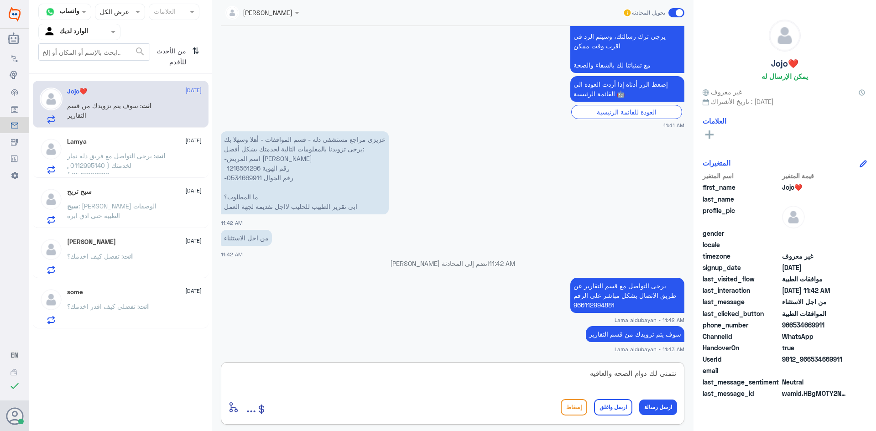
type textarea "نتمنى لك دوام الصحه والعافيه"
click at [632, 407] on button "ارسل واغلق" at bounding box center [613, 407] width 38 height 16
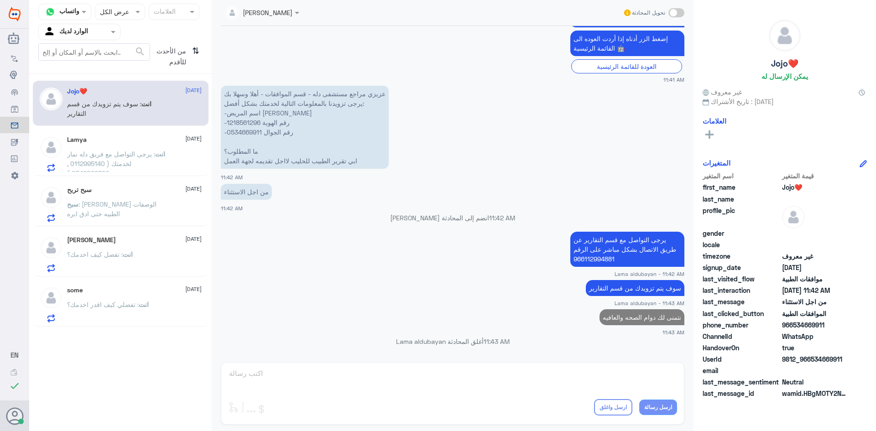
click at [150, 162] on p "انت : يرجى التواصل مع فريق دله نمار لخدمتك ( 0112995140 , 0546022896 )" at bounding box center [118, 160] width 103 height 23
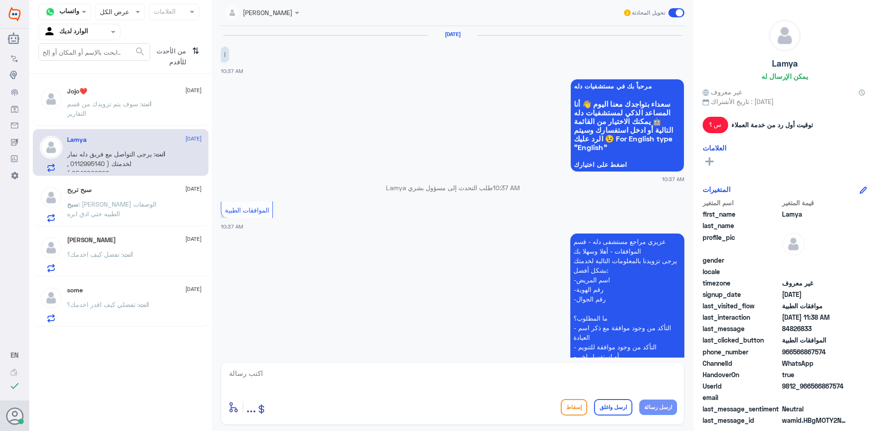
scroll to position [409, 0]
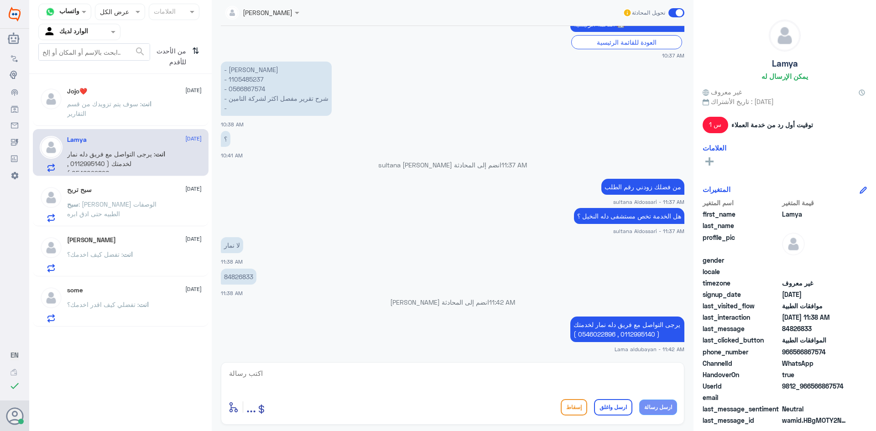
click at [154, 116] on p "انت : سوف يتم تزويدك من قسم التقارير" at bounding box center [118, 110] width 103 height 23
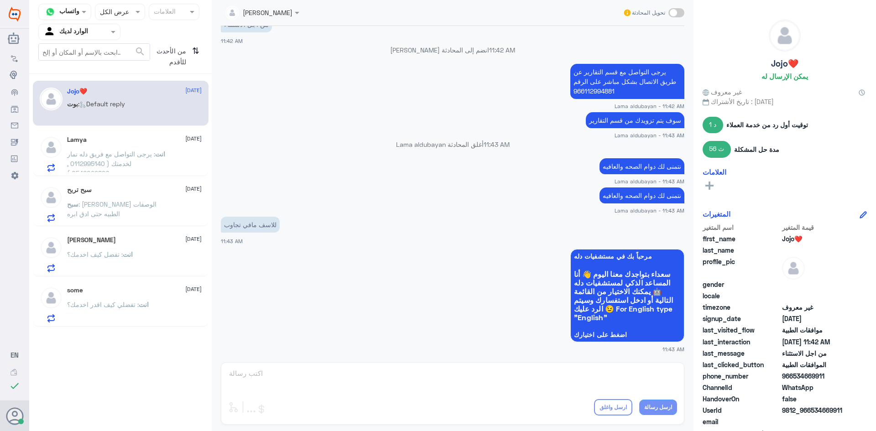
scroll to position [1307, 0]
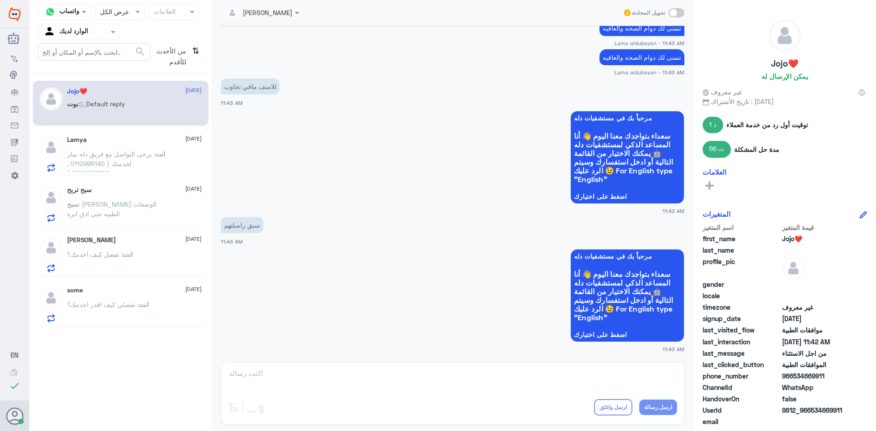
click at [465, 378] on div "Lama aldubayan تحويل المحادثة [DATE] - [PERSON_NAME] - 01:58 PM [DATE] مرحبا 09…" at bounding box center [453, 217] width 482 height 434
click at [679, 14] on span at bounding box center [676, 12] width 16 height 9
click at [0, 0] on input "checkbox" at bounding box center [0, 0] width 0 height 0
click at [622, 382] on textarea at bounding box center [452, 378] width 449 height 22
type textarea "هنا فقد قسم الموافقات الطبيه"
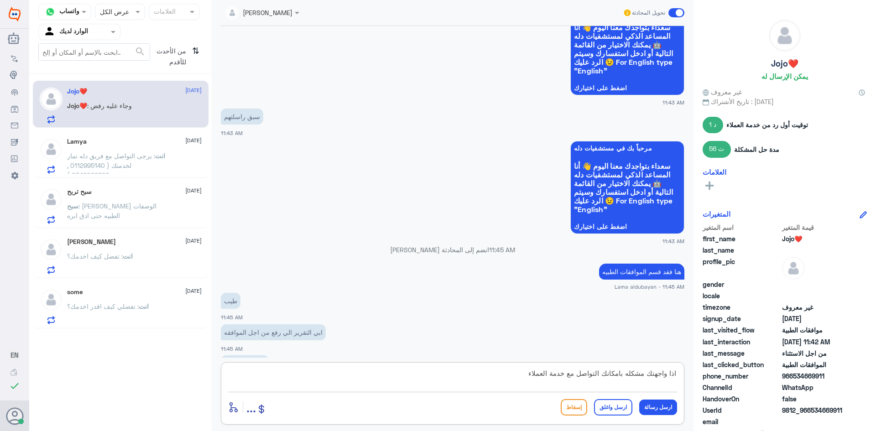
scroll to position [1430, 0]
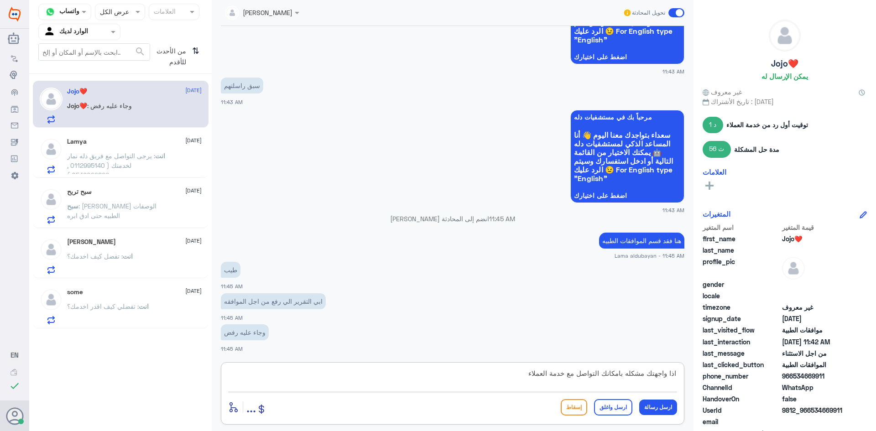
paste textarea "920012222"
type textarea "اذا واجهتك مشكله بامكانك التواصل مع خدمة العملاء 920012222"
click at [659, 409] on button "ارسل رسالة" at bounding box center [658, 407] width 38 height 16
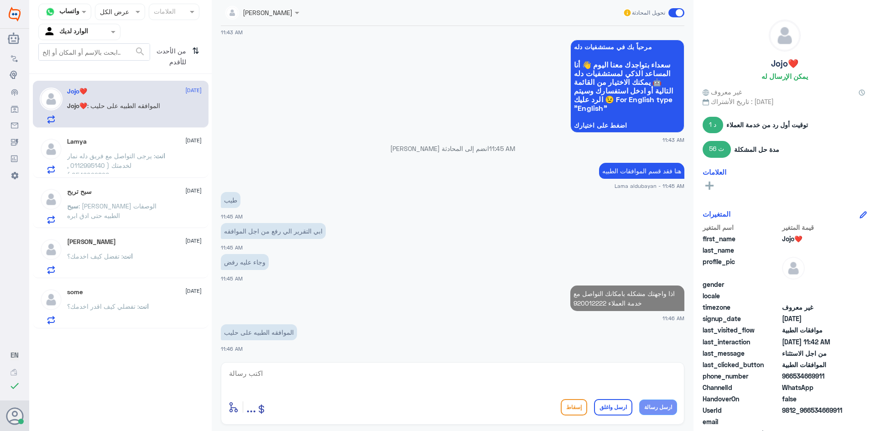
scroll to position [1457, 0]
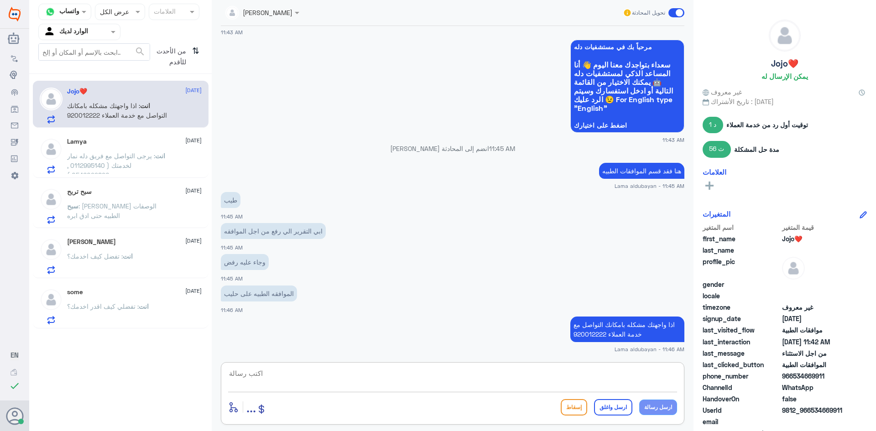
click at [577, 379] on textarea at bounding box center [452, 378] width 449 height 22
type textarea "ا"
type textarea "م"
type textarea "زي ما وضحتلك عزيزتي المراجعه يتم تزويدك من قسم التقرير"
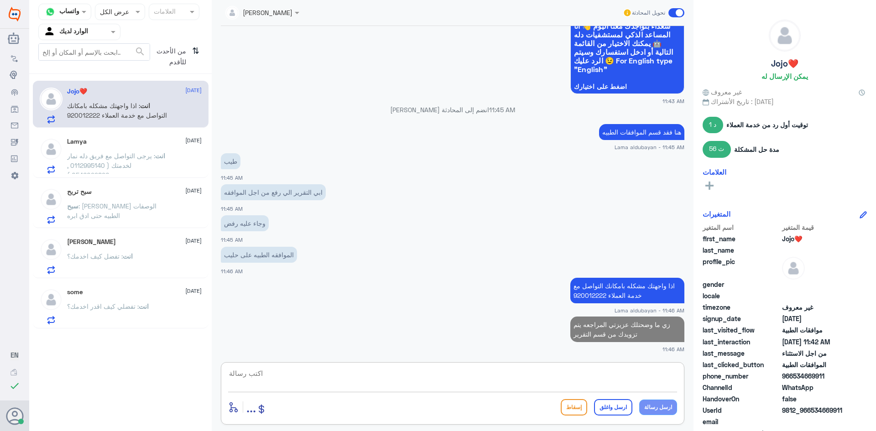
click at [465, 378] on textarea at bounding box center [452, 378] width 449 height 22
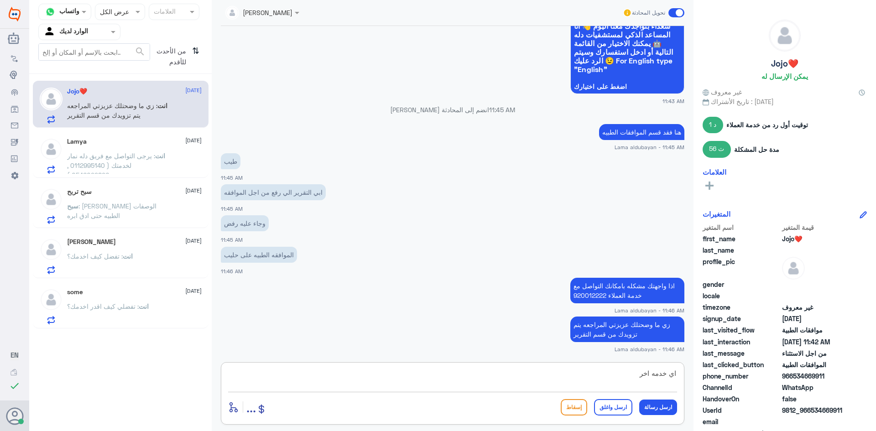
type textarea "اي خدمه اخرى"
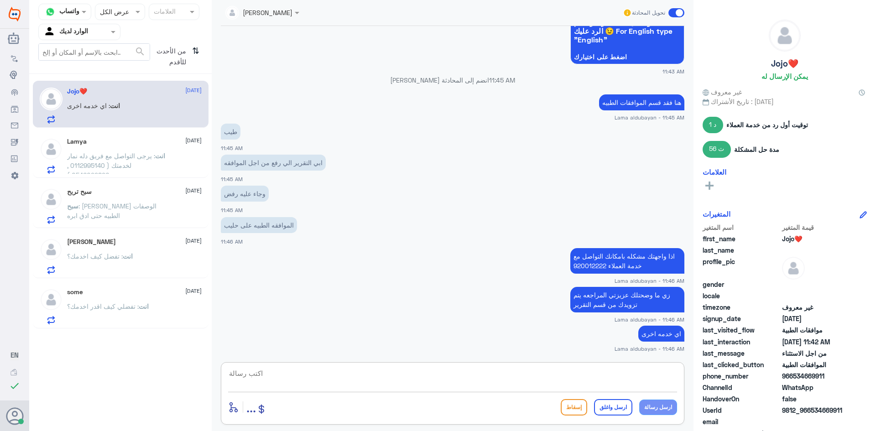
click at [156, 166] on p "انت : يرجى التواصل مع فريق دله نمار لخدمتك ( 0112995140 , 0546022896 )" at bounding box center [118, 162] width 103 height 23
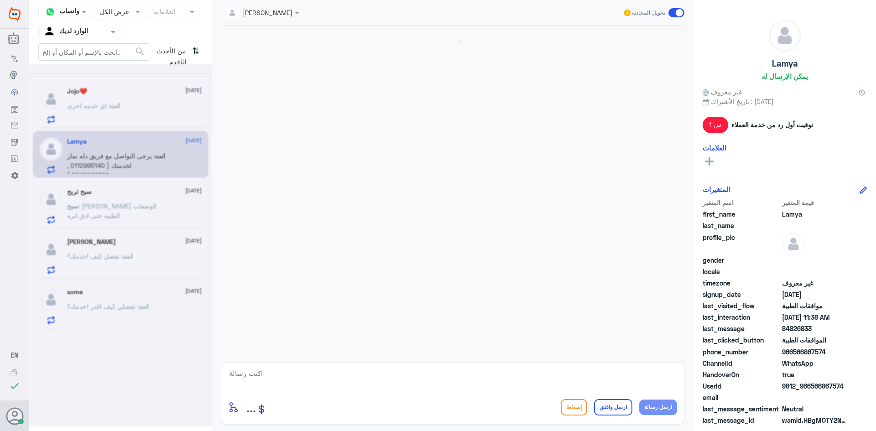
scroll to position [409, 0]
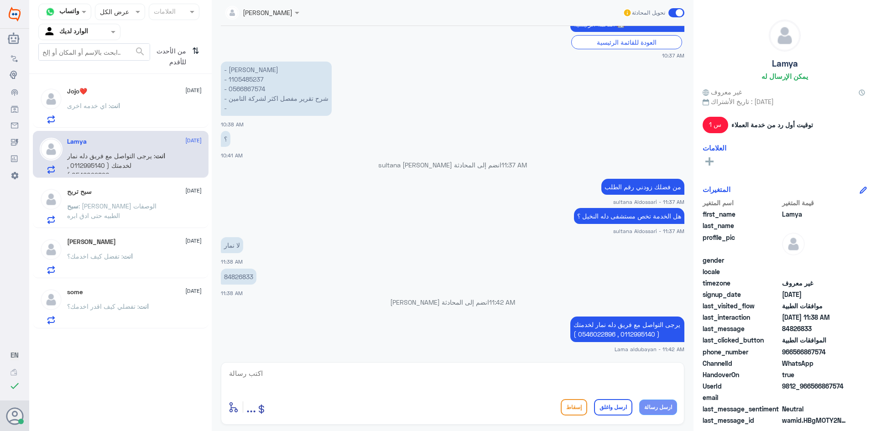
click at [538, 379] on textarea at bounding box center [452, 378] width 449 height 22
type textarea "نتمنى لك دوام الصحه والعافيه"
click at [612, 411] on button "ارسل واغلق" at bounding box center [613, 407] width 38 height 16
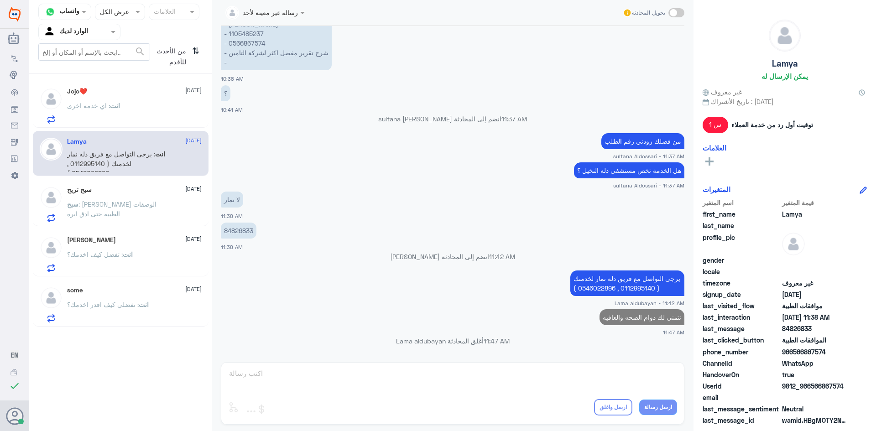
click at [133, 210] on p "سبح : [PERSON_NAME] الوصفات الطبيه حتى ادق ابره" at bounding box center [118, 210] width 103 height 23
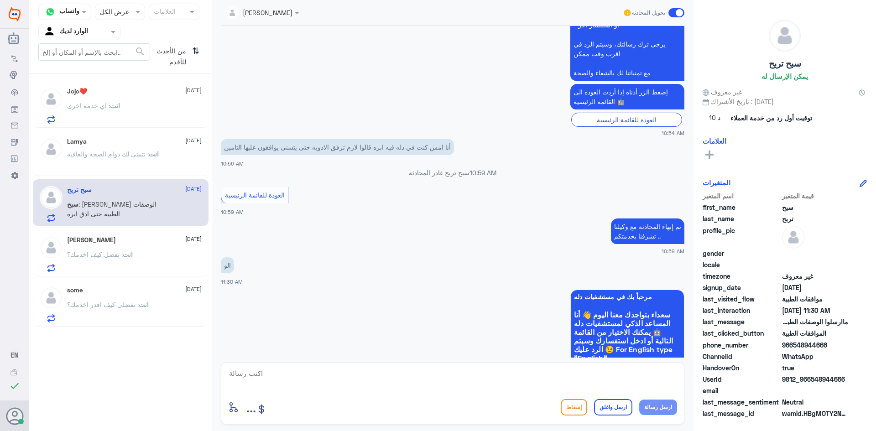
scroll to position [324, 0]
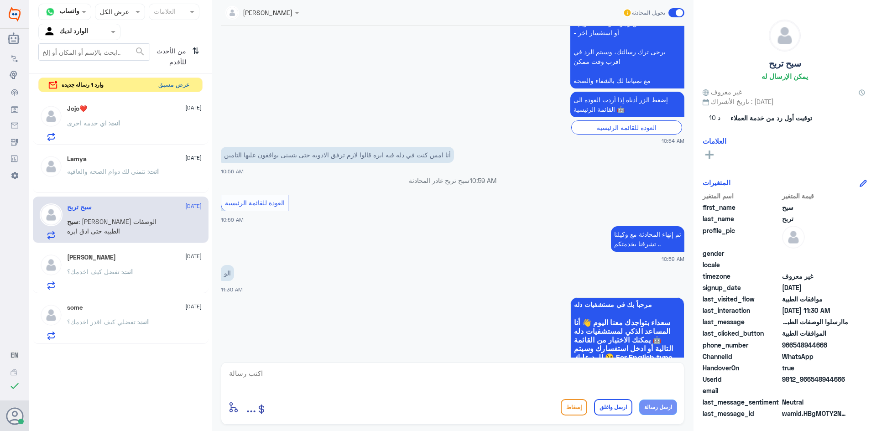
click at [182, 87] on button "عرض مسبق" at bounding box center [174, 85] width 38 height 14
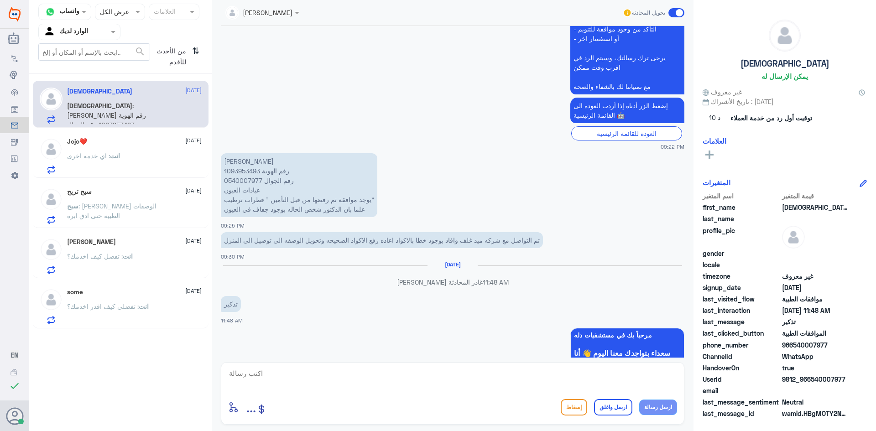
scroll to position [926, 0]
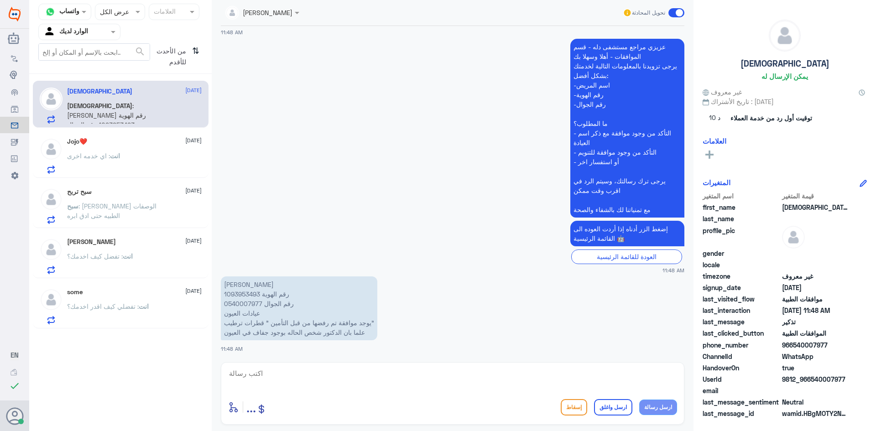
click at [241, 293] on p "[PERSON_NAME] رقم الهوية 1093953493 رقم الجوال 0540007977 عيادات العيون يوجد مو…" at bounding box center [299, 308] width 156 height 64
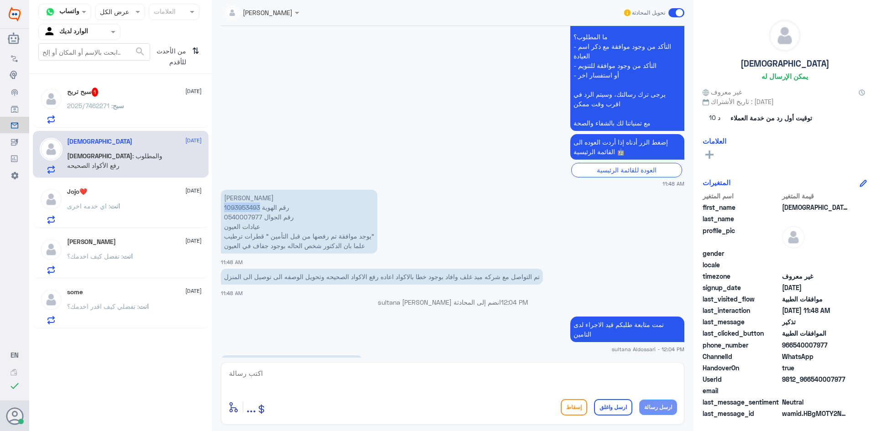
scroll to position [1075, 0]
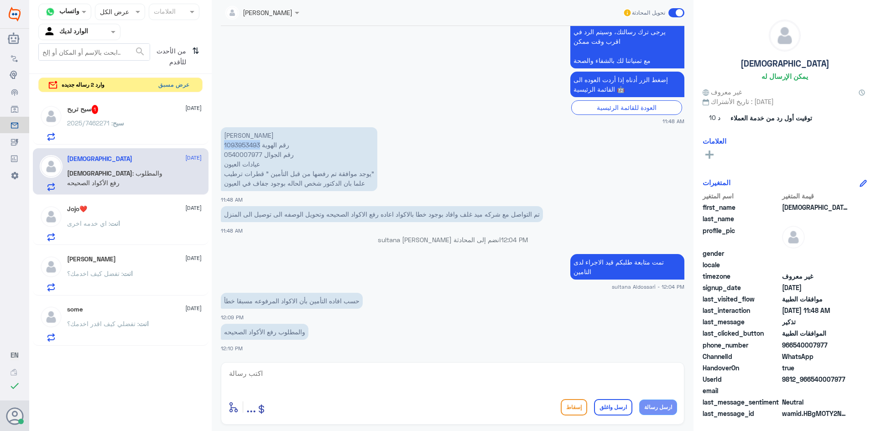
click at [178, 86] on button "عرض مسبق" at bounding box center [174, 85] width 38 height 14
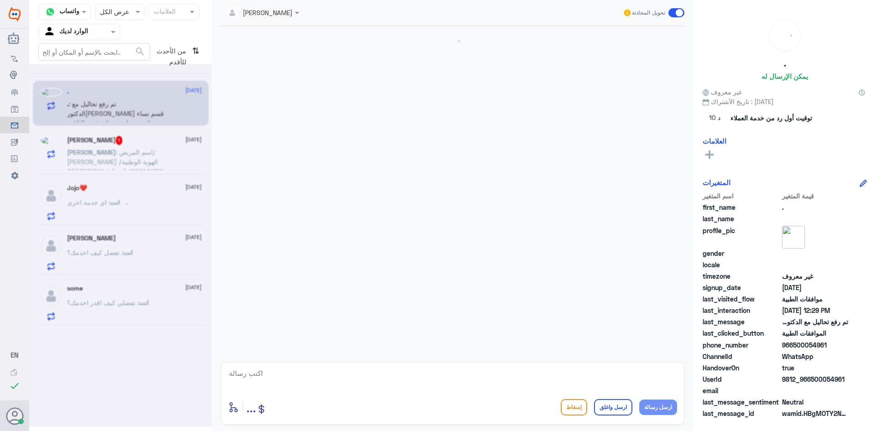
scroll to position [259, 0]
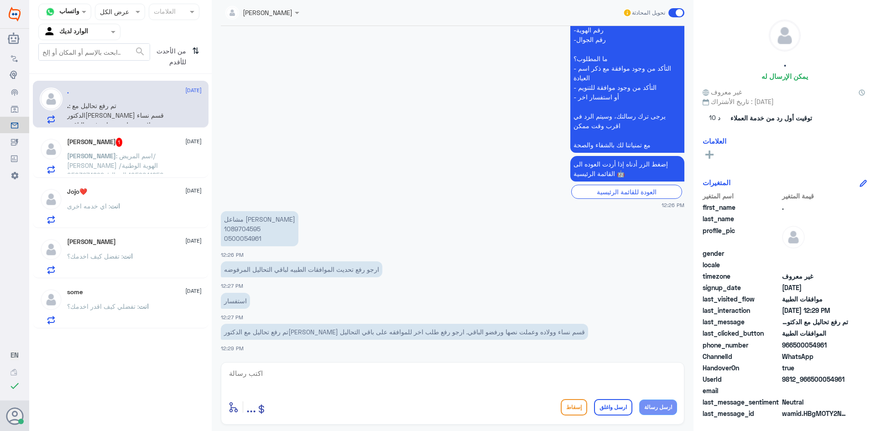
click at [162, 159] on p "[PERSON_NAME] : اسم المريض/ [PERSON_NAME] الهوية الوطنية/ 1059641850 الجوال/ 05…" at bounding box center [118, 162] width 103 height 23
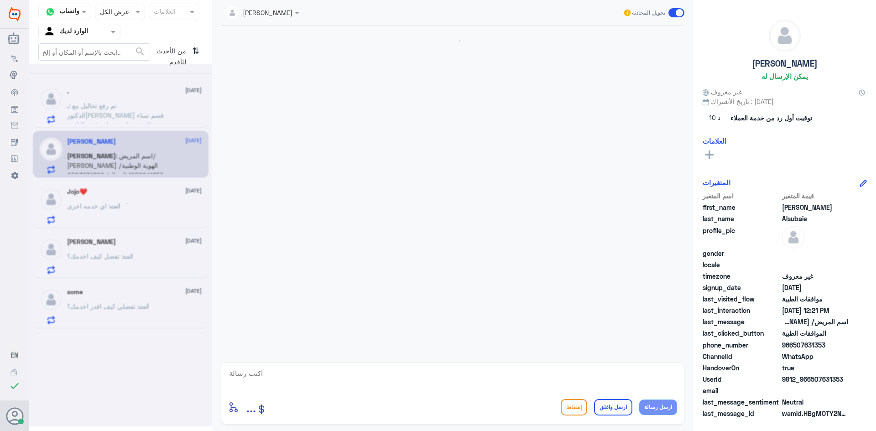
scroll to position [204, 0]
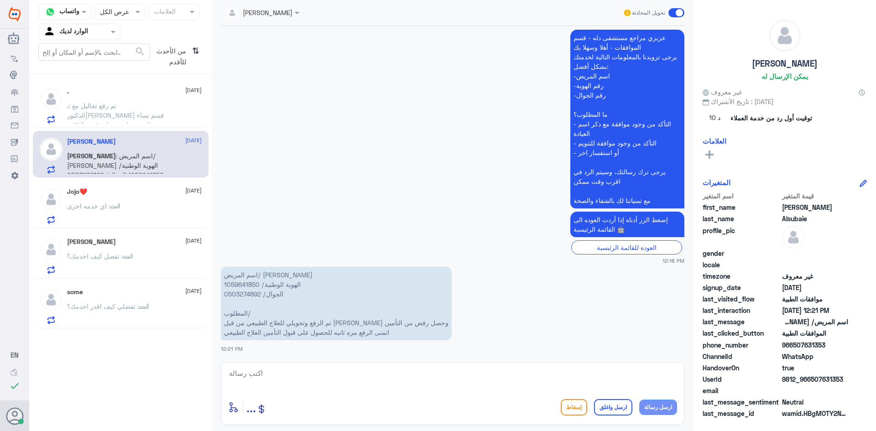
click at [243, 287] on p "اسم المريض/ [PERSON_NAME] الهوية الوطنية/ 1059641850 الجوال/ 0503274892 المطلوب…" at bounding box center [336, 303] width 231 height 73
click at [335, 379] on textarea at bounding box center [452, 378] width 449 height 22
paste textarea "2025/6868343"
type textarea "2025/6868343"
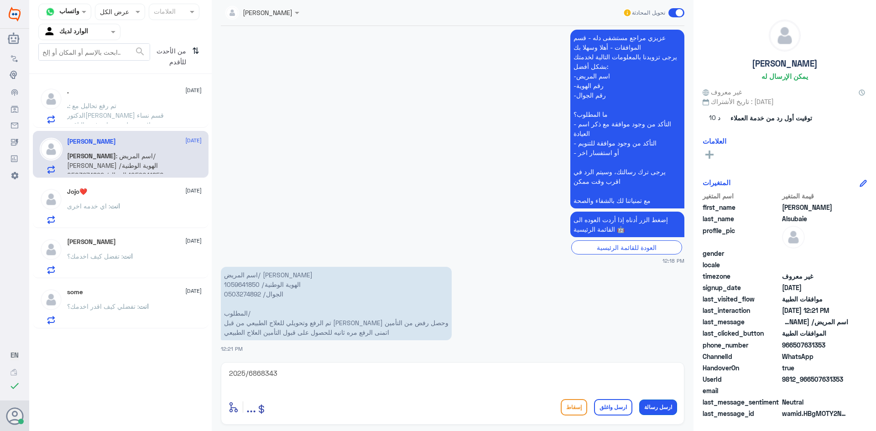
click at [652, 408] on button "ارسل رسالة" at bounding box center [658, 407] width 38 height 16
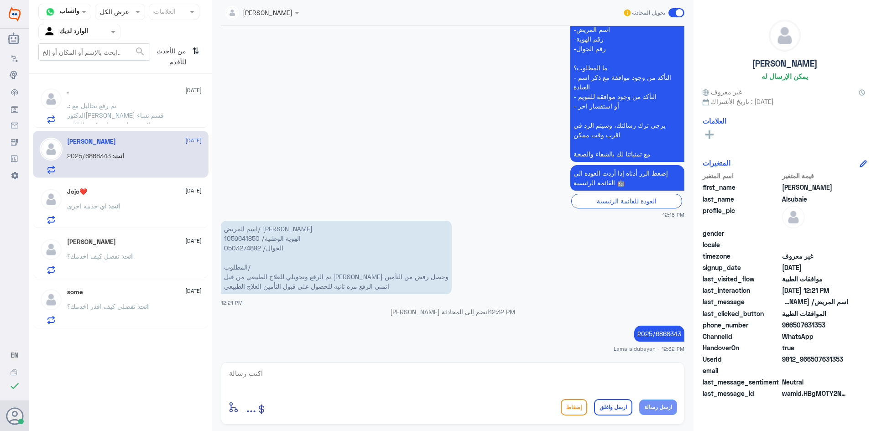
click at [639, 399] on button "ارسل رسالة" at bounding box center [658, 407] width 38 height 16
click at [556, 368] on textarea at bounding box center [452, 378] width 449 height 22
type textarea "ا"
type textarea "فيه موافقه على هذا الطلب"
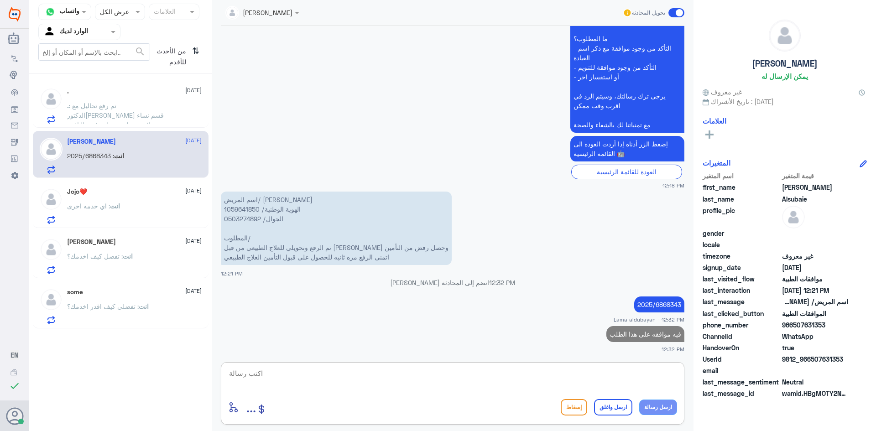
click at [146, 113] on span ": تم رفع تحاليل مع الدكتور[PERSON_NAME] قسم نساء وولاده وعملت نصها ورفضو الباقي…" at bounding box center [118, 125] width 103 height 46
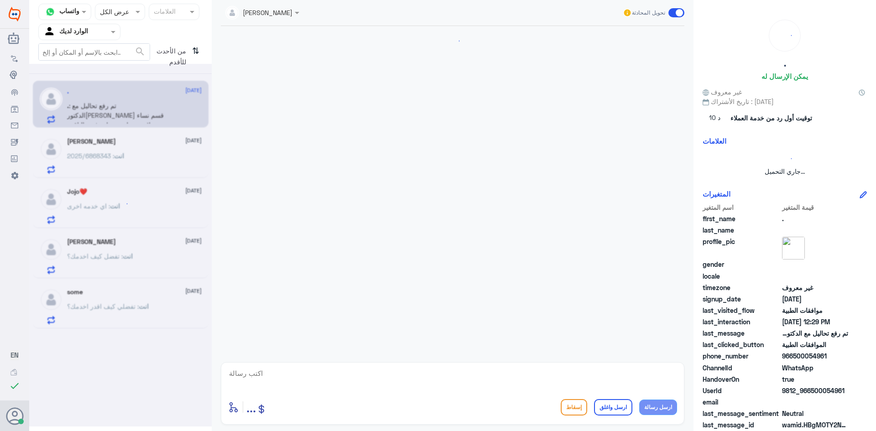
scroll to position [259, 0]
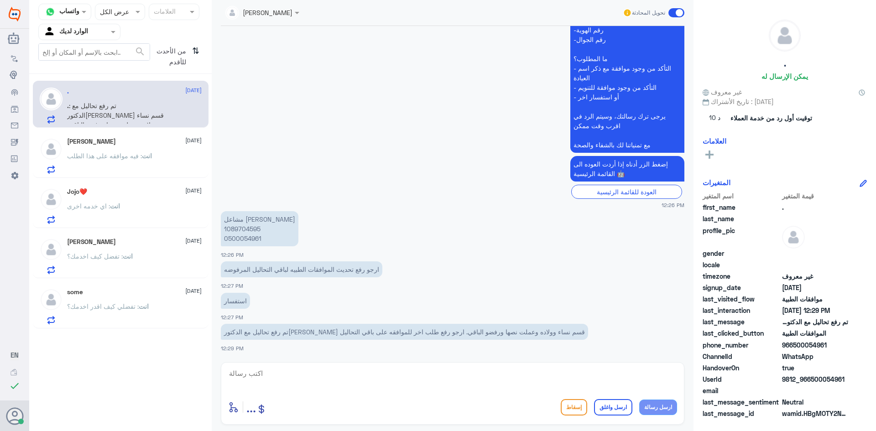
click at [240, 226] on p "مشاعل [PERSON_NAME] 1089704595 0500054961" at bounding box center [260, 228] width 78 height 35
click at [443, 372] on textarea at bounding box center [452, 378] width 449 height 22
type textarea "j"
type textarea "تم رفع نتايج التحاليل و وتقارير الطبيبه بنتظار نتايج التامين"
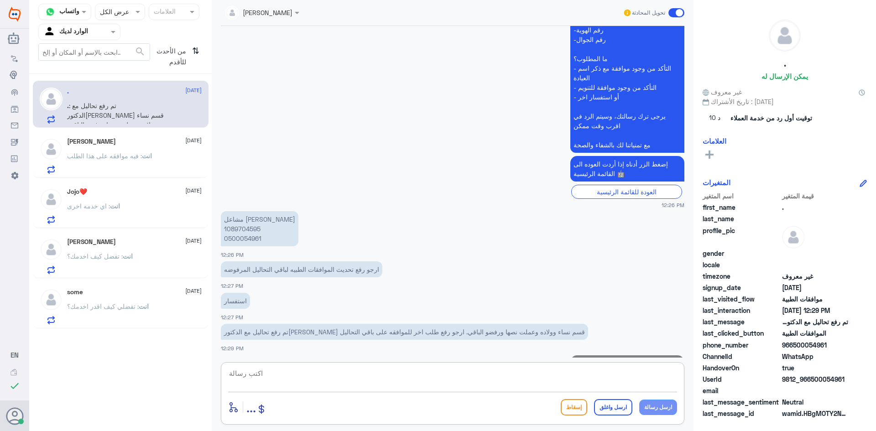
scroll to position [298, 0]
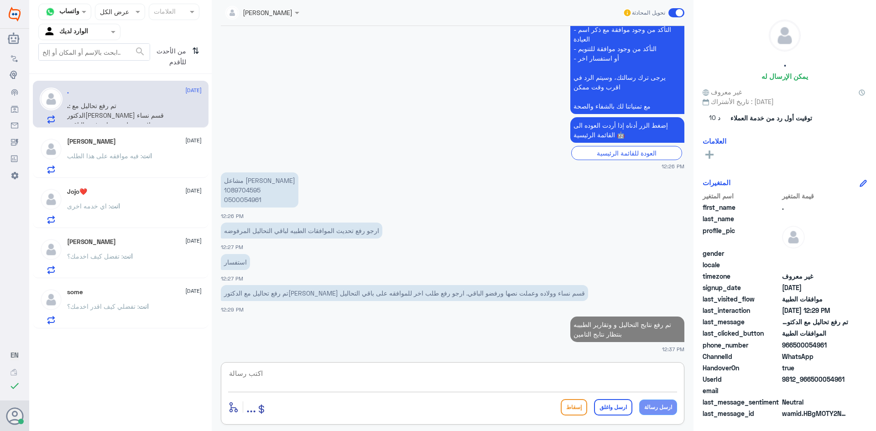
type textarea "ا"
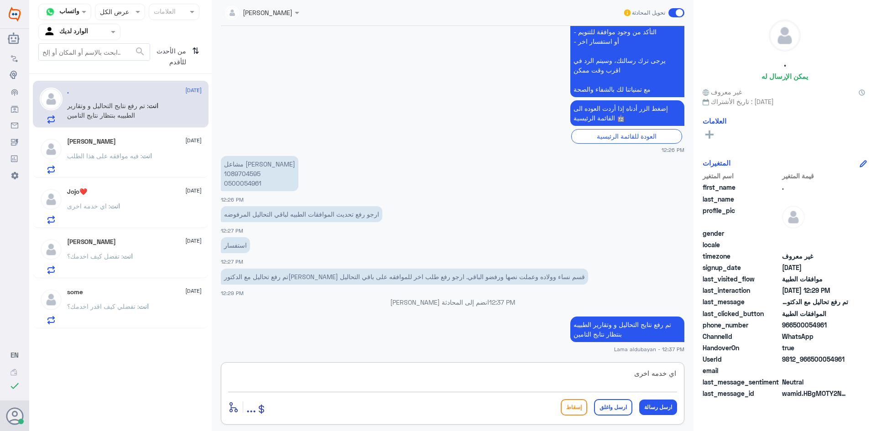
type textarea "اي خدمه اخرى ؟"
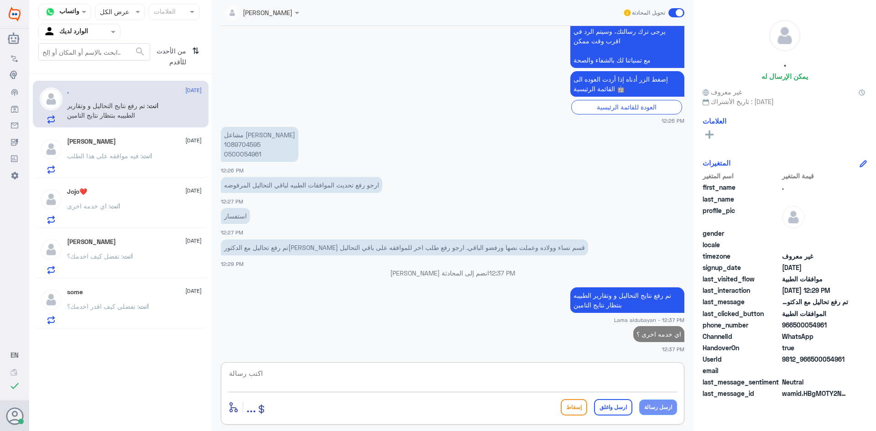
click at [165, 168] on div "انت : فيه موافقه على هذا الطلب" at bounding box center [134, 163] width 135 height 21
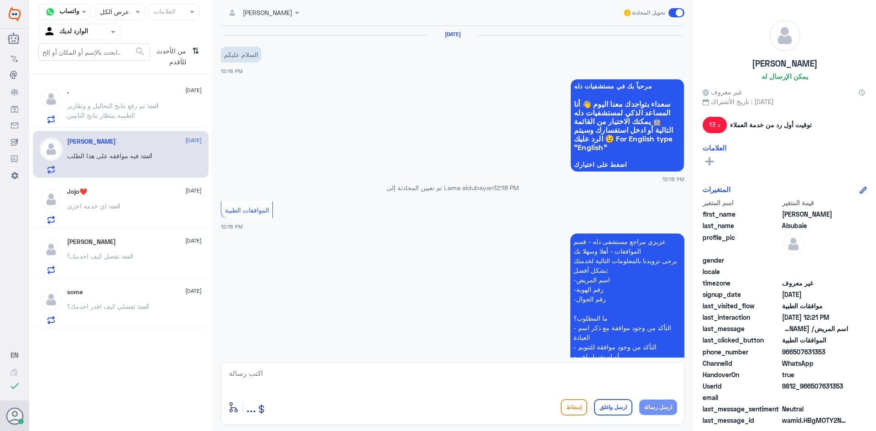
scroll to position [279, 0]
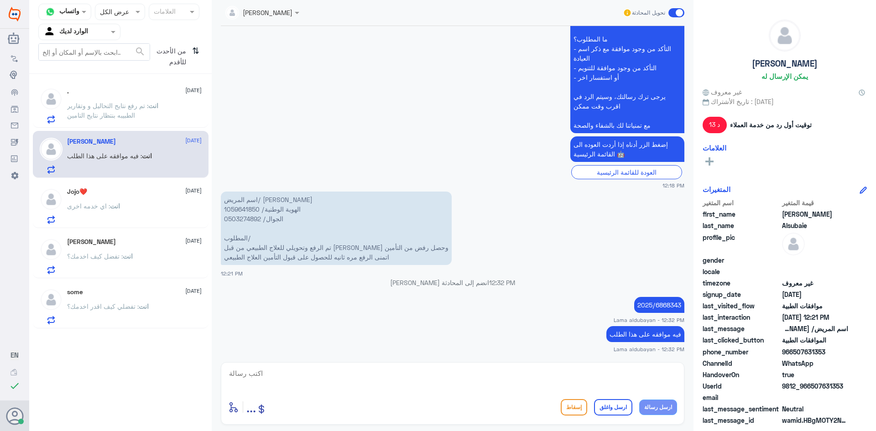
click at [517, 370] on textarea at bounding box center [452, 378] width 449 height 22
drag, startPoint x: 579, startPoint y: 378, endPoint x: 692, endPoint y: 375, distance: 112.7
click at [692, 375] on div "Lama aldubayan تحويل المحادثة [DATE] السلام عليكم 12:18 PM مرحباً بك في مستشفيا…" at bounding box center [453, 217] width 482 height 434
type textarea "نتمنى لك دوام الصحه والعافيه"
click at [626, 409] on button "ارسل واغلق" at bounding box center [613, 407] width 38 height 16
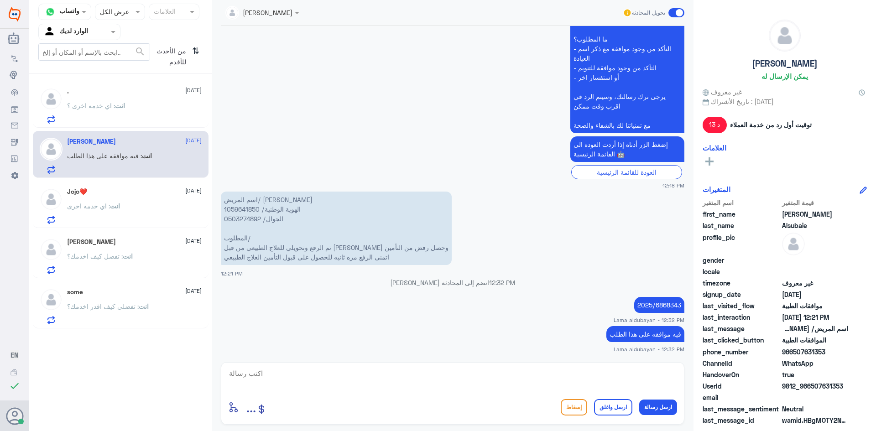
scroll to position [308, 0]
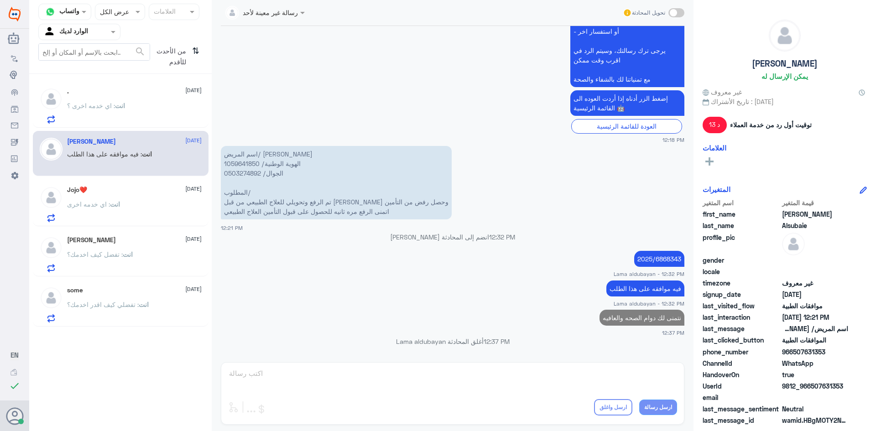
click at [128, 216] on div "انت : اي خدمه اخرى" at bounding box center [134, 212] width 135 height 21
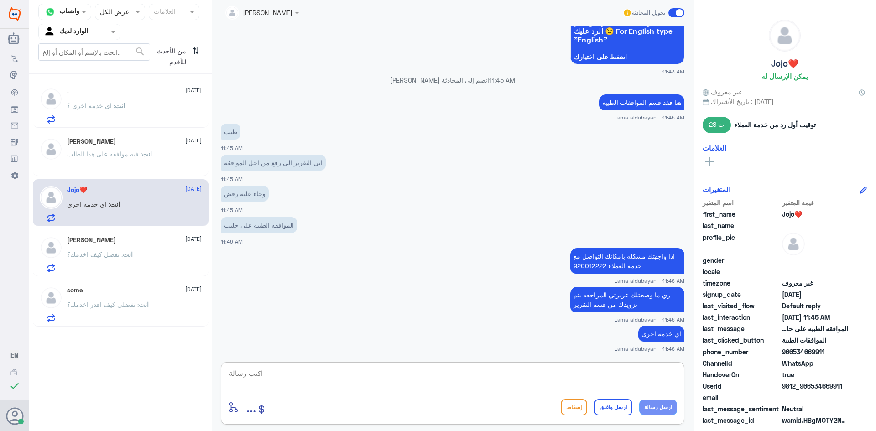
click at [550, 377] on textarea at bounding box center [452, 378] width 449 height 22
paste textarea "نتمنى لك دوام الصحه والعافيه"
type textarea "نتمنى لك دوام الصحه والعافيه"
click at [600, 404] on button "ارسل واغلق" at bounding box center [613, 407] width 38 height 16
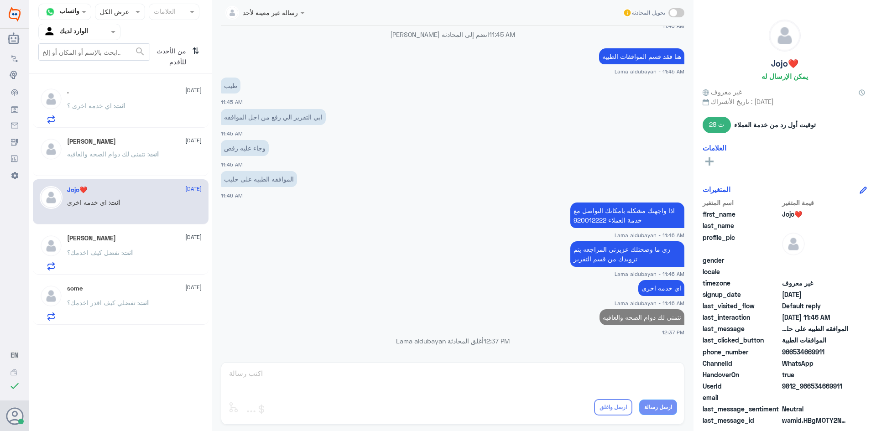
click at [154, 263] on div "انت : تفضل كيف اخدمك؟" at bounding box center [134, 260] width 135 height 21
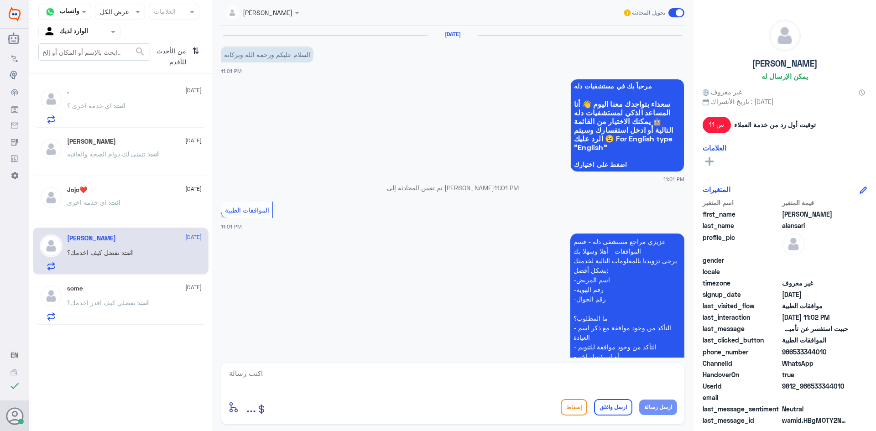
scroll to position [237, 0]
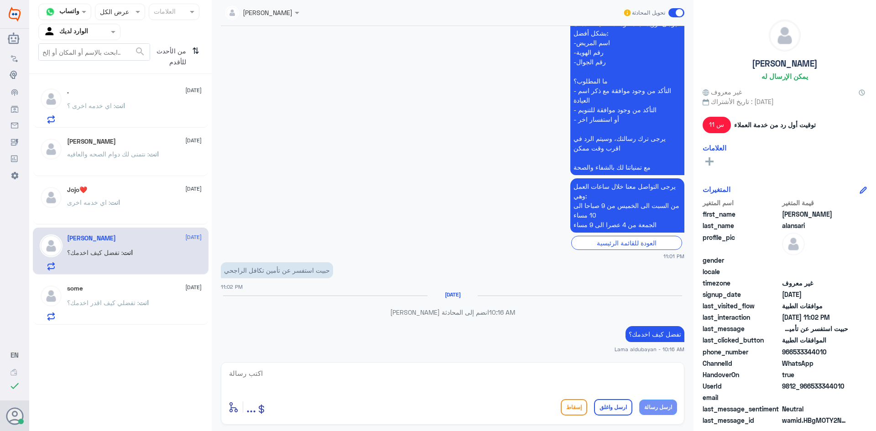
click at [92, 285] on div "some [DATE]" at bounding box center [134, 289] width 135 height 8
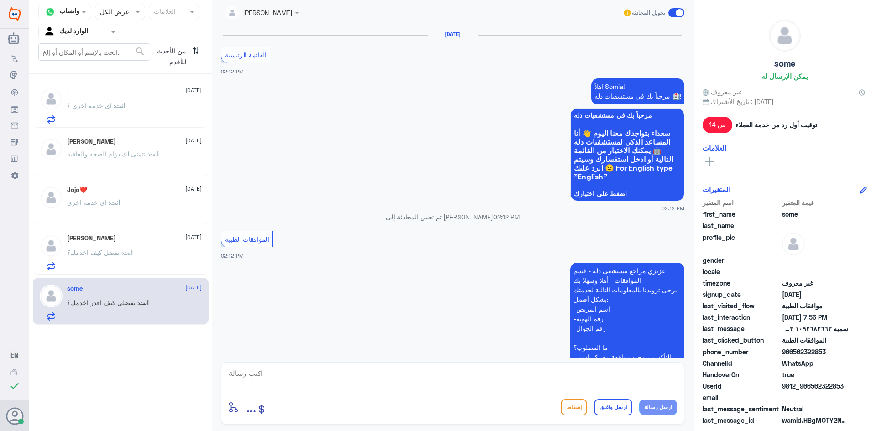
scroll to position [856, 0]
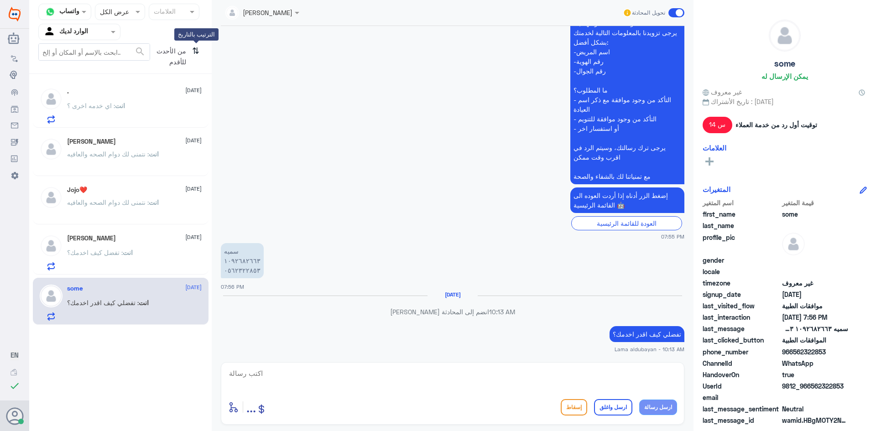
click at [195, 47] on icon "⇅" at bounding box center [195, 54] width 7 height 23
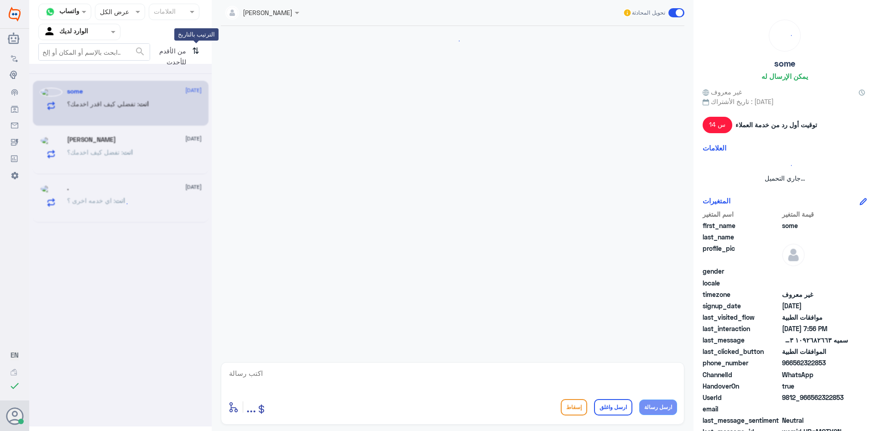
scroll to position [0, 0]
click at [195, 47] on icon "⇅" at bounding box center [195, 54] width 7 height 23
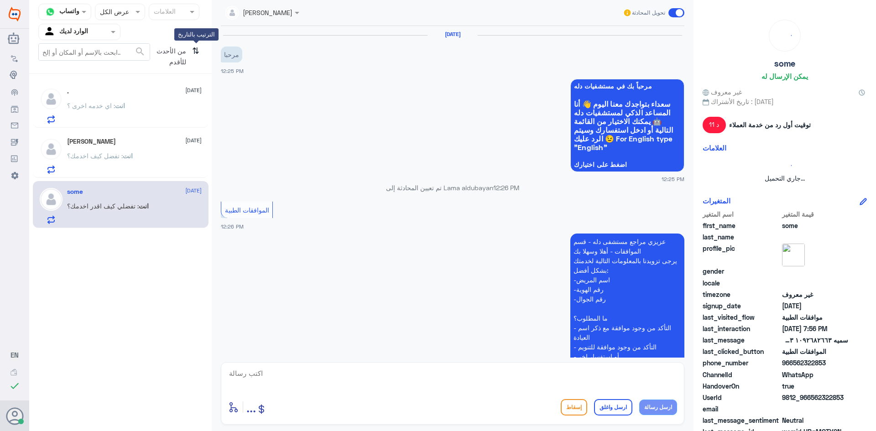
scroll to position [344, 0]
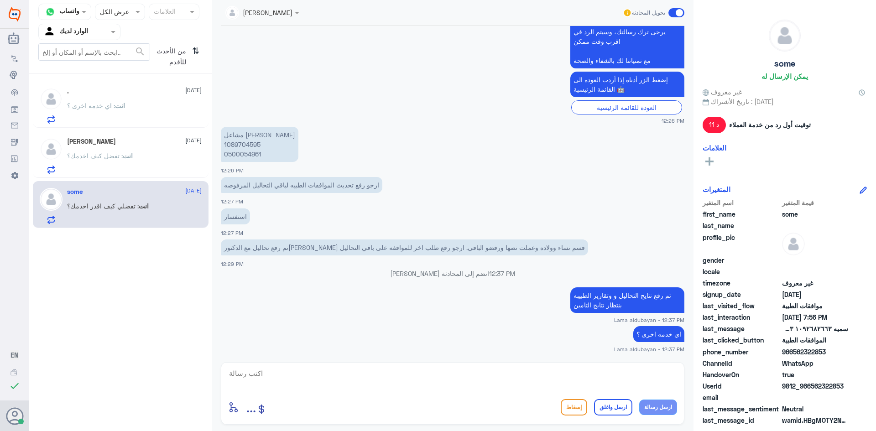
click at [182, 114] on div "انت : اي خدمه اخرى ؟" at bounding box center [134, 113] width 135 height 21
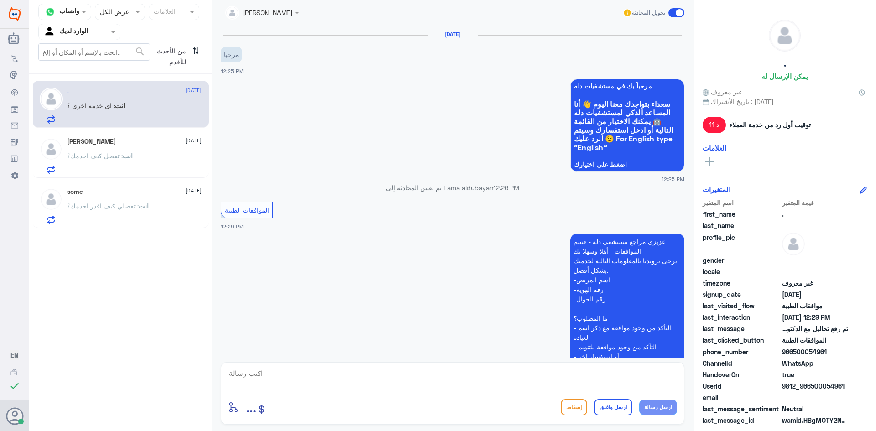
scroll to position [344, 0]
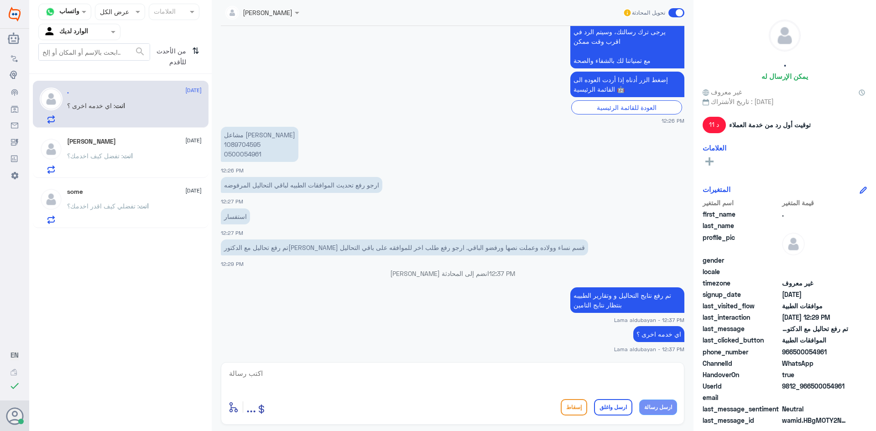
click at [611, 382] on textarea at bounding box center [452, 378] width 449 height 22
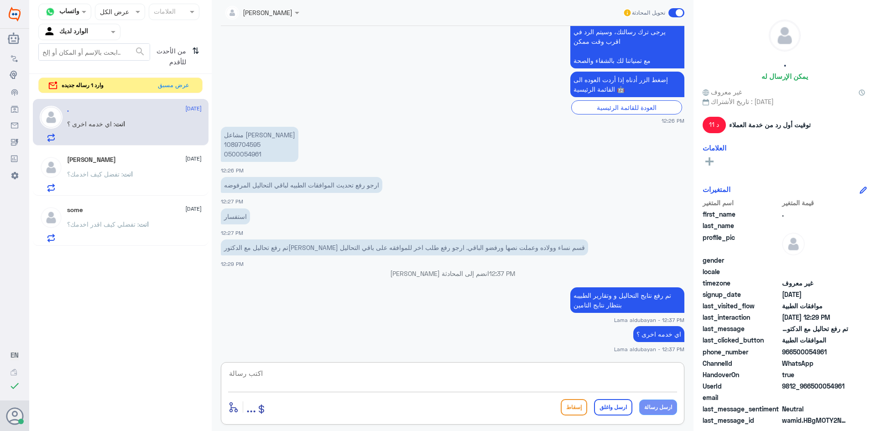
scroll to position [375, 0]
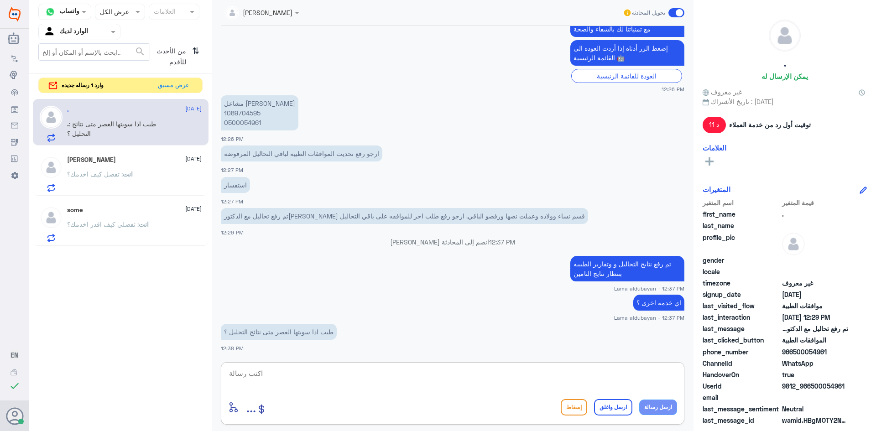
click at [594, 373] on textarea at bounding box center [452, 378] width 449 height 22
click at [175, 84] on button "عرض مسبق" at bounding box center [174, 85] width 38 height 14
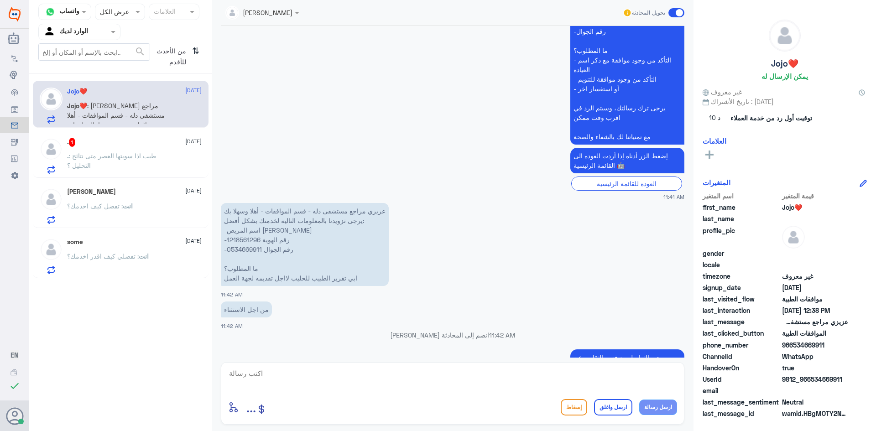
scroll to position [654, 0]
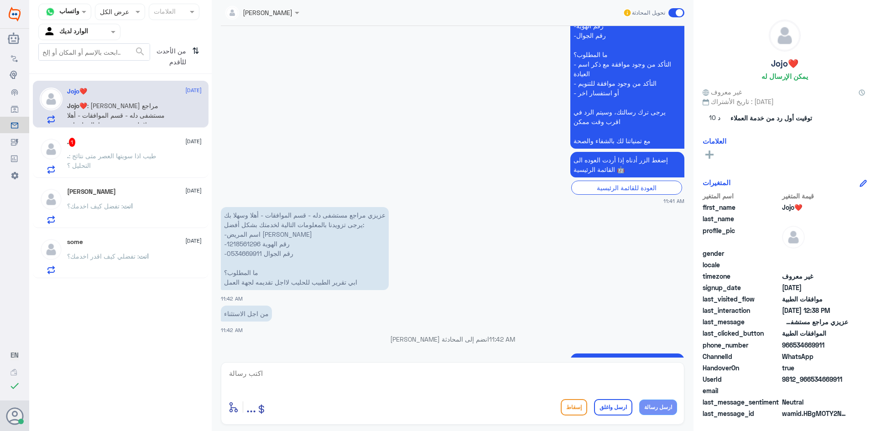
click at [246, 242] on p "عزيزي مراجع مستشفى دله - قسم الموافقات - أهلا وسهلا بك يرجى تزويدنا بالمعلومات …" at bounding box center [305, 248] width 168 height 83
click at [419, 372] on textarea at bounding box center [452, 378] width 449 height 22
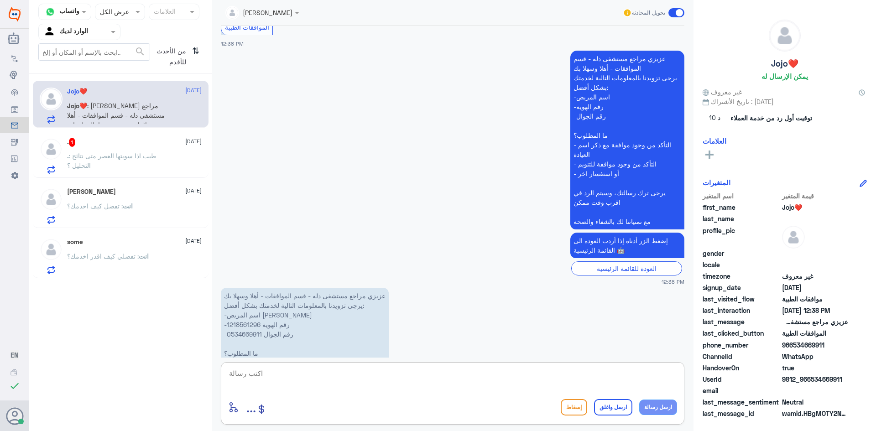
scroll to position [2036, 0]
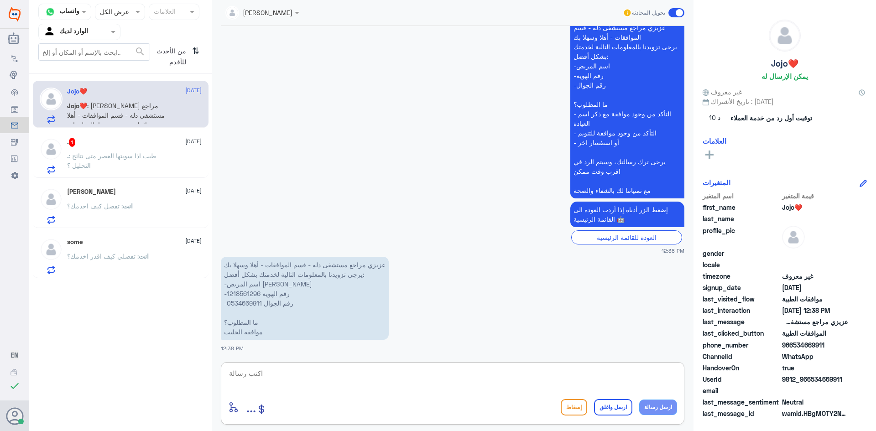
click at [511, 377] on textarea at bounding box center [452, 378] width 449 height 22
type textarea "ز"
drag, startPoint x: 631, startPoint y: 374, endPoint x: 614, endPoint y: 375, distance: 16.4
click at [614, 375] on textarea "عزيزتي العميله ملفوع الحليب مع تقرير الزياره" at bounding box center [452, 378] width 449 height 22
click at [539, 371] on textarea "عزيزتي العميله مرفوع الحليب مع تقرير الزياره" at bounding box center [452, 378] width 449 height 22
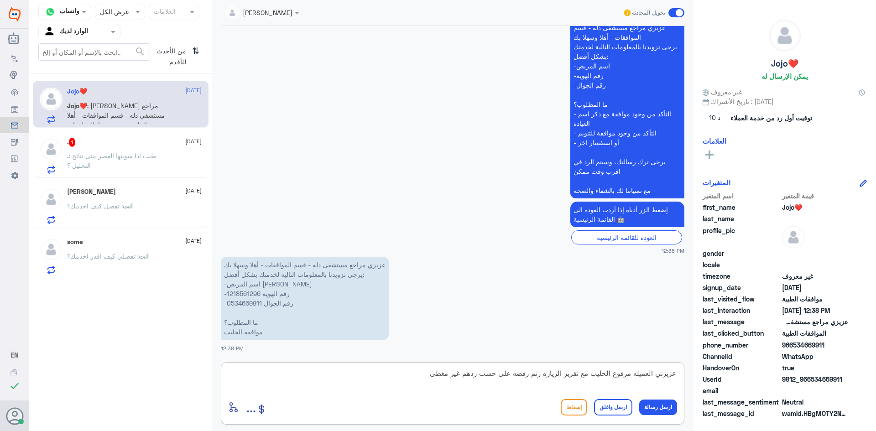
type textarea "عزيزتي العميله مرفوع الحليب مع تقرير الزياره زتم رفضه على حسب ردهم غير مغطى"
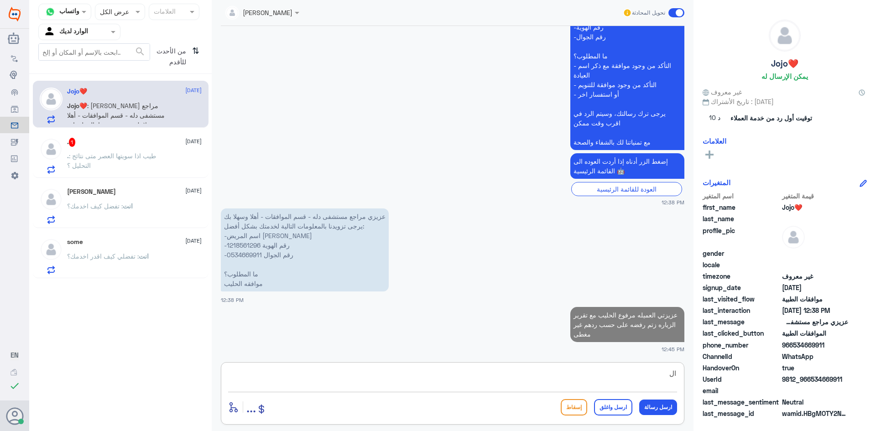
type textarea "ا"
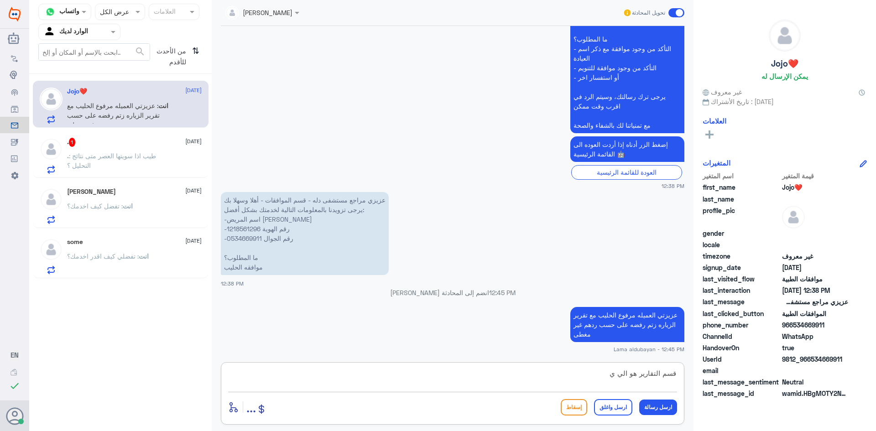
scroll to position [2115, 0]
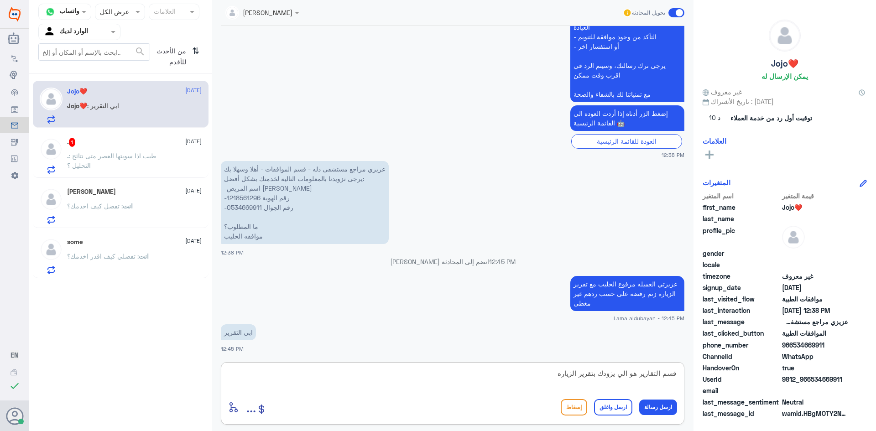
type textarea "قسم التقارير هو الي يزودك بتقرير الزياره"
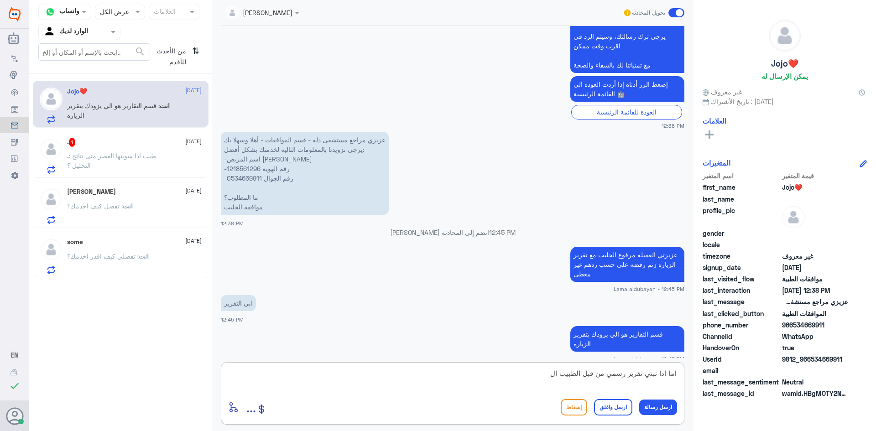
scroll to position [2176, 0]
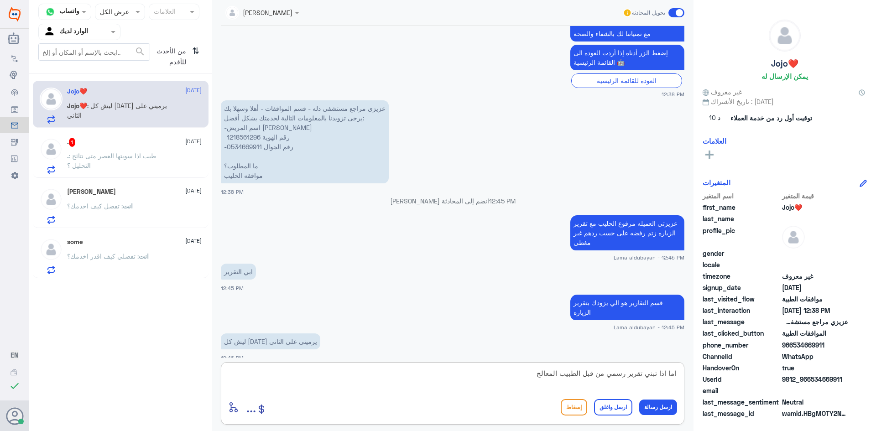
type textarea "اما اذا تبني تقرير رسمي من قبل الطبيب المعالج"
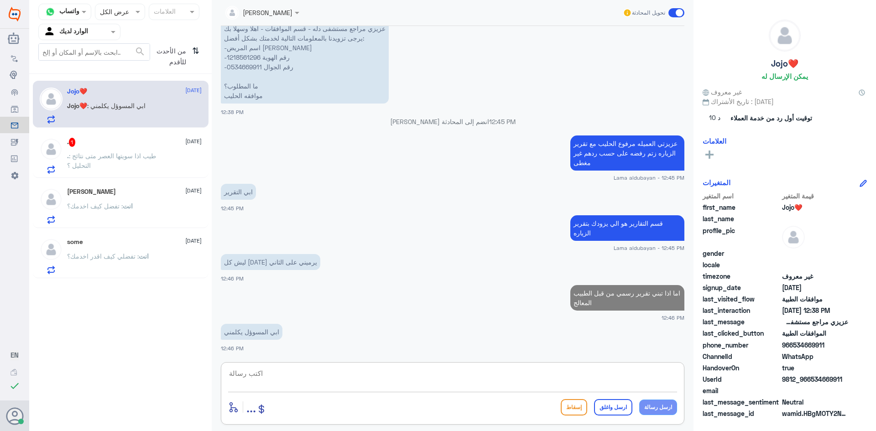
scroll to position [2125, 0]
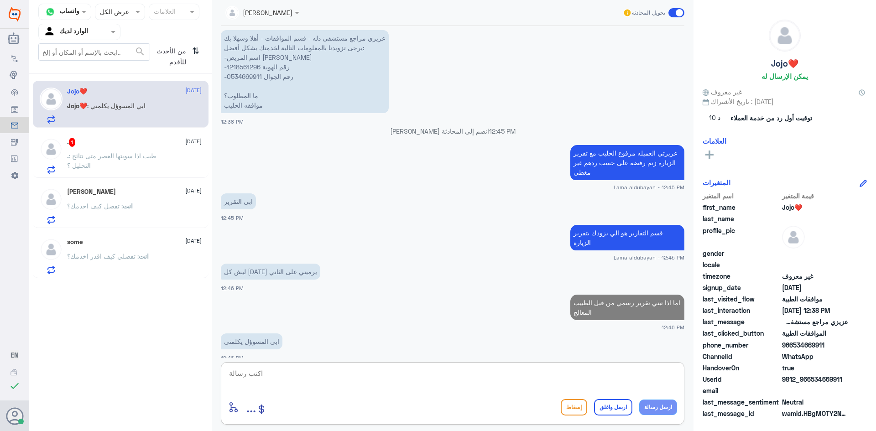
type textarea "ع"
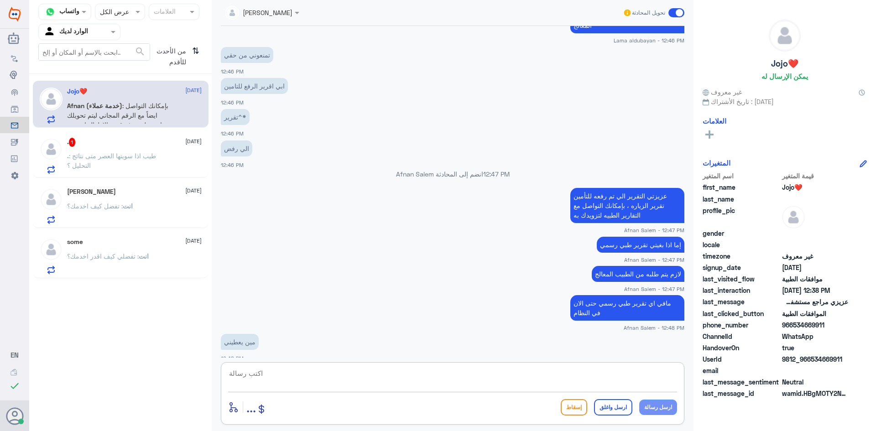
scroll to position [2500, 0]
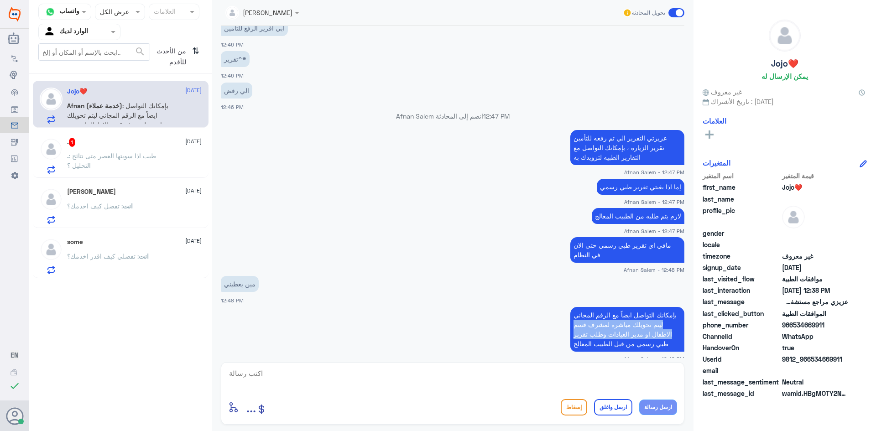
drag, startPoint x: 675, startPoint y: 303, endPoint x: 571, endPoint y: 337, distance: 109.6
click at [571, 337] on p "بإمكانك التواصل ايضاً مع الرقم المجاني ليتم تحويلك مباشره لمشرف قسم الاطفال او …" at bounding box center [627, 329] width 114 height 45
click at [570, 337] on p "بإمكانك التواصل ايضاً مع الرقم المجاني ليتم تحويلك مباشره لمشرف قسم الاطفال او …" at bounding box center [627, 329] width 114 height 45
drag, startPoint x: 568, startPoint y: 336, endPoint x: 666, endPoint y: 314, distance: 100.5
click at [651, 310] on p "بإمكانك التواصل ايضاً مع الرقم المجاني ليتم تحويلك مباشره لمشرف قسم الاطفال او …" at bounding box center [627, 329] width 114 height 45
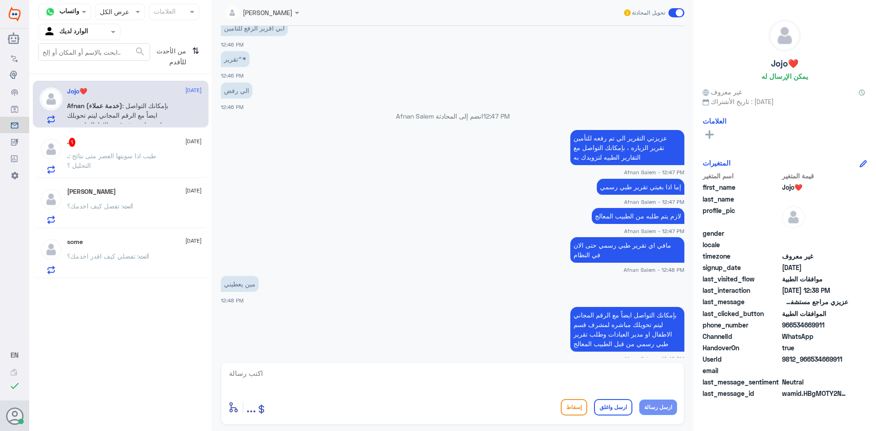
click at [673, 309] on p "بإمكانك التواصل ايضاً مع الرقم المجاني ليتم تحويلك مباشره لمشرف قسم الاطفال او …" at bounding box center [627, 329] width 114 height 45
drag, startPoint x: 675, startPoint y: 306, endPoint x: 621, endPoint y: 340, distance: 64.4
click at [621, 340] on p "بإمكانك التواصل ايضاً مع الرقم المجاني ليتم تحويلك مباشره لمشرف قسم الاطفال او …" at bounding box center [627, 329] width 114 height 45
click at [581, 307] on p "بإمكانك التواصل ايضاً مع الرقم المجاني ليتم تحويلك مباشره لمشرف قسم الاطفال او …" at bounding box center [627, 329] width 114 height 45
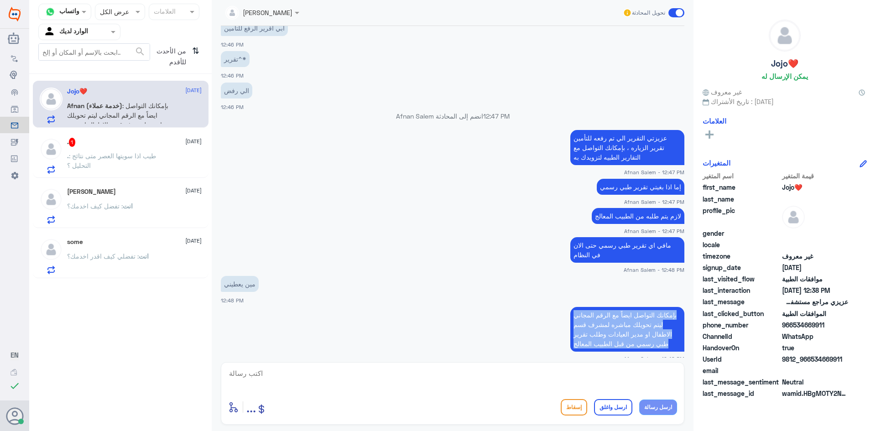
drag, startPoint x: 571, startPoint y: 306, endPoint x: 665, endPoint y: 333, distance: 98.7
click at [665, 333] on p "بإمكانك التواصل ايضاً مع الرقم المجاني ليتم تحويلك مباشره لمشرف قسم الاطفال او …" at bounding box center [627, 329] width 114 height 45
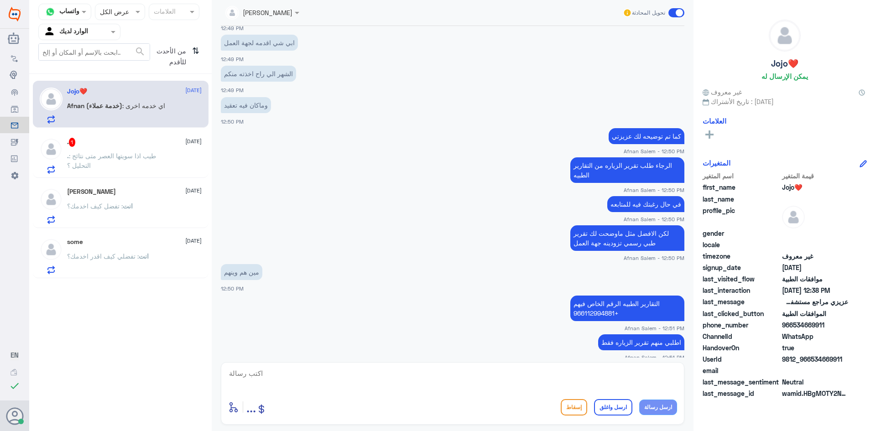
scroll to position [2960, 0]
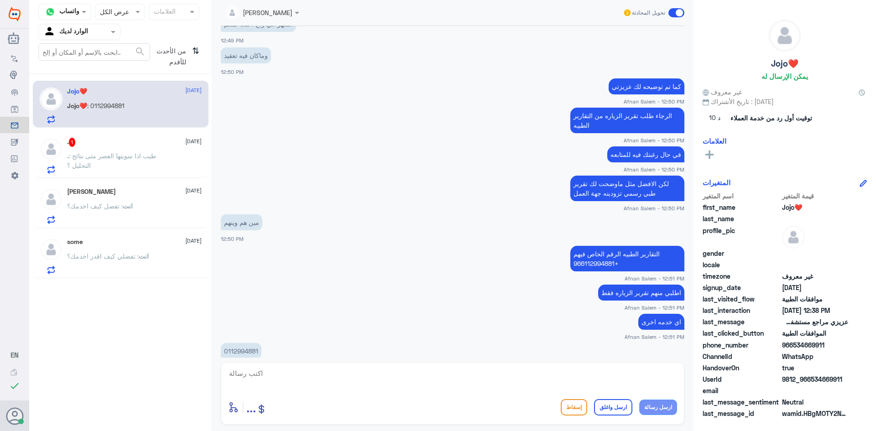
click at [124, 162] on p ". : طيب اذا سويتها العصر متى نتائج التحليل ؟" at bounding box center [118, 162] width 103 height 23
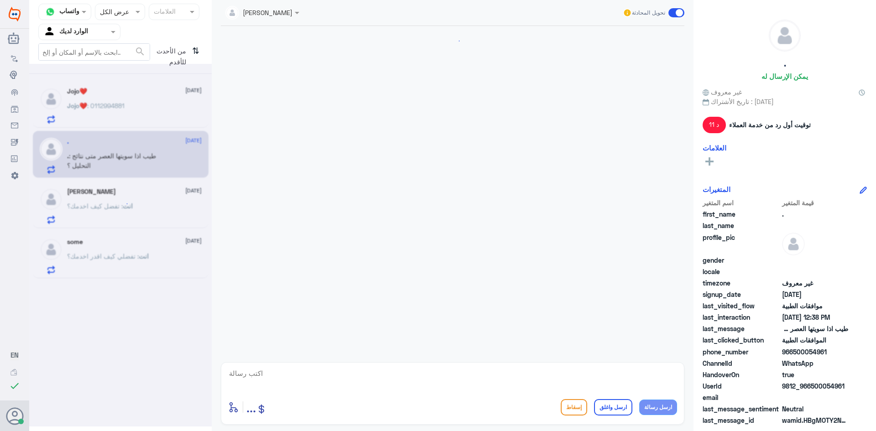
scroll to position [375, 0]
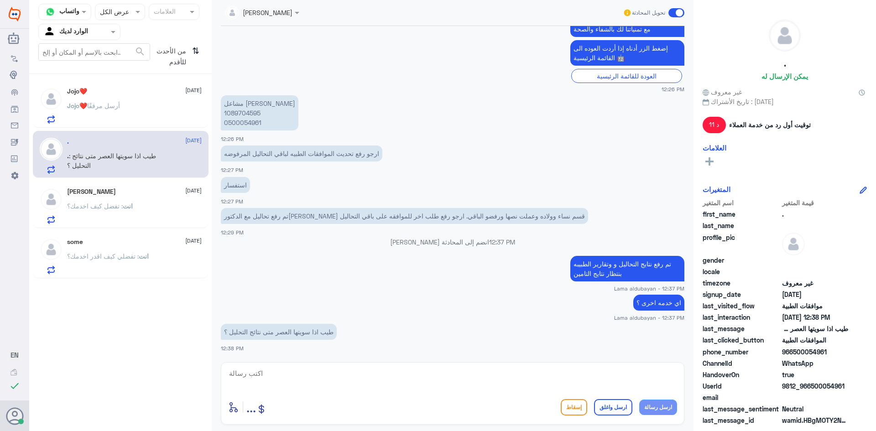
click at [113, 102] on span "أرسل مرفقًا" at bounding box center [103, 106] width 33 height 8
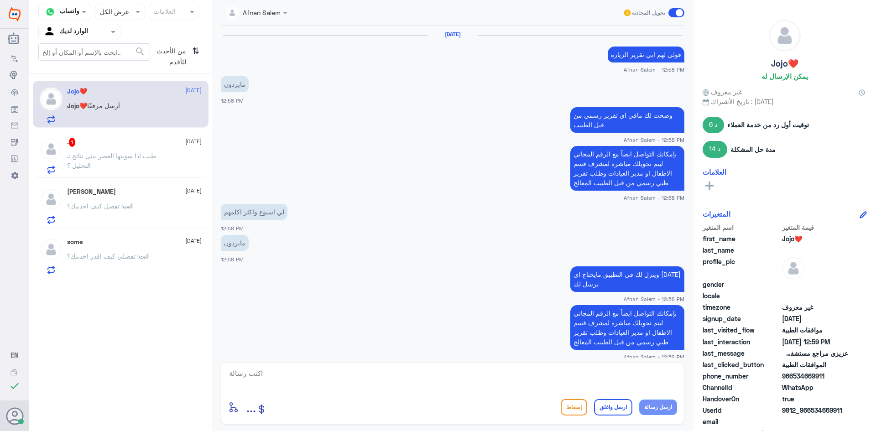
scroll to position [384, 0]
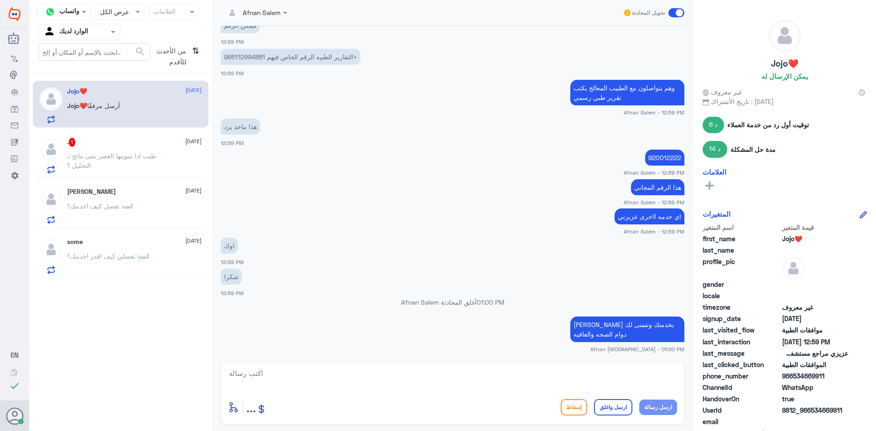
click at [88, 155] on span ": طيب اذا سويتها العصر متى نتائج التحليل ؟" at bounding box center [111, 160] width 89 height 17
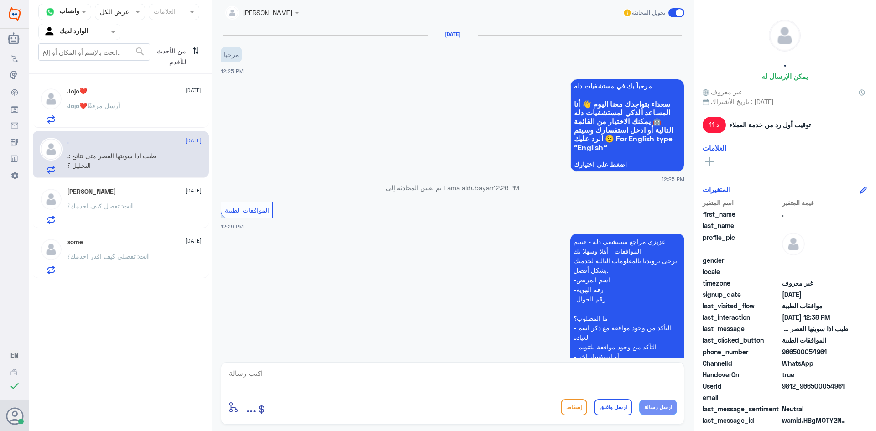
scroll to position [375, 0]
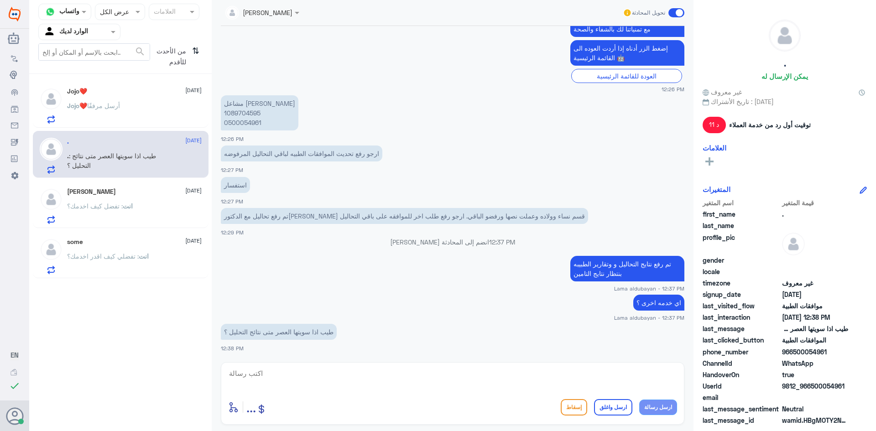
click at [84, 104] on span "Jojo❤️" at bounding box center [77, 106] width 20 height 8
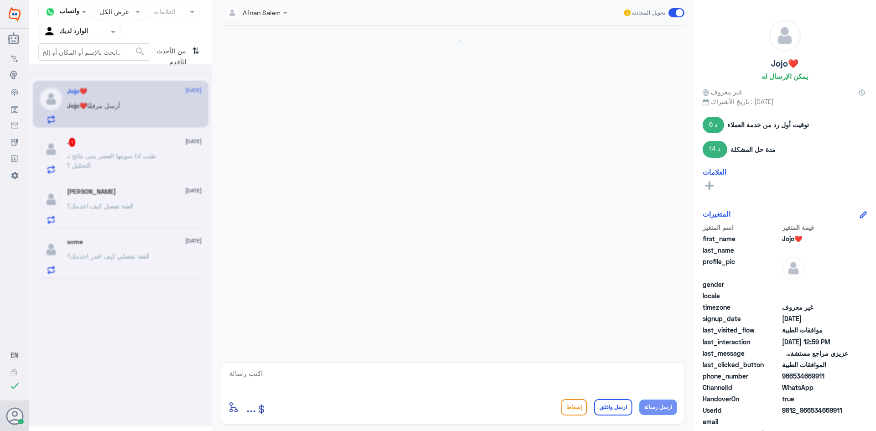
scroll to position [384, 0]
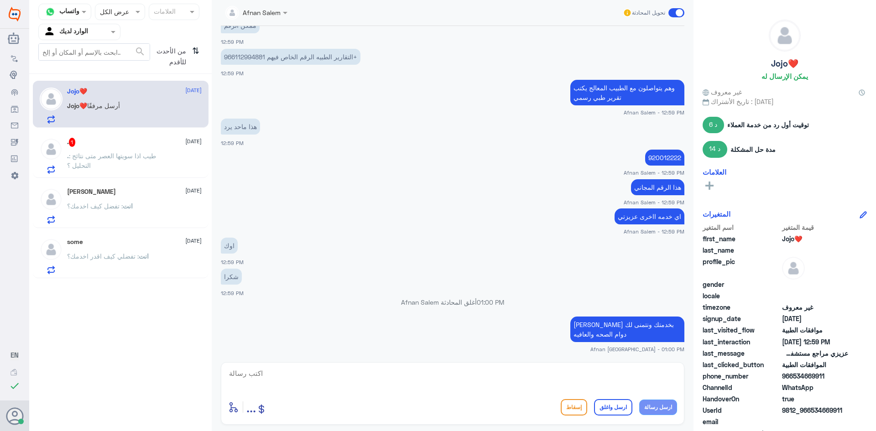
click at [104, 138] on div ". 1 [DATE]" at bounding box center [134, 142] width 135 height 9
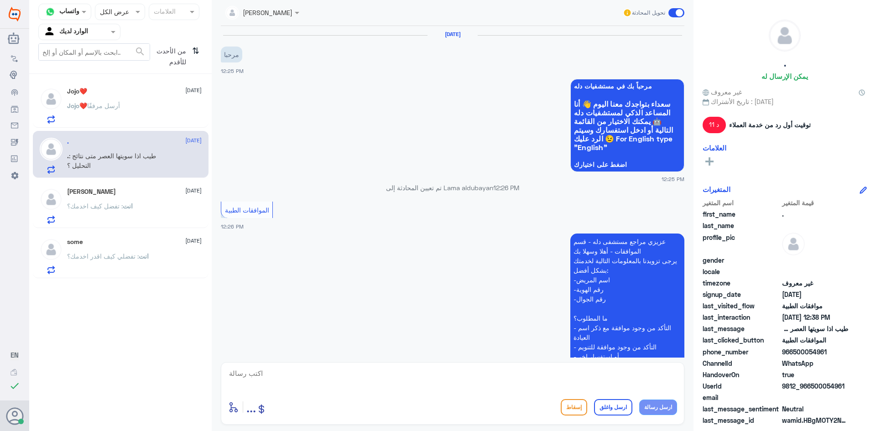
scroll to position [375, 0]
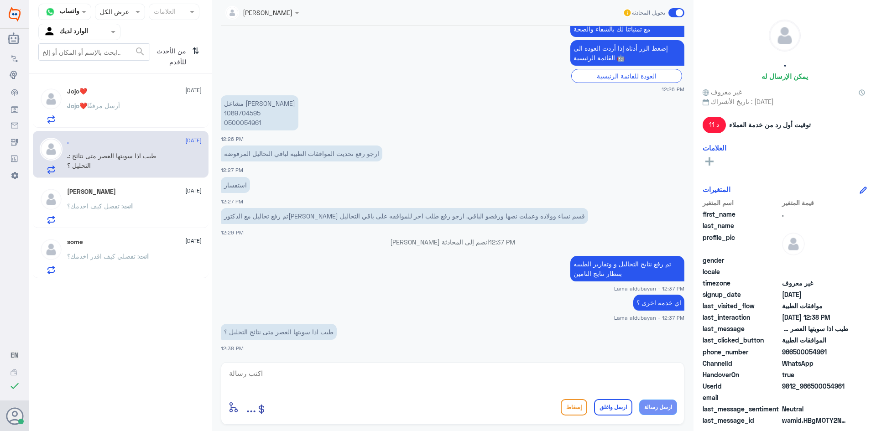
click at [129, 113] on div "Jojo❤️ أرسل مرفقًا" at bounding box center [134, 113] width 135 height 21
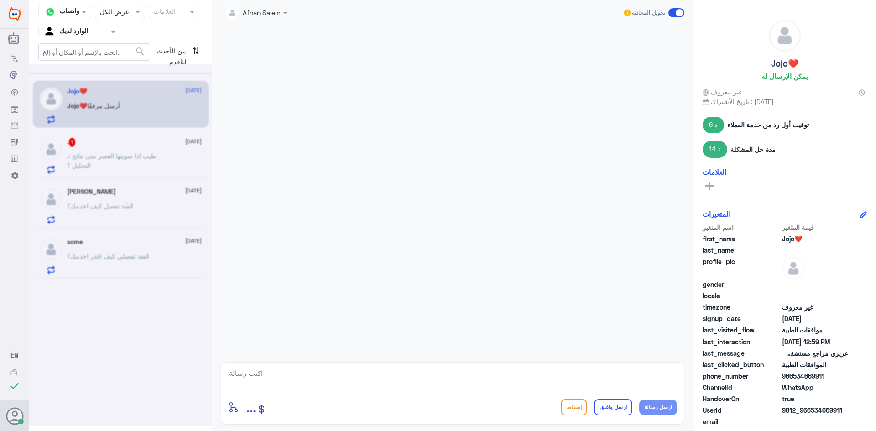
scroll to position [384, 0]
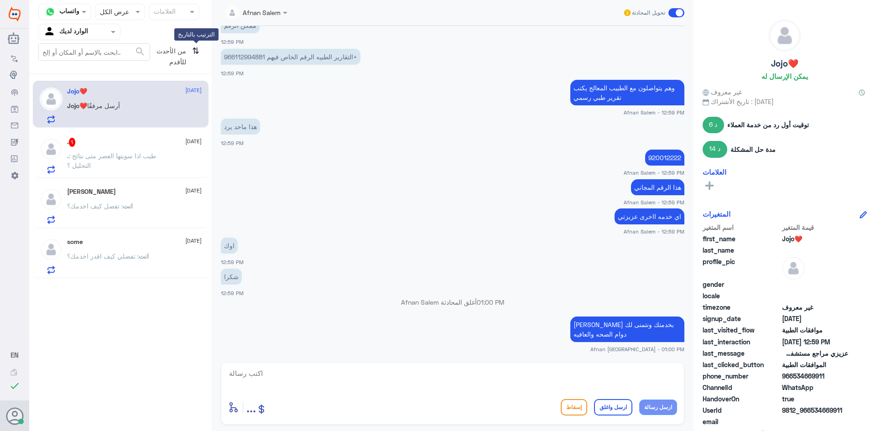
click at [194, 54] on icon "⇅" at bounding box center [195, 54] width 7 height 23
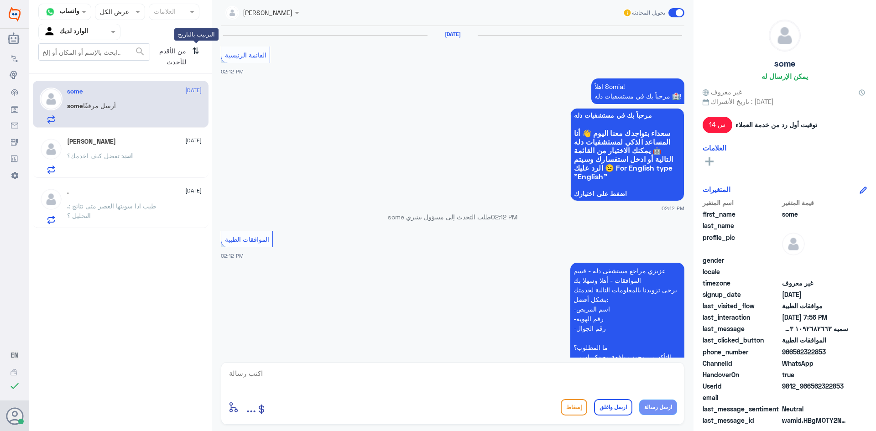
scroll to position [856, 0]
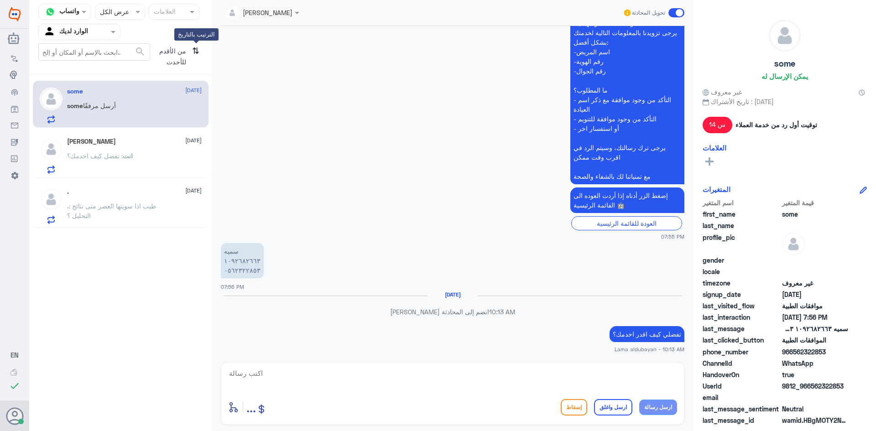
click at [194, 54] on icon "⇅" at bounding box center [195, 54] width 7 height 23
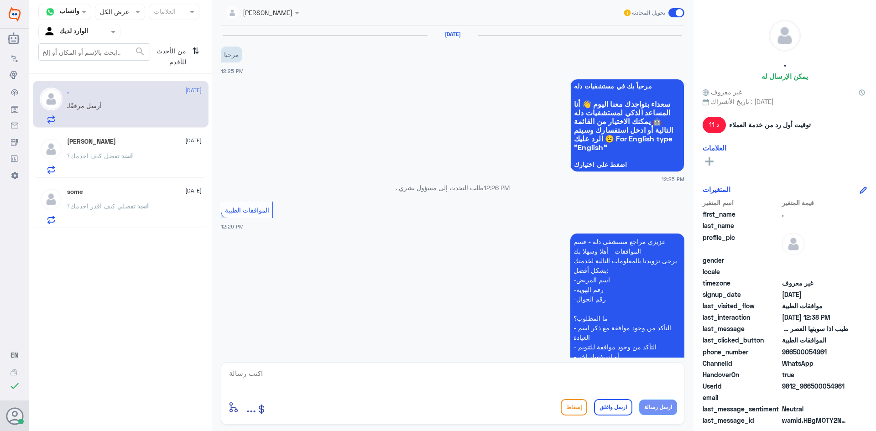
scroll to position [375, 0]
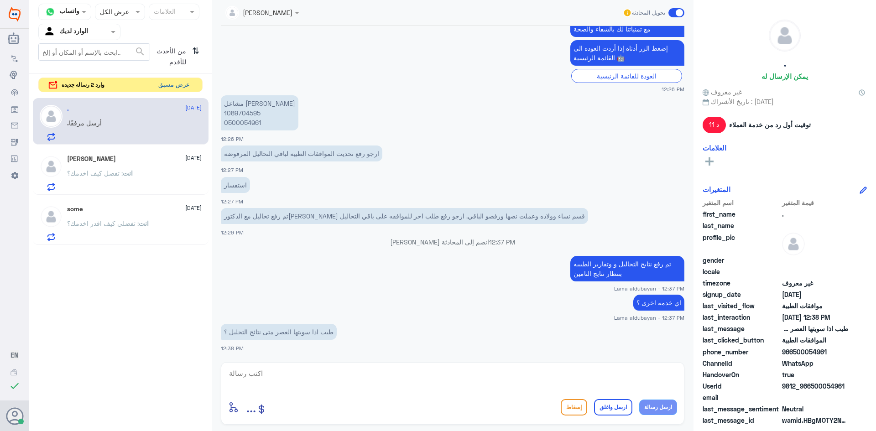
click at [156, 86] on button "عرض مسبق" at bounding box center [174, 85] width 38 height 14
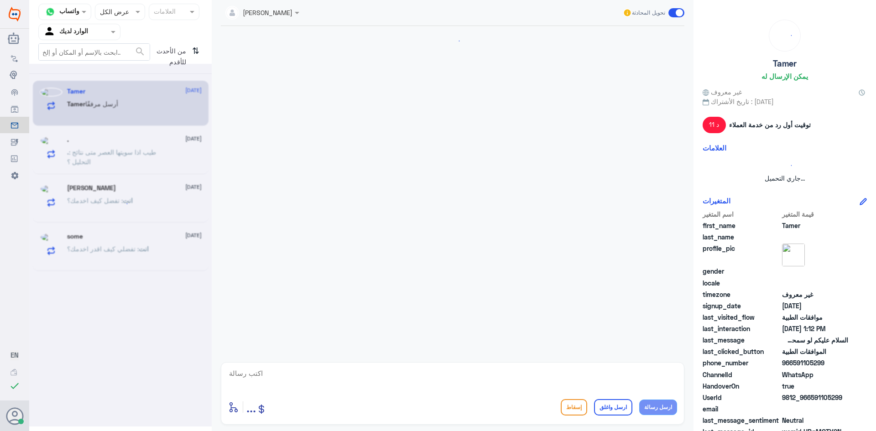
scroll to position [242, 0]
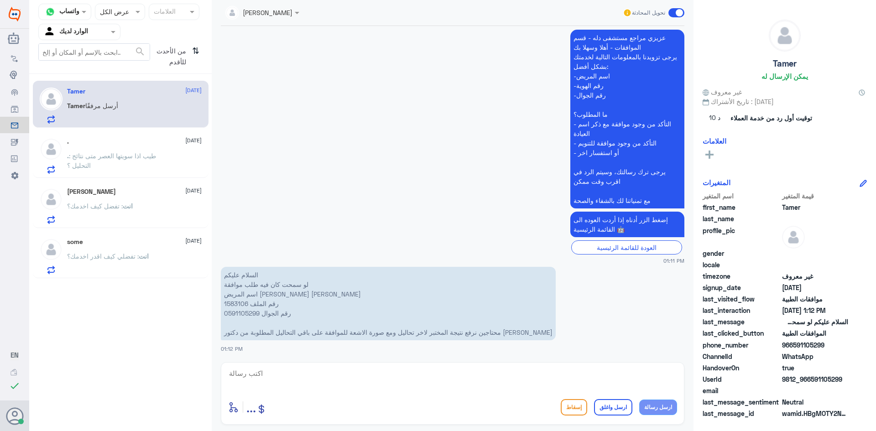
click at [244, 302] on p "السلام عليكم لو سمحت كان فيه طلب موافقة اسم المريض [PERSON_NAME] [PERSON_NAME] …" at bounding box center [388, 303] width 335 height 73
click at [376, 375] on textarea at bounding box center [452, 378] width 449 height 22
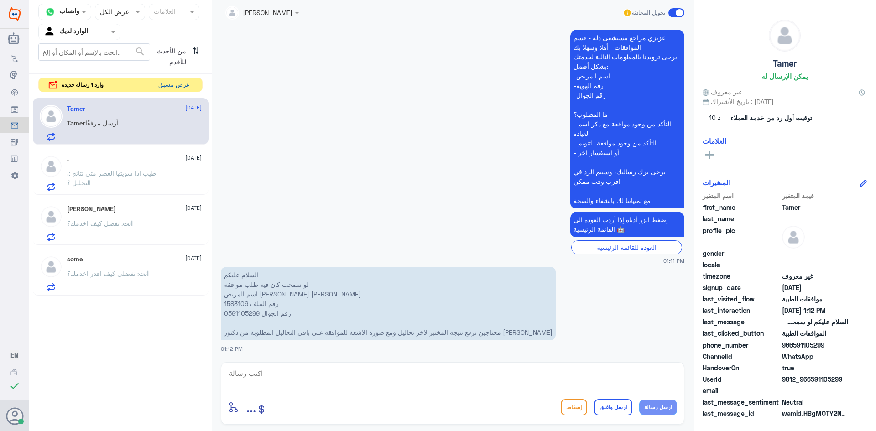
click at [174, 89] on button "عرض مسبق" at bounding box center [174, 85] width 38 height 14
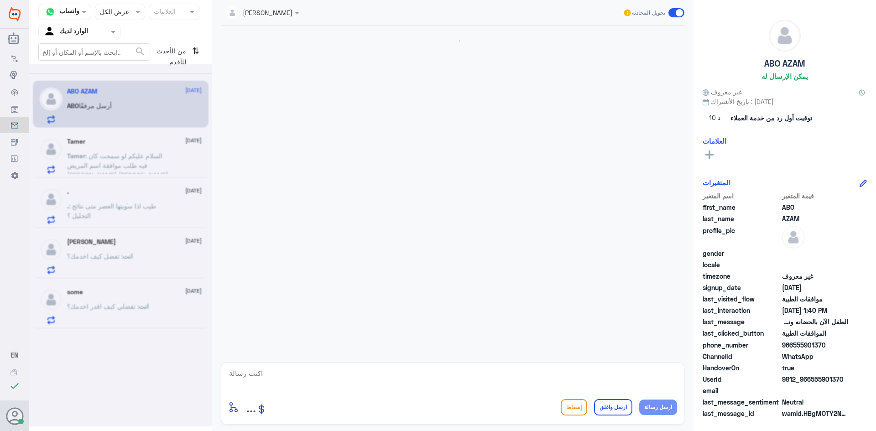
scroll to position [770, 0]
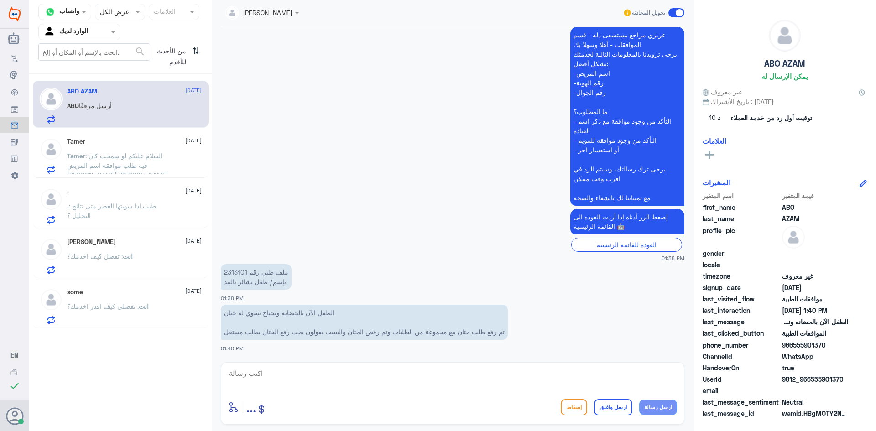
click at [236, 273] on p "ملف طبي رقم 2313101 بإسم/ طفل بشائر بالبيد" at bounding box center [256, 277] width 71 height 26
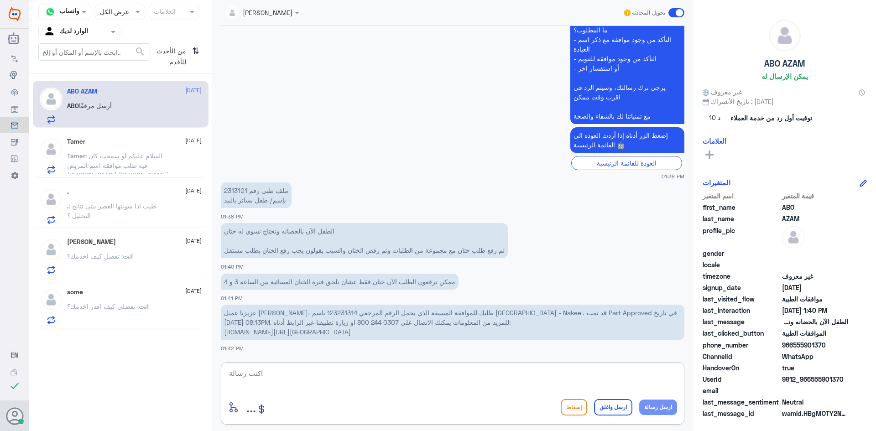
click at [455, 380] on textarea at bounding box center [452, 378] width 449 height 22
type textarea "ل"
type textarea "سوف يتم رفع الطلب مره اخرى"
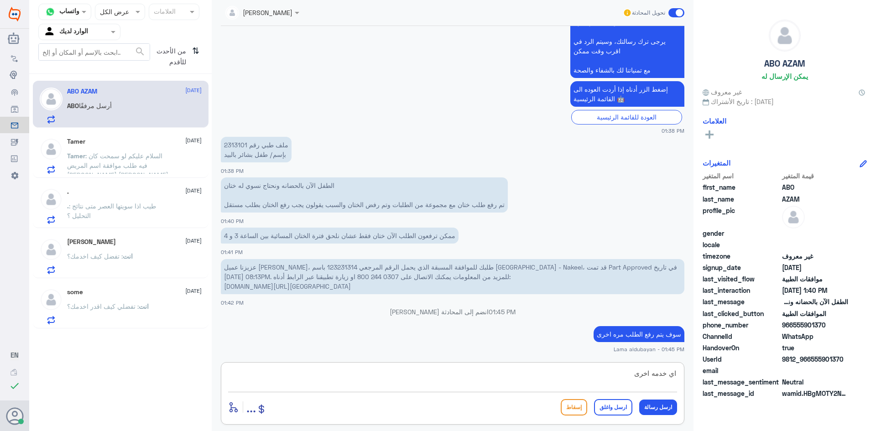
type textarea "اي خدمه اخرى"
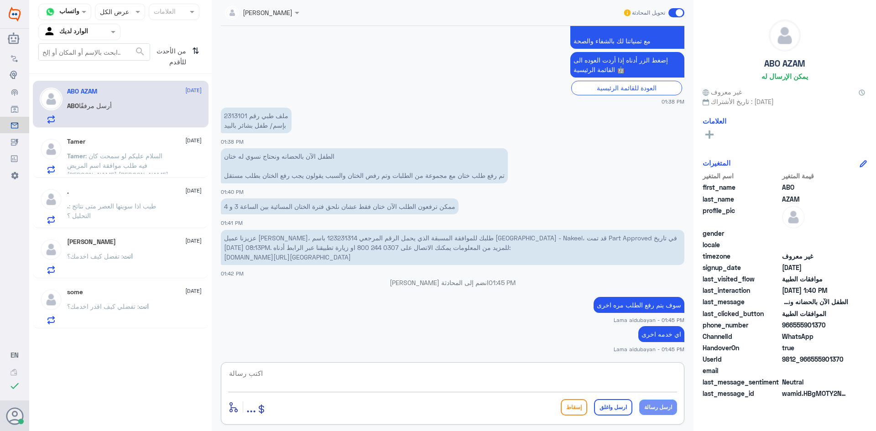
click at [60, 143] on img at bounding box center [51, 149] width 23 height 23
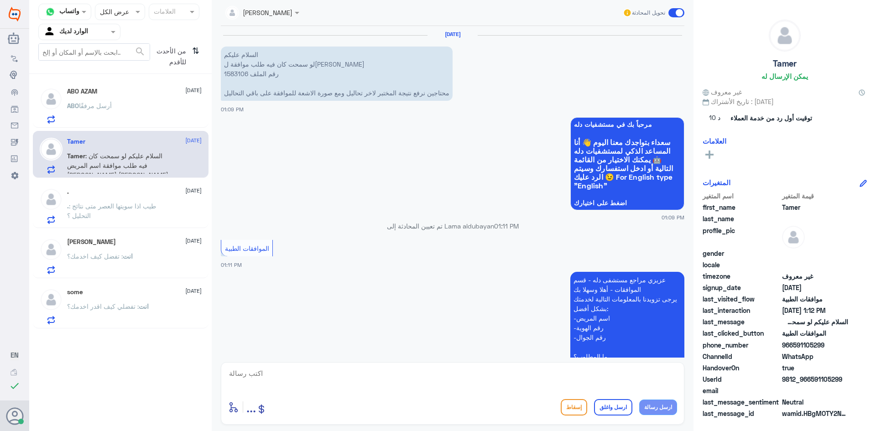
scroll to position [242, 0]
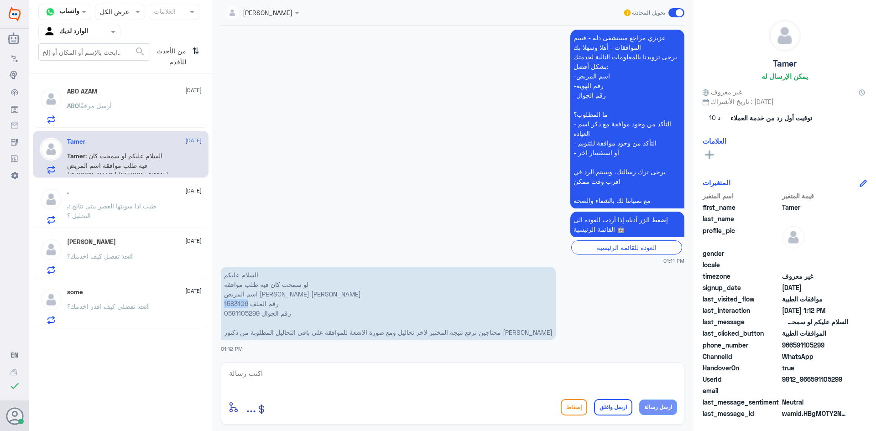
drag, startPoint x: 248, startPoint y: 306, endPoint x: 218, endPoint y: 305, distance: 30.1
click at [218, 305] on div "[DATE] السلام عليكم لو سمحت كان فيه طلب موافقة ل[PERSON_NAME] رقم الملف 1583106…" at bounding box center [452, 192] width 472 height 332
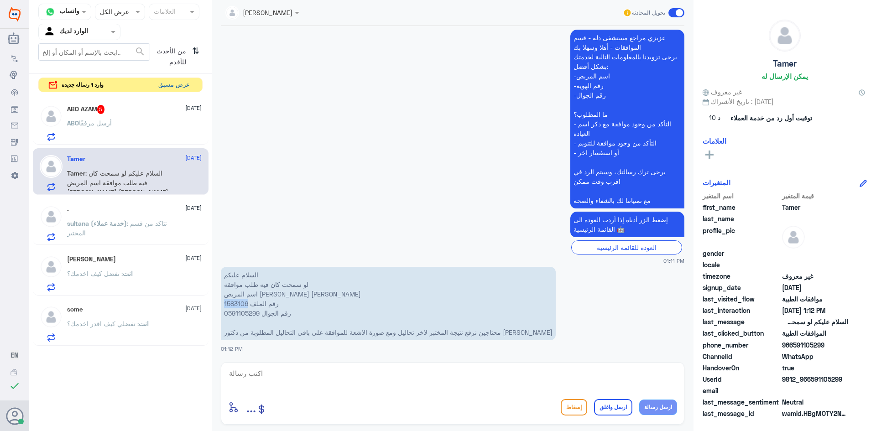
click at [186, 83] on button "عرض مسبق" at bounding box center [174, 85] width 38 height 14
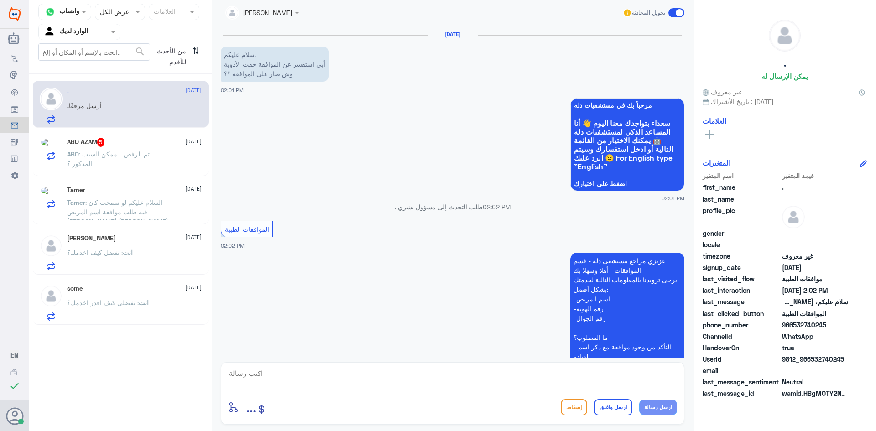
scroll to position [135, 0]
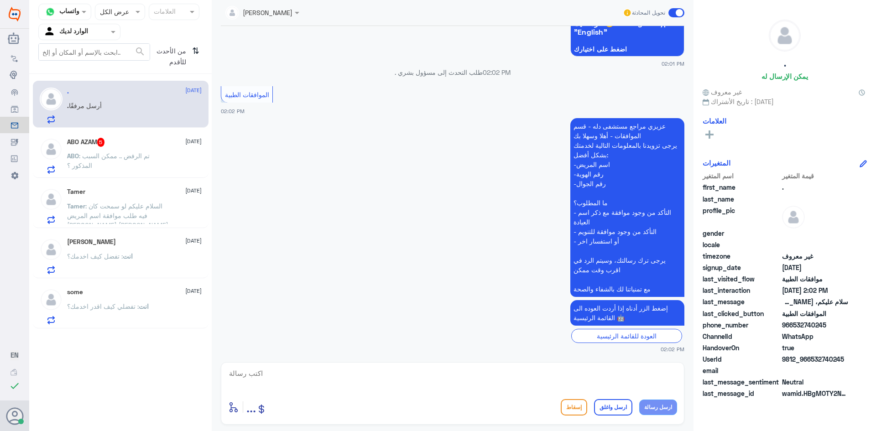
click at [158, 164] on p "ABO : تم الرفض .. ممكن السبب المذكور ؟" at bounding box center [118, 162] width 103 height 23
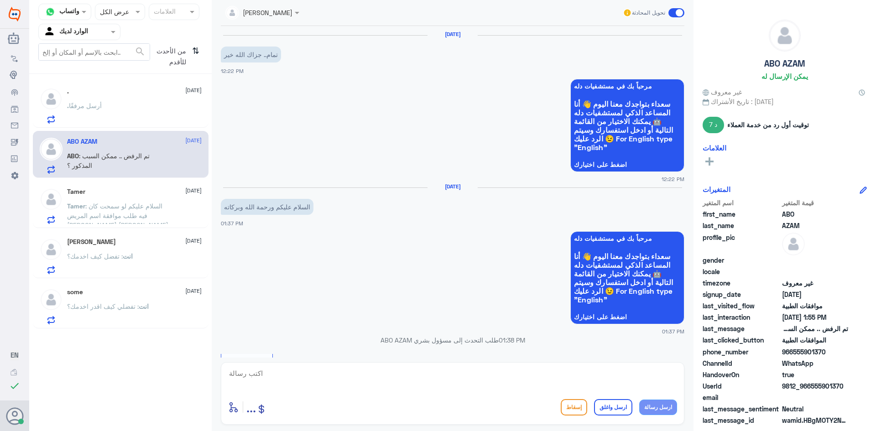
scroll to position [719, 0]
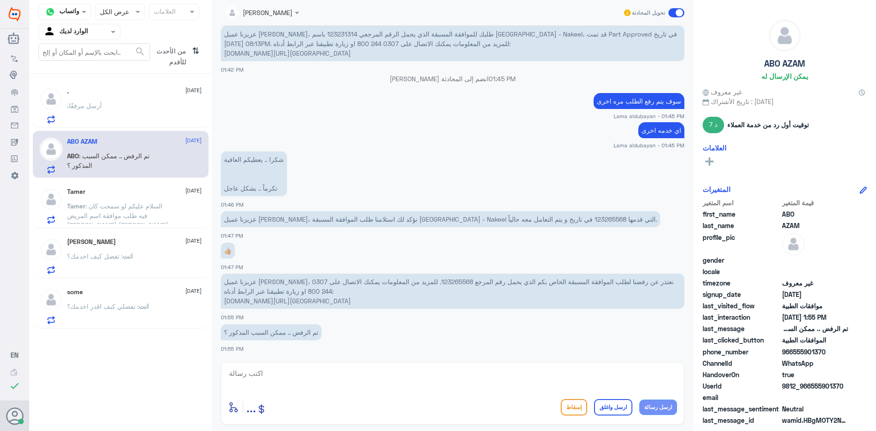
click at [170, 113] on div ". أرسل مرفقًا" at bounding box center [134, 113] width 135 height 21
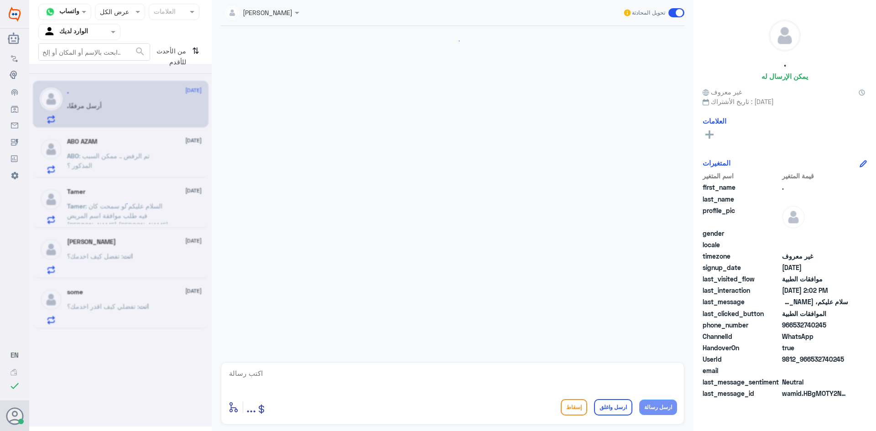
scroll to position [135, 0]
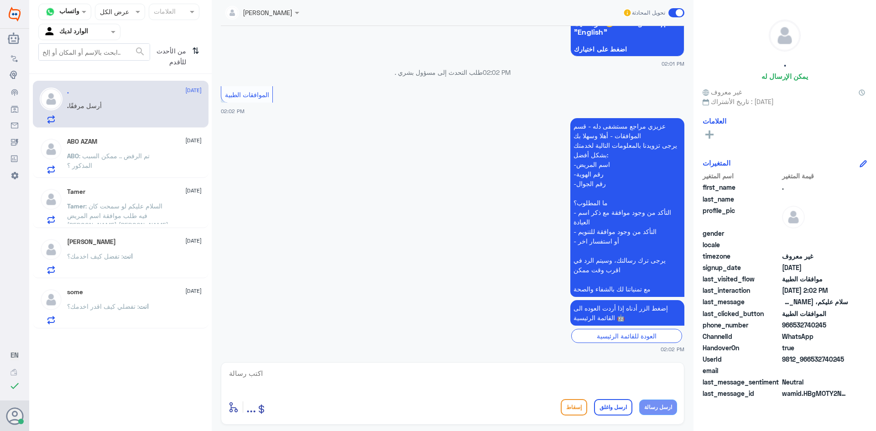
click at [154, 158] on p "ABO : تم الرفض .. ممكن السبب المذكور ؟" at bounding box center [118, 162] width 103 height 23
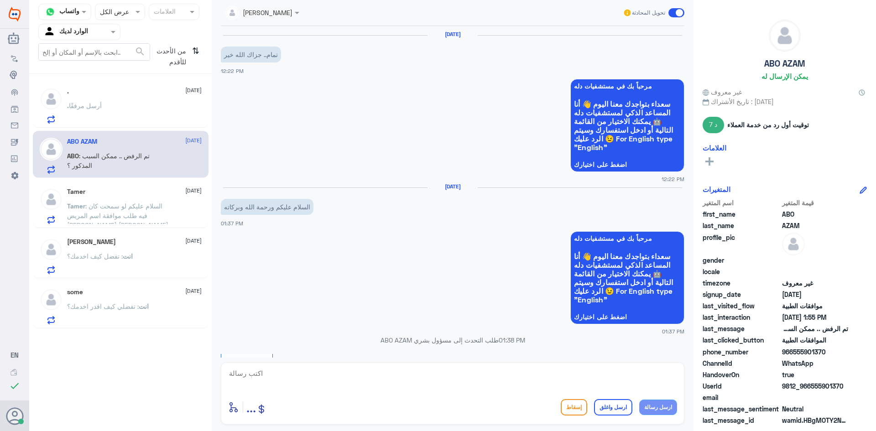
scroll to position [719, 0]
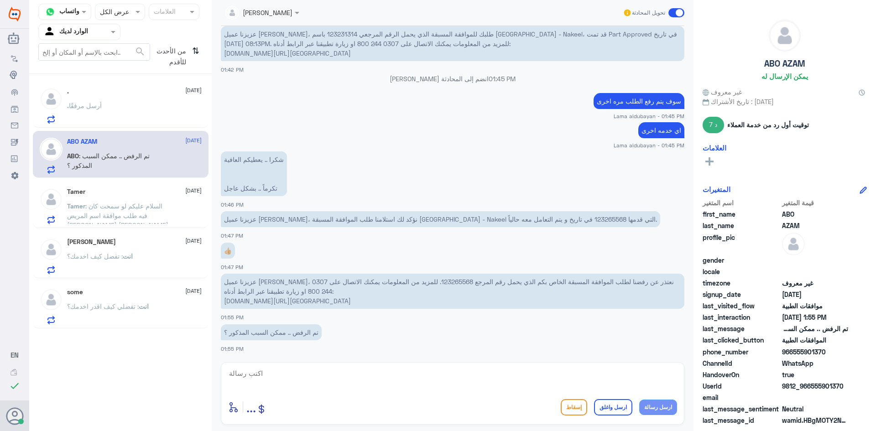
click at [404, 281] on p "عزيزنا عميل [PERSON_NAME]، نعتذر عن رفضنا لطلب الموافقة المسبقة الخاص بكم الذي …" at bounding box center [452, 291] width 463 height 35
click at [397, 380] on textarea at bounding box center [452, 378] width 449 height 22
type textarea "s"
type textarea "ت"
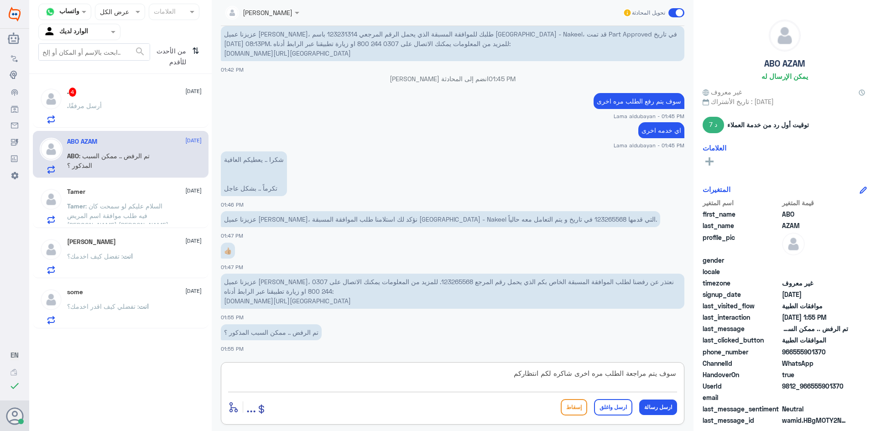
type textarea "سوف يتم مراجعة الطلب مره اخرى شاكره لكم انتظاركم"
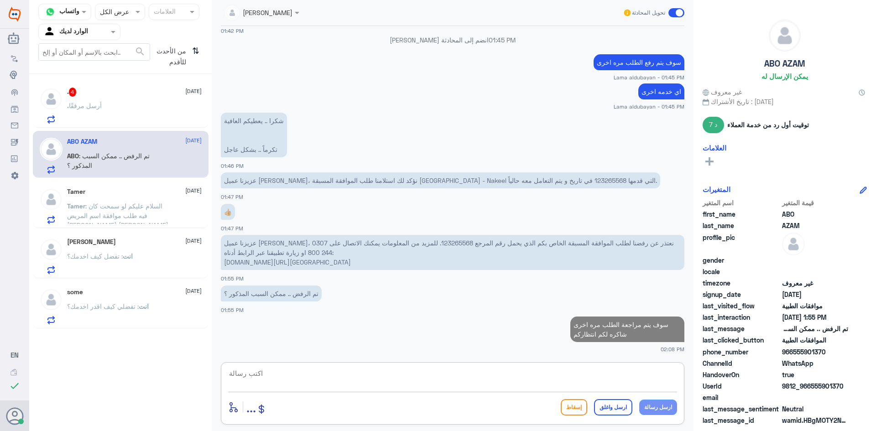
click at [67, 105] on span "." at bounding box center [68, 106] width 2 height 8
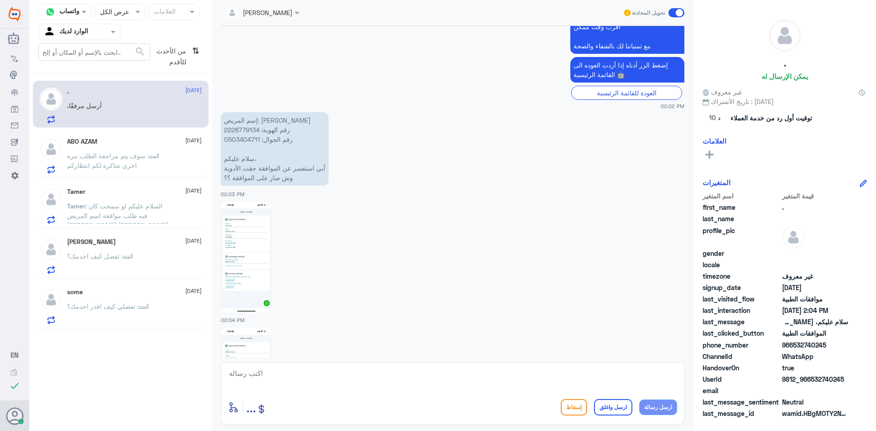
scroll to position [373, 0]
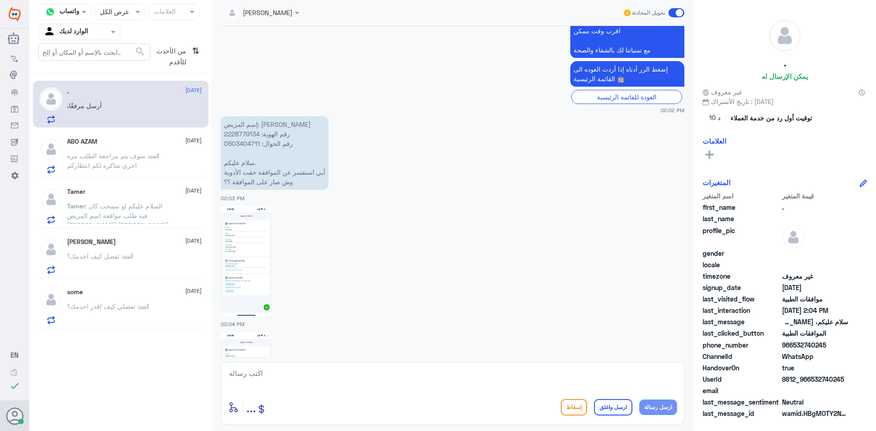
click at [240, 133] on p "إسم المريض: [PERSON_NAME] رقم الهوية: 2228779134 رقم الجوال: 0503404711 سلام عل…" at bounding box center [275, 152] width 108 height 73
